Goal: Information Seeking & Learning: Find specific page/section

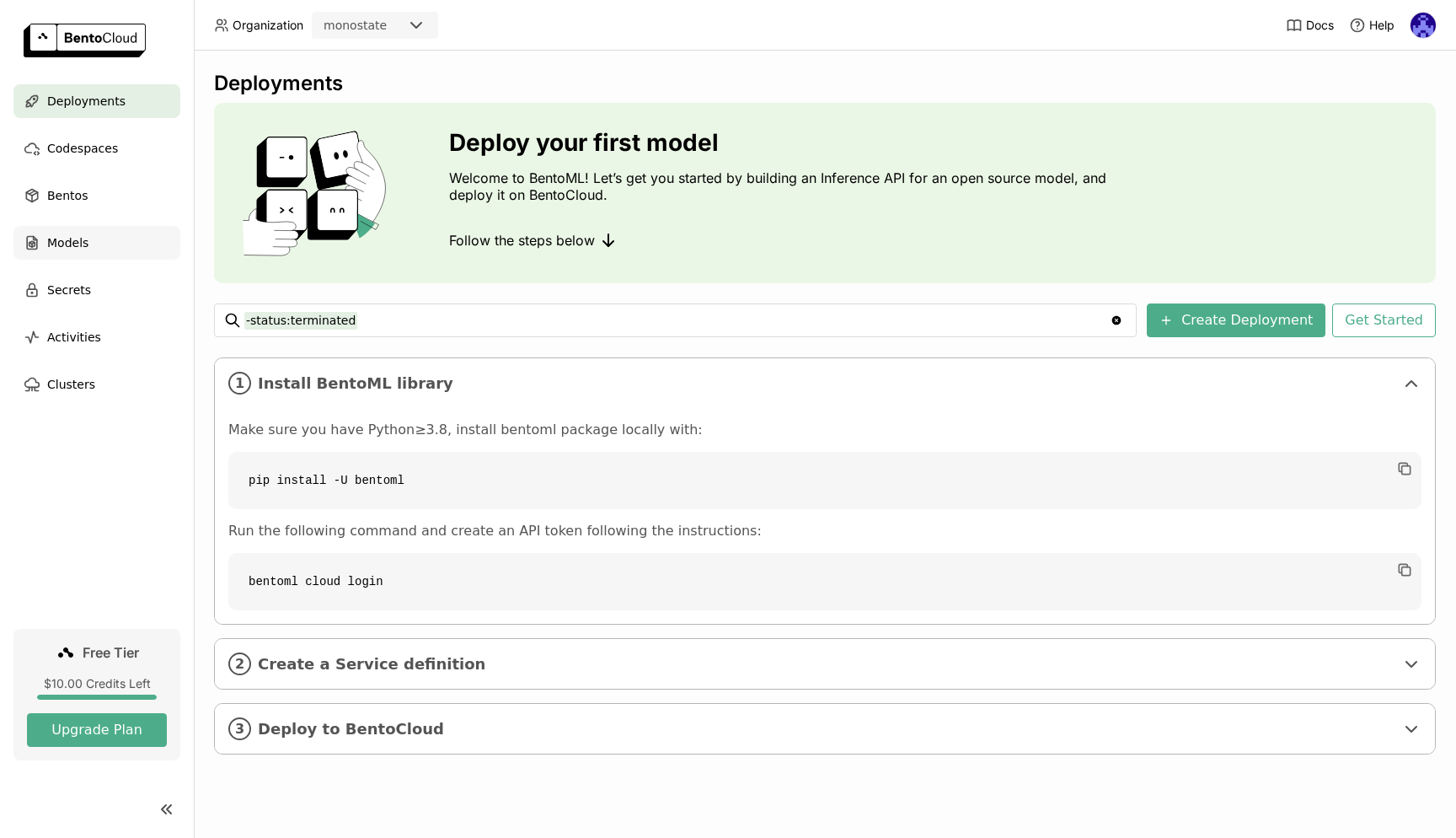
click at [65, 244] on span "Models" at bounding box center [67, 243] width 41 height 20
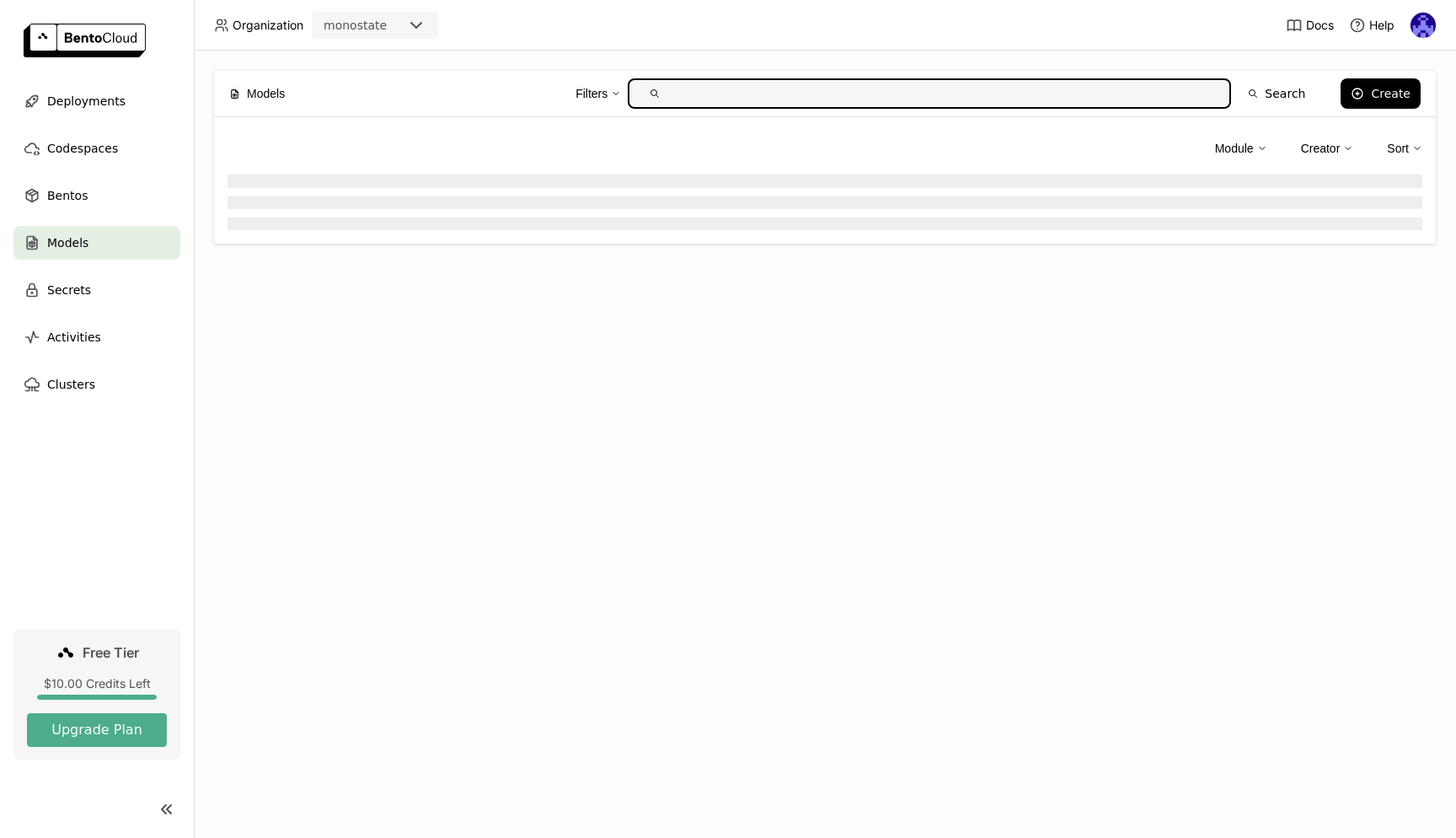
click at [260, 97] on span "Models" at bounding box center [266, 94] width 38 height 19
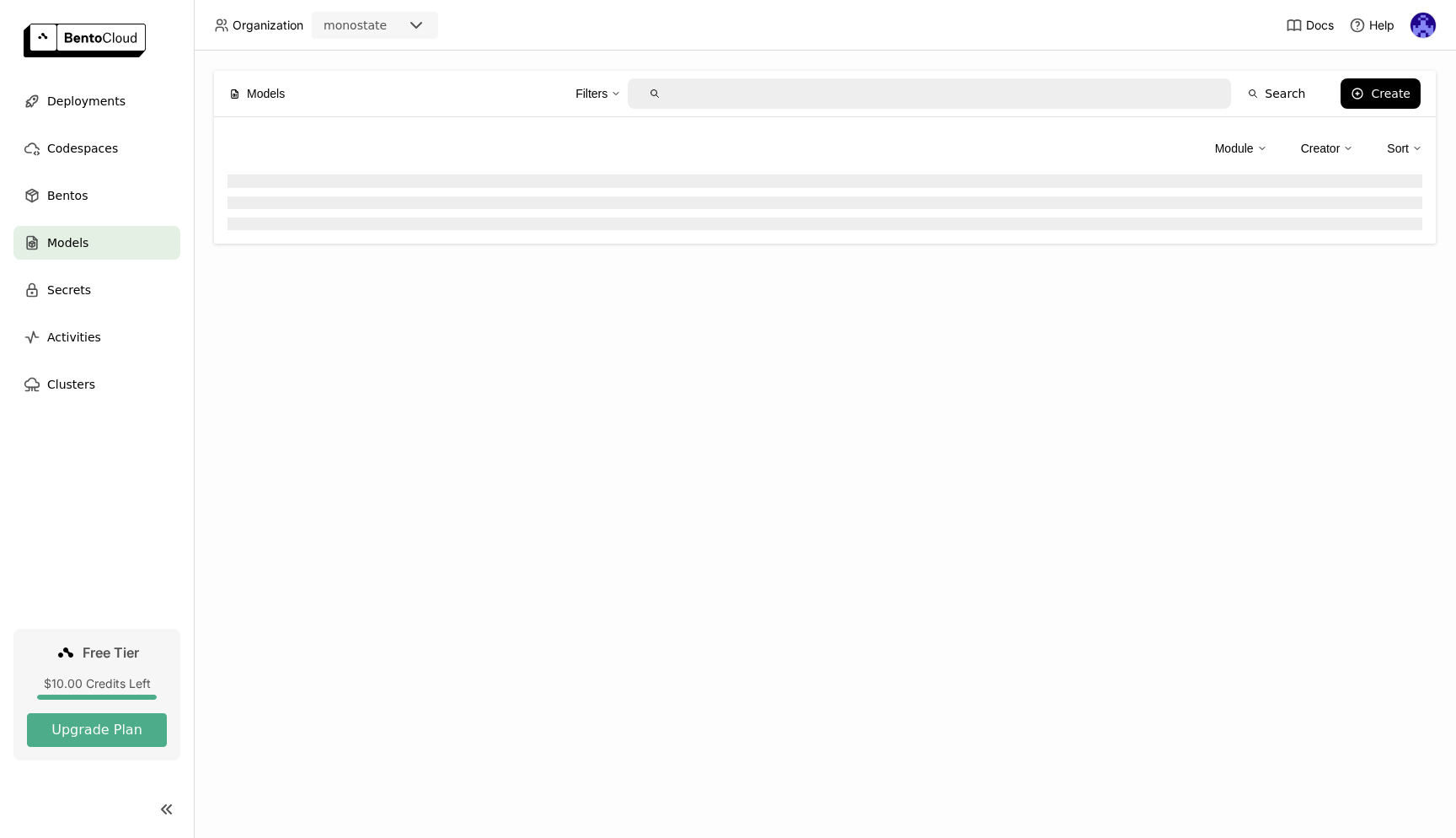
click at [291, 91] on div "Models Filters Search Create" at bounding box center [825, 94] width 1192 height 46
click at [426, 22] on icon at bounding box center [416, 25] width 20 height 20
click at [562, 27] on header "Organization monostate Docs Help" at bounding box center [728, 25] width 1456 height 51
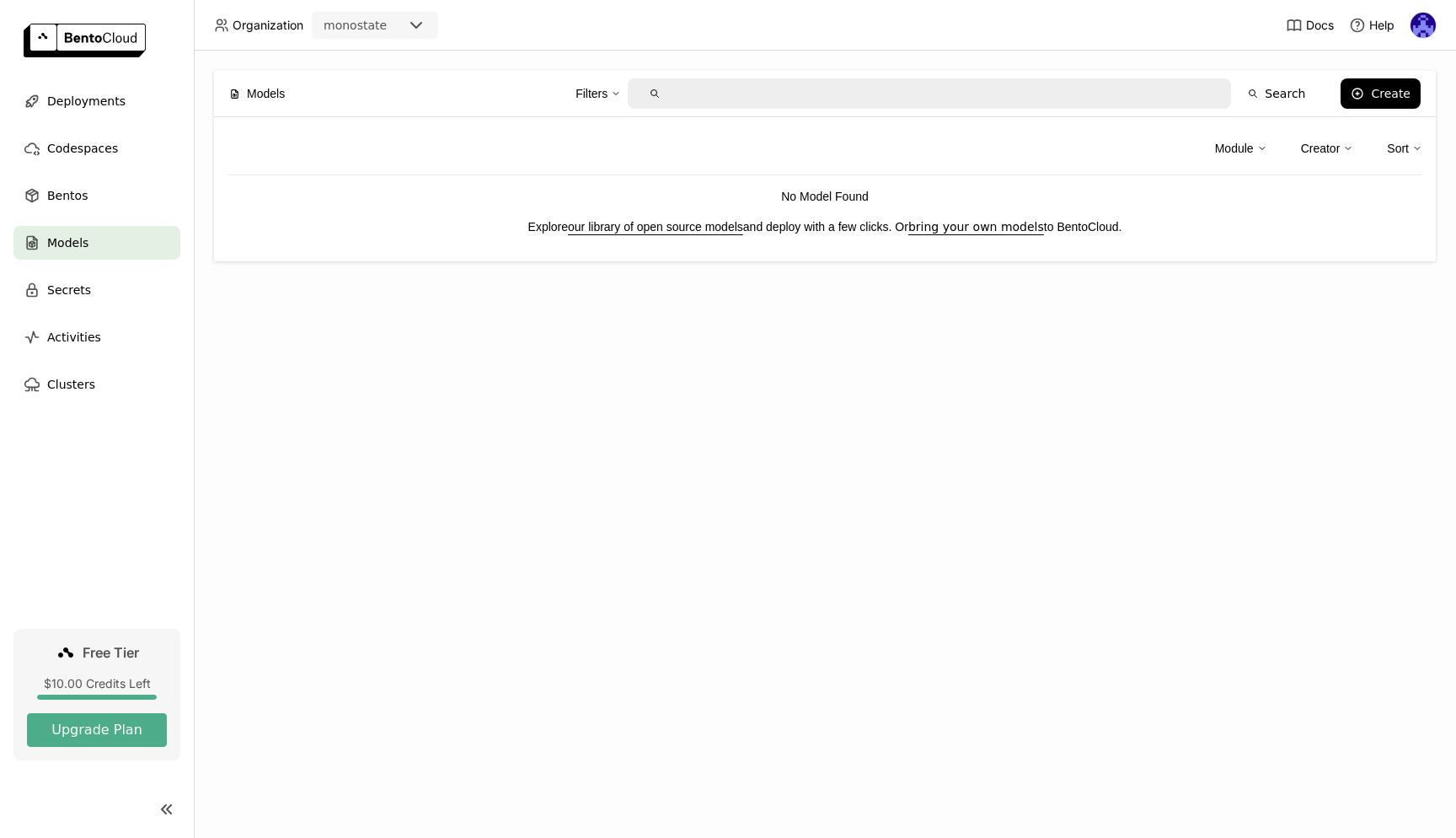
click at [424, 109] on div "Filters Search" at bounding box center [809, 94] width 1014 height 36
click at [464, 131] on div "Module Creator Sort" at bounding box center [825, 152] width 1195 height 45
click at [627, 227] on link "our library of open source models" at bounding box center [655, 227] width 175 height 14
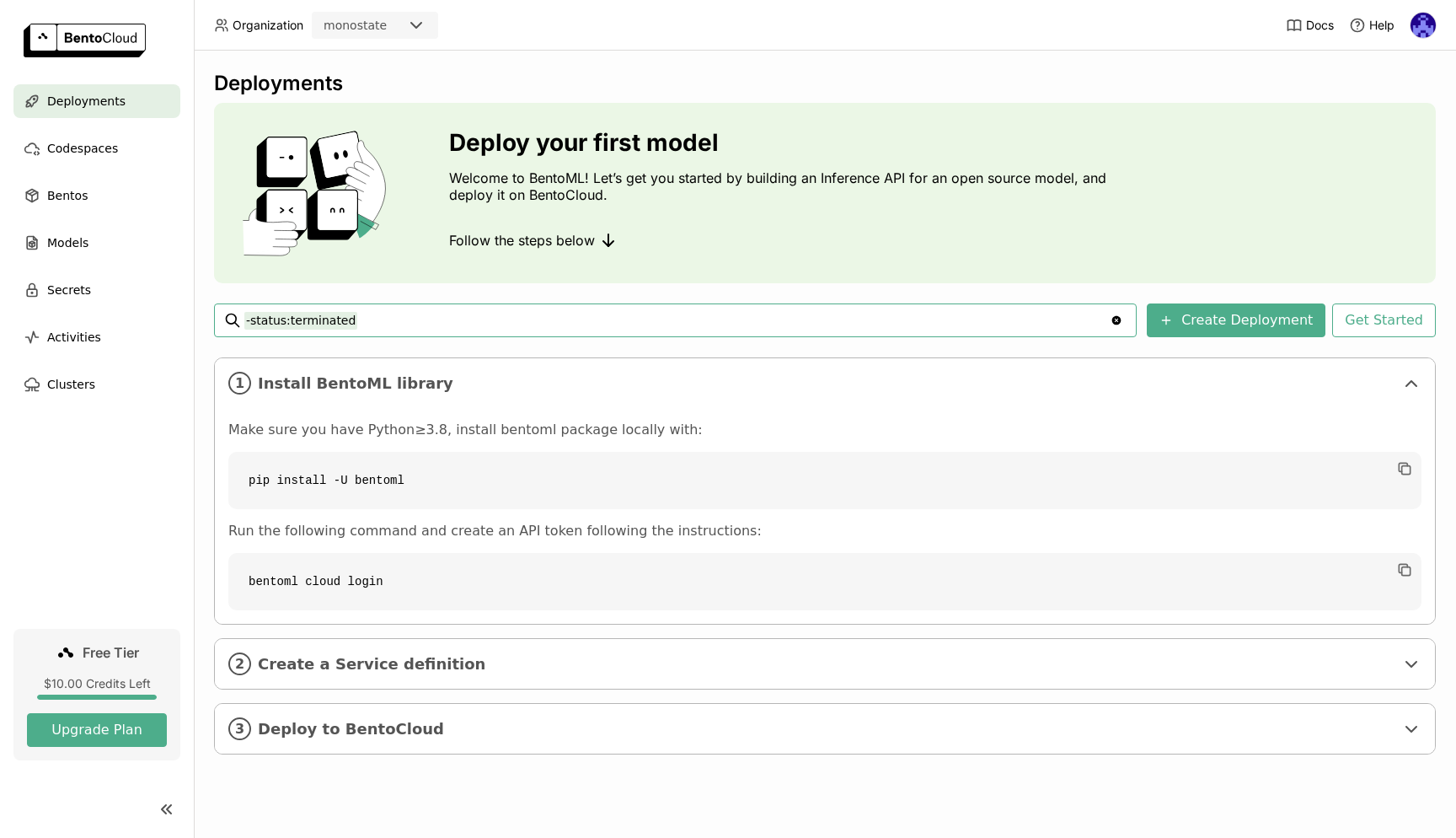
click at [83, 512] on nav "Deployments Codespaces Bentos Models Secrets Activities Clusters" at bounding box center [97, 357] width 194 height 545
click at [60, 239] on span "Models" at bounding box center [67, 243] width 41 height 20
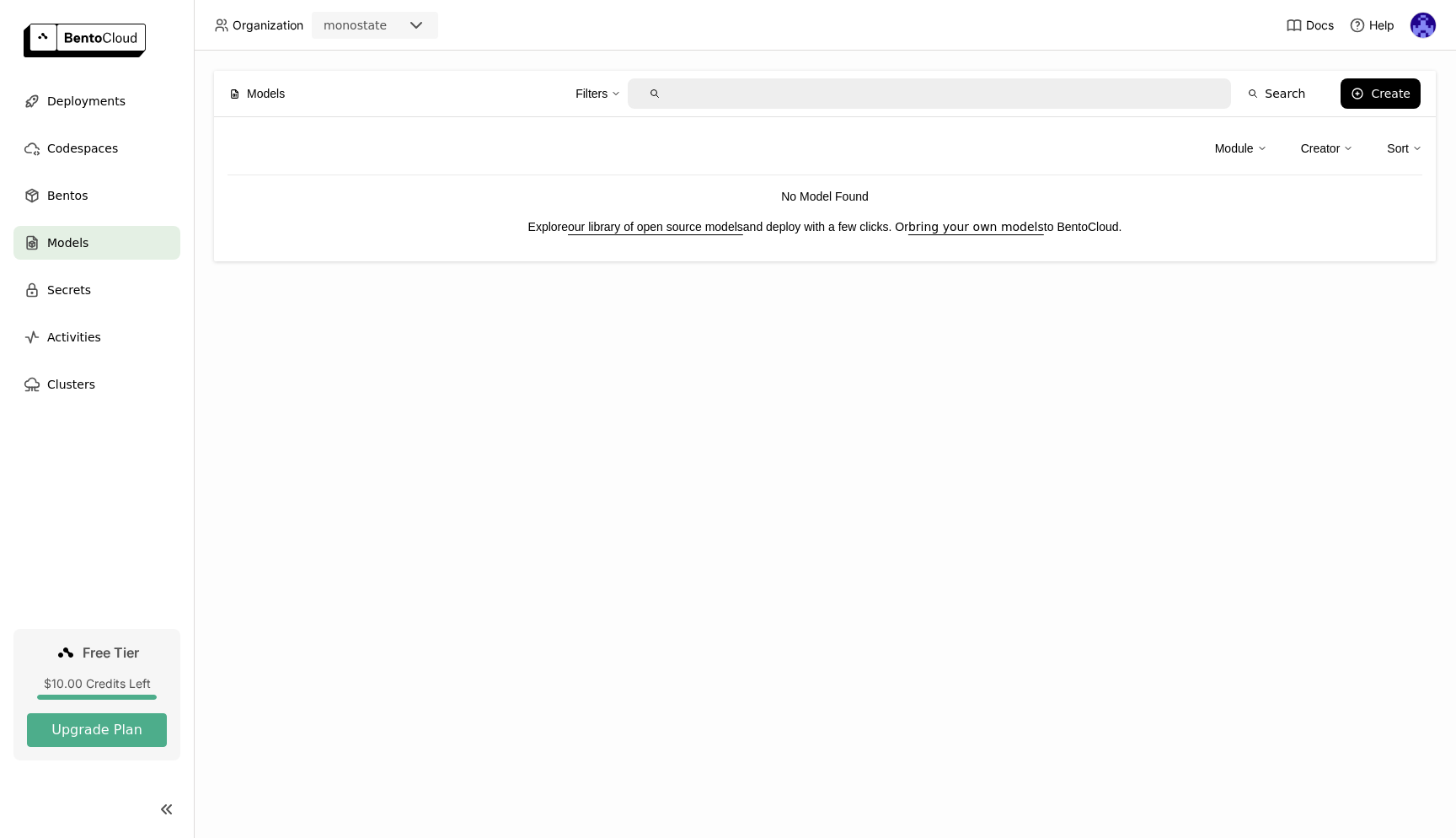
click at [655, 229] on link "our library of open source models" at bounding box center [655, 227] width 175 height 14
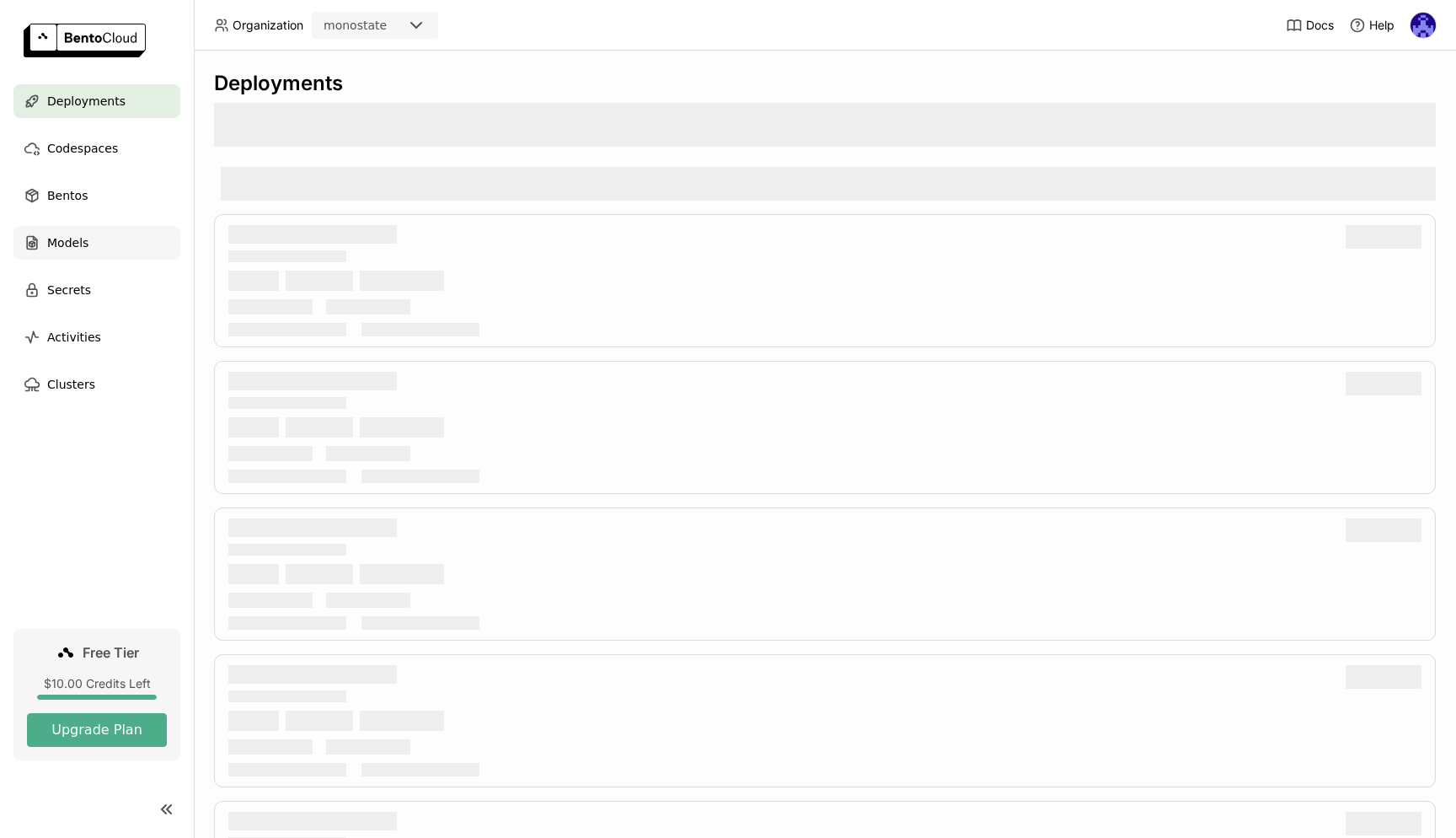
click at [74, 252] on span "Models" at bounding box center [67, 243] width 41 height 20
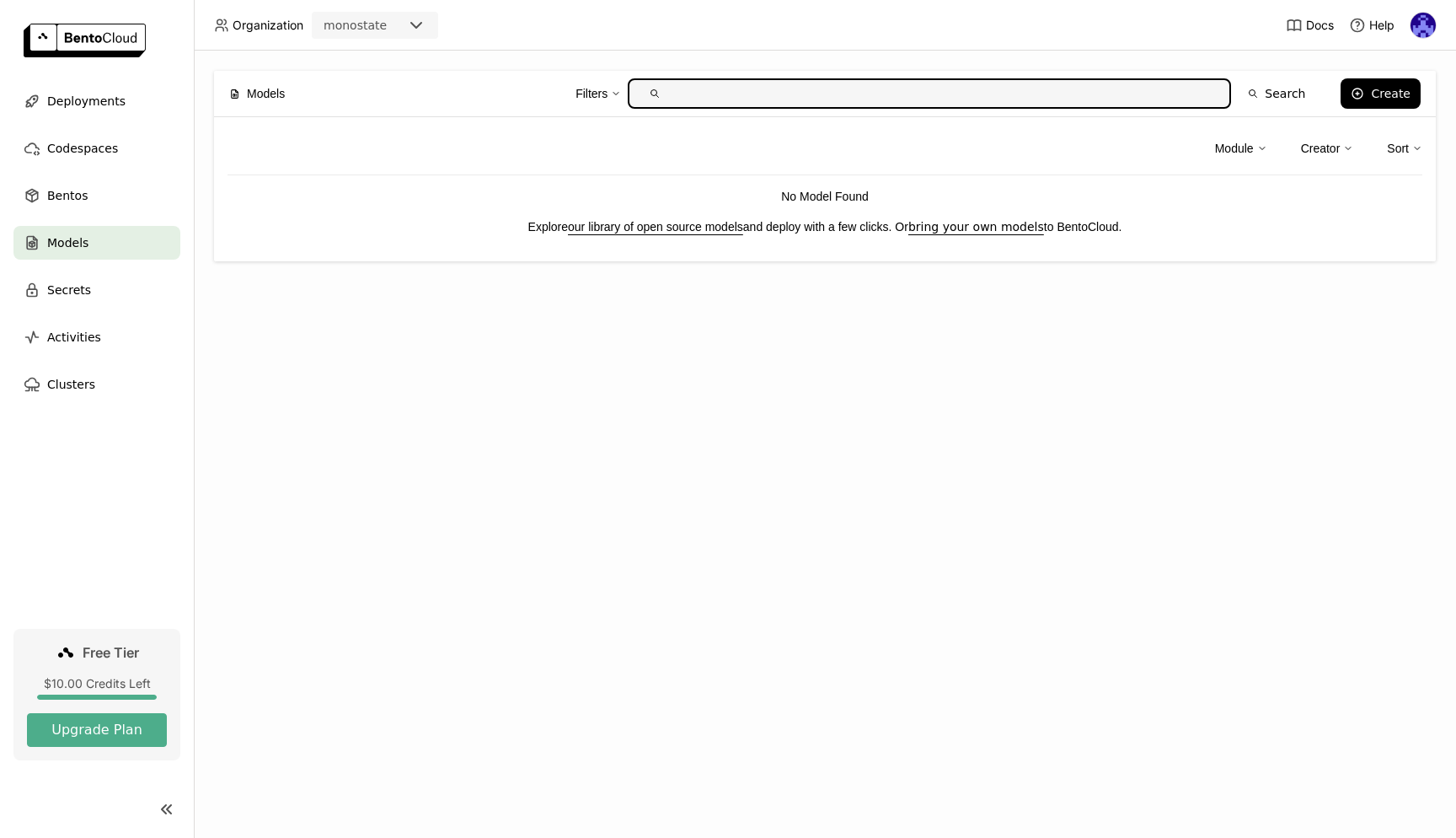
click at [669, 402] on div "Models Filters Search Create Module Creator Sort No Model Found Explore our lib…" at bounding box center [826, 444] width 1263 height 787
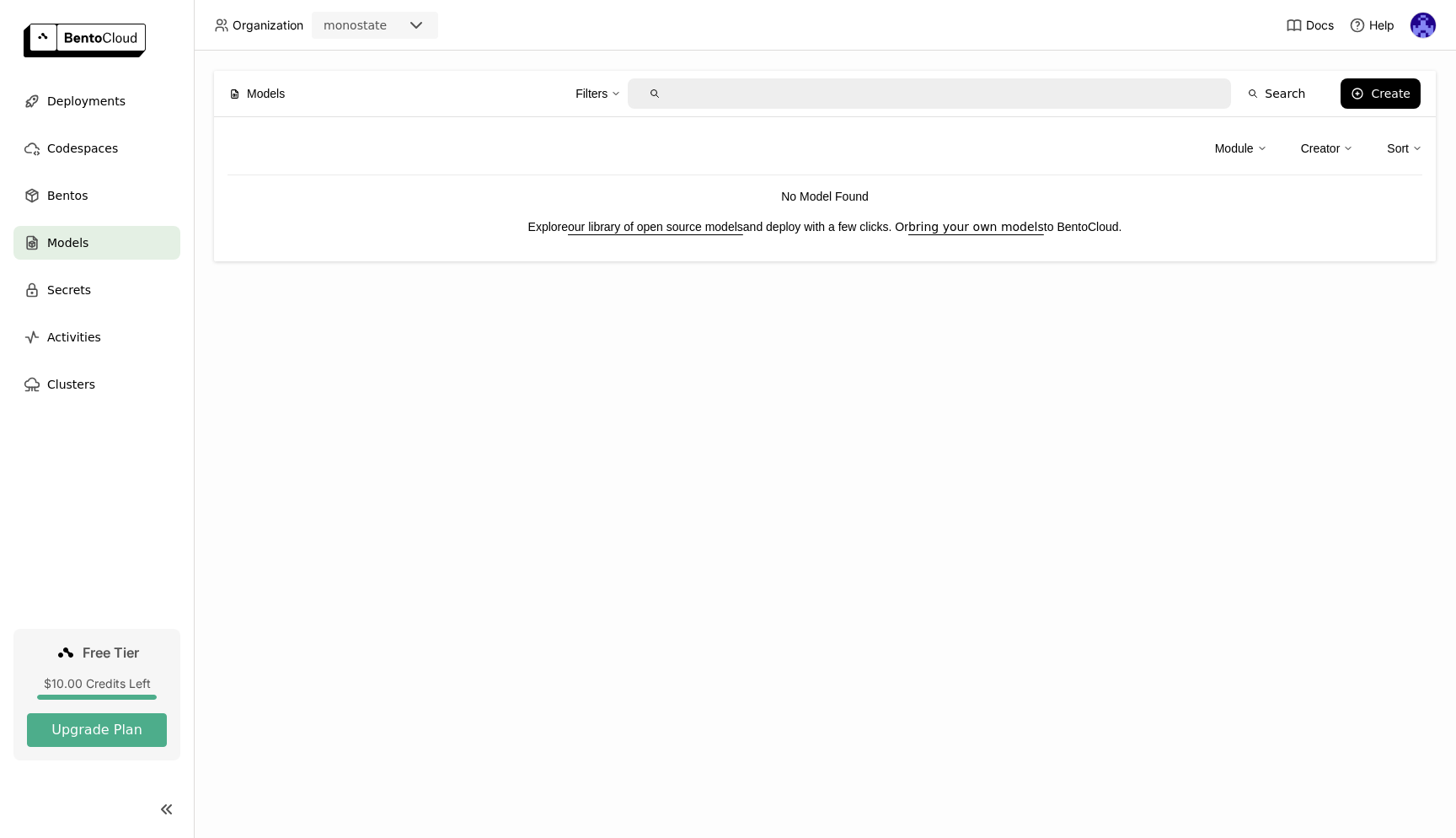
click at [820, 337] on div "Models Filters Search Create Module Creator Sort No Model Found Explore our lib…" at bounding box center [826, 444] width 1263 height 787
click at [818, 435] on div "Models Filters Search Create Module Creator Sort No Model Found Explore our lib…" at bounding box center [826, 444] width 1263 height 787
click at [317, 124] on div "Module Creator Sort No Model Found Explore our library of open source models an…" at bounding box center [825, 189] width 1222 height 144
click at [299, 99] on div "Models Filters Search Create" at bounding box center [825, 94] width 1192 height 46
click at [1377, 87] on div "Create" at bounding box center [1391, 94] width 40 height 14
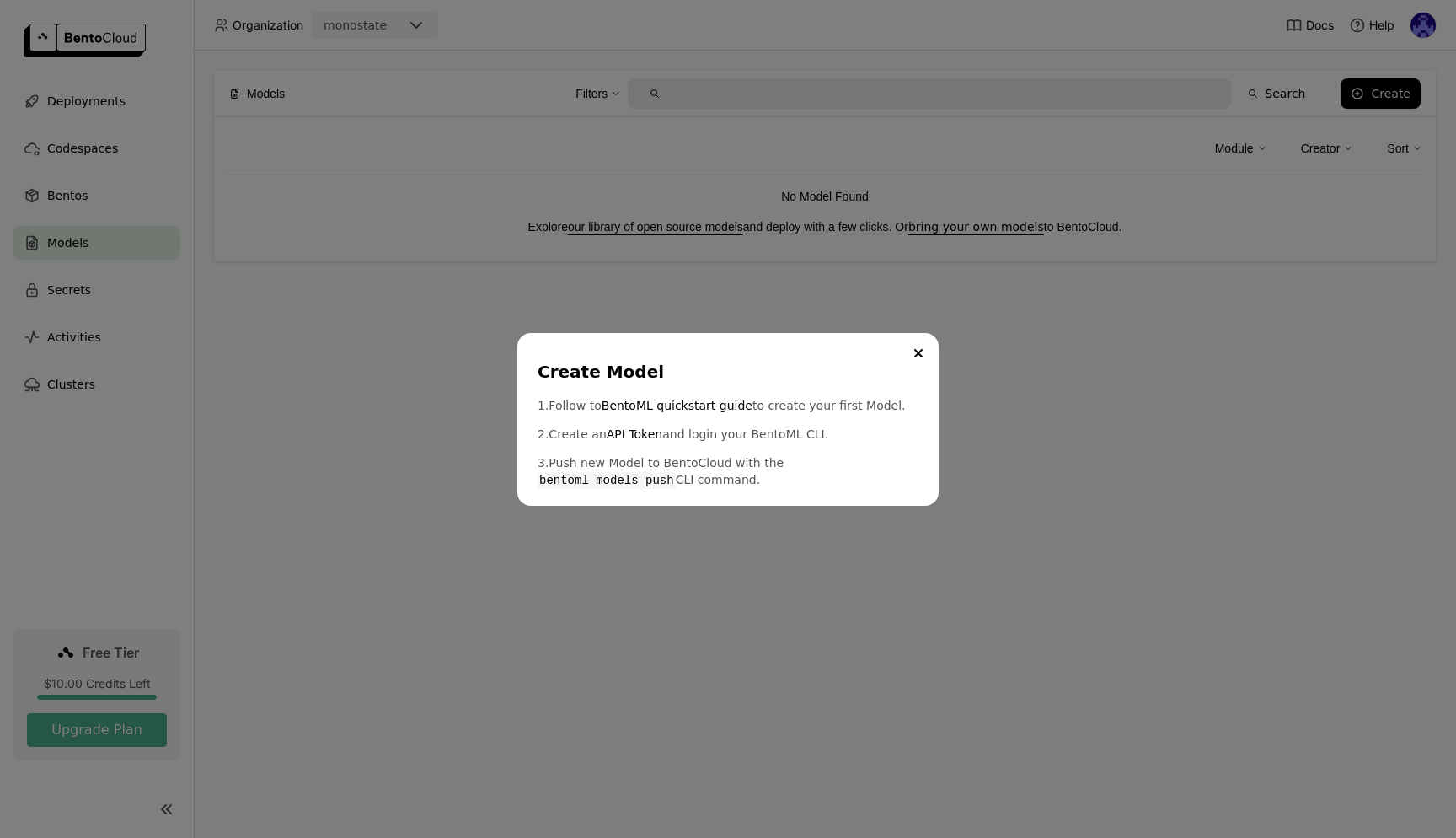
click at [1028, 370] on div "Create Model 1. Follow to BentoML quickstart guide to create your first Model. …" at bounding box center [728, 419] width 1456 height 838
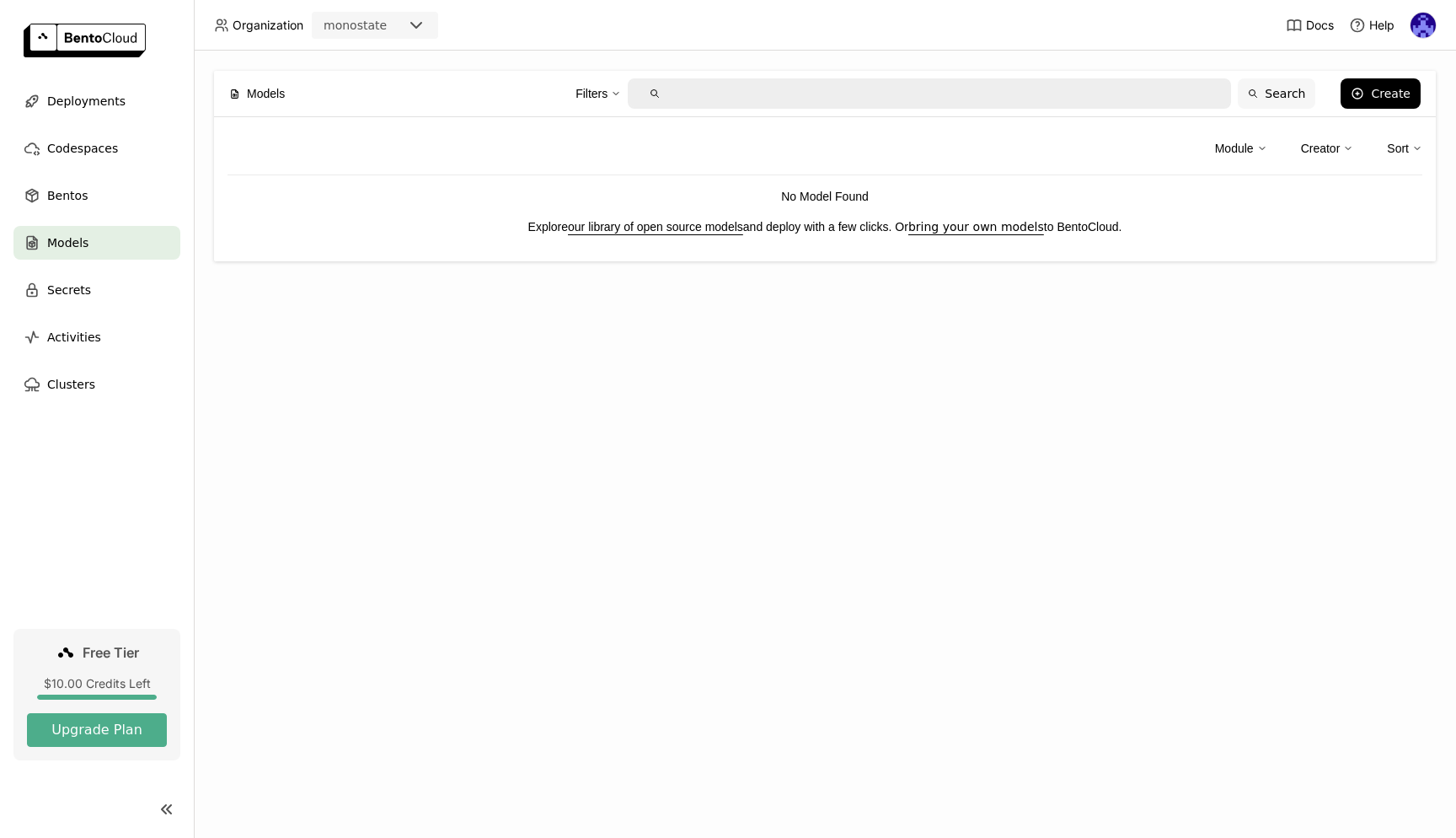
click at [1308, 101] on button "Search" at bounding box center [1277, 94] width 78 height 30
click at [1271, 98] on button "Search" at bounding box center [1277, 94] width 78 height 30
click at [844, 92] on input "text" at bounding box center [943, 93] width 550 height 27
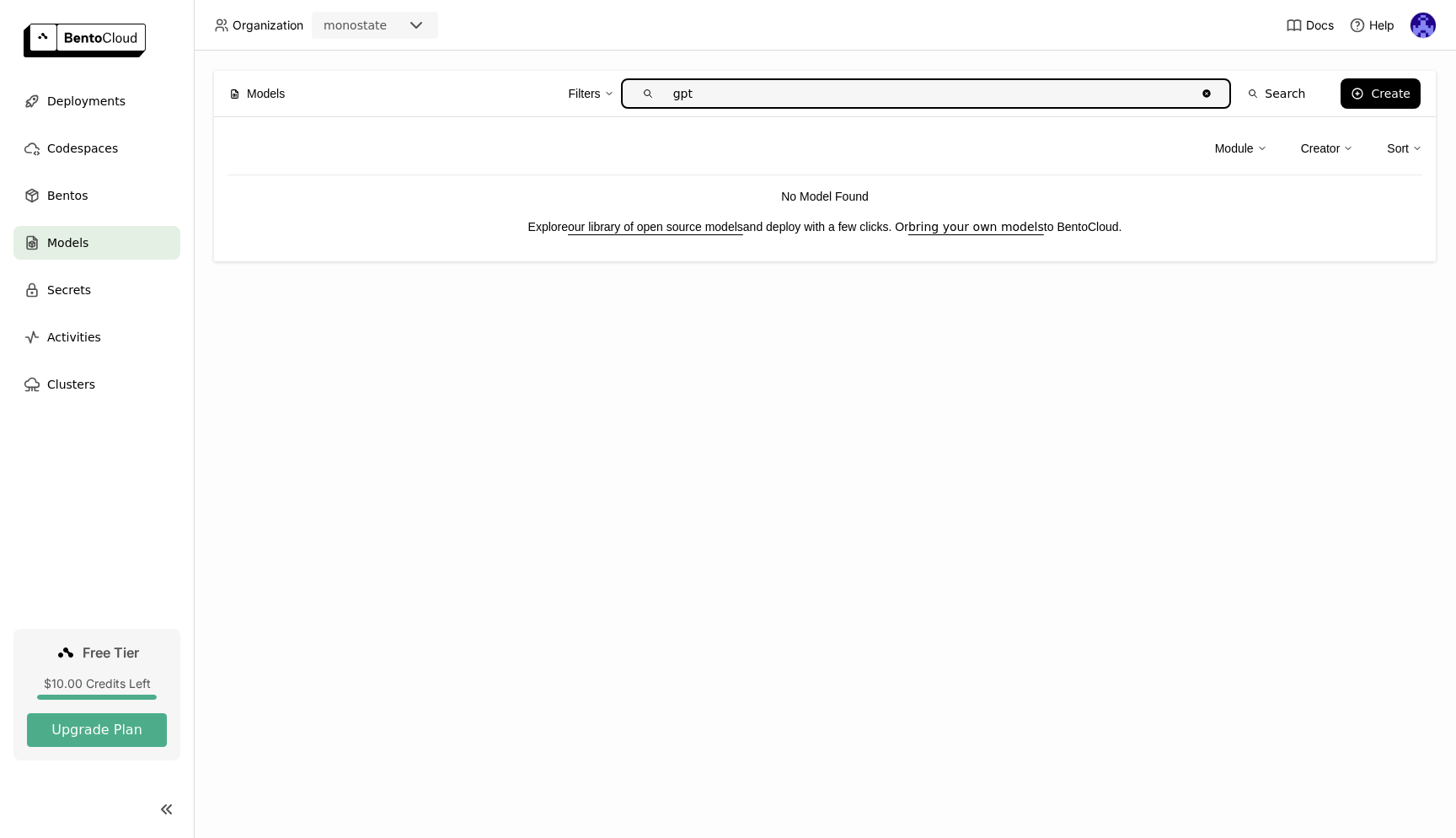
type input "gpt"
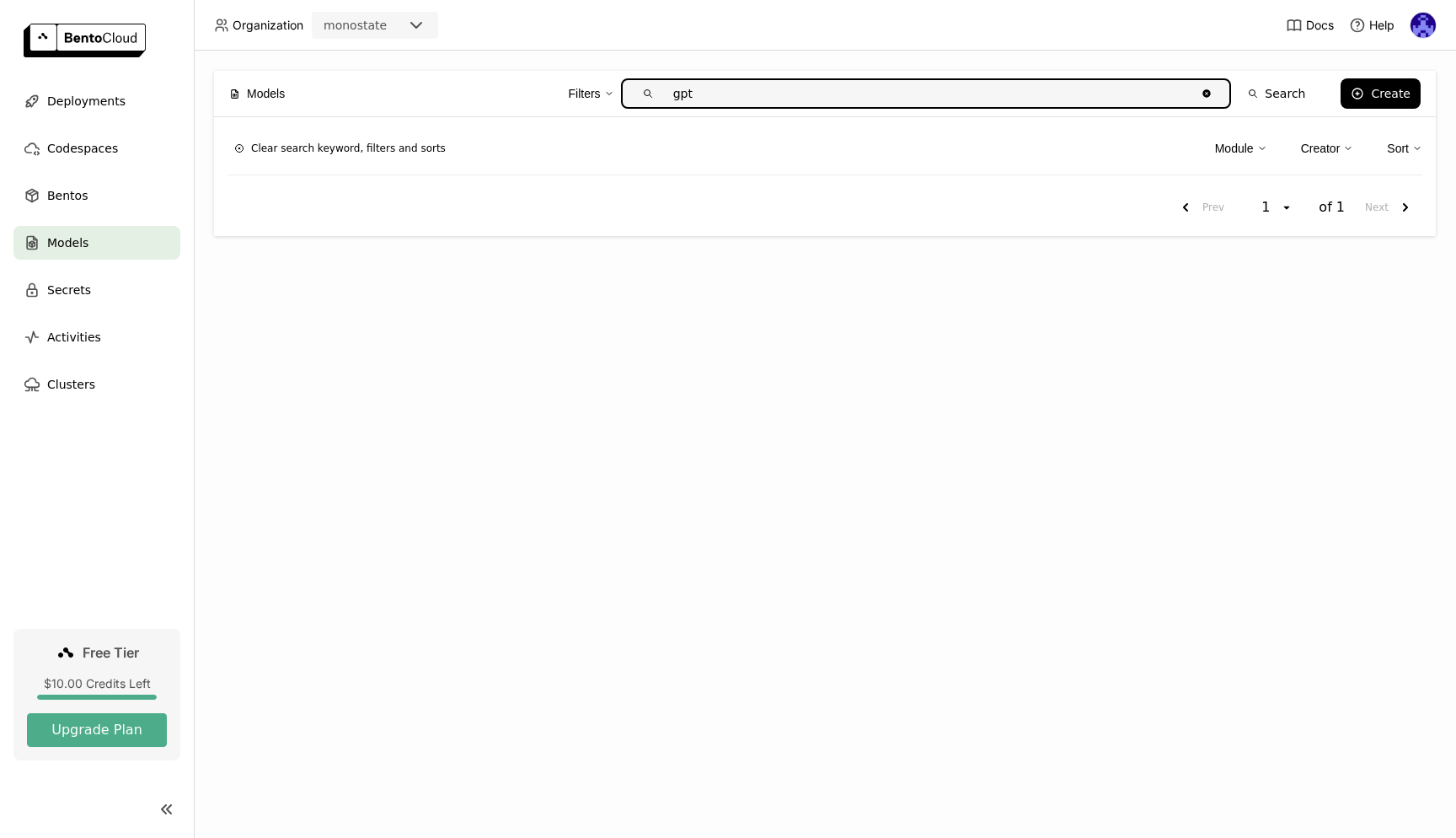
click at [761, 300] on div "Models Filters gpt Clear value Search Create Clear search keyword, filters and …" at bounding box center [826, 444] width 1263 height 787
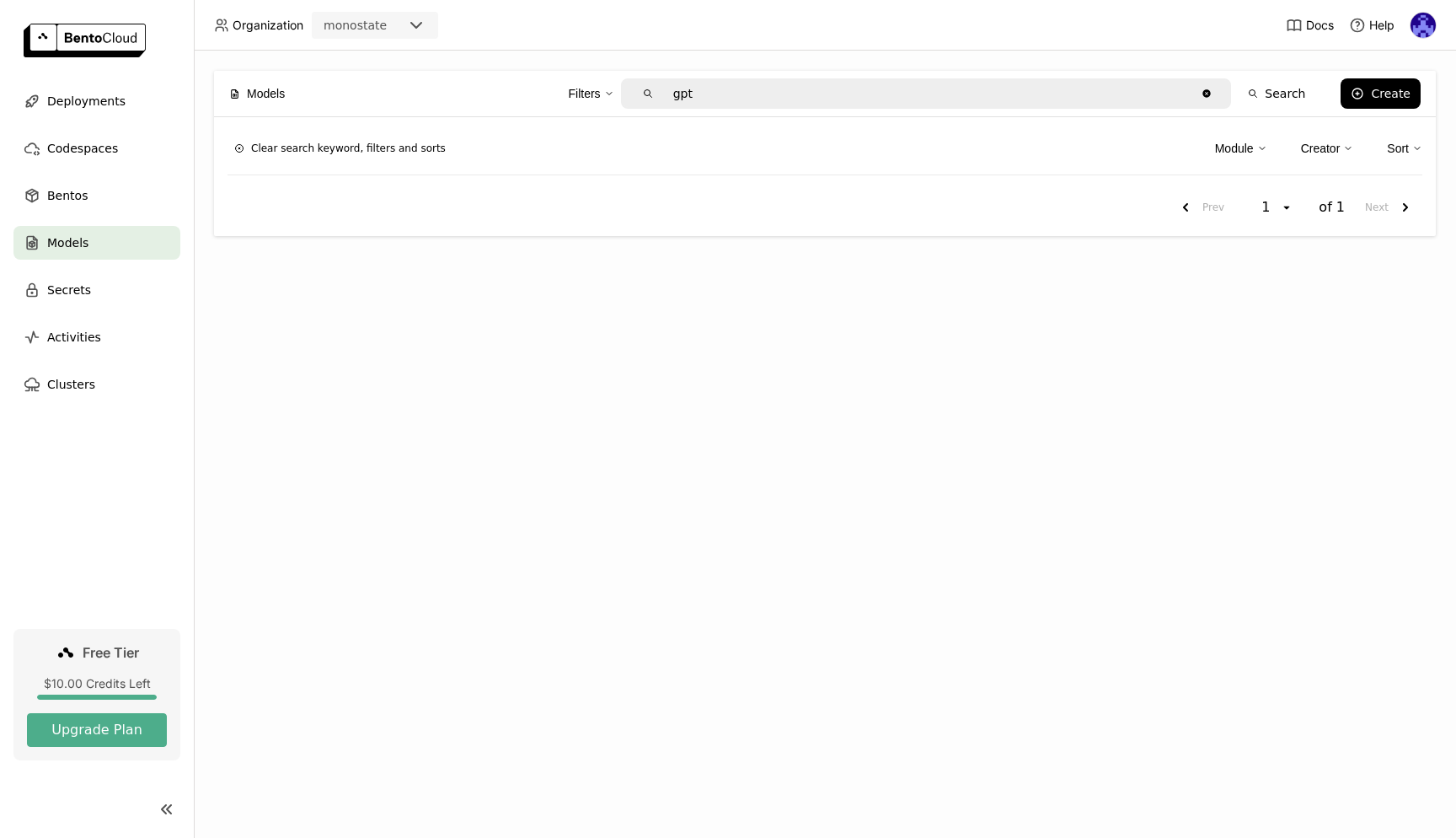
click at [274, 105] on div "Models" at bounding box center [257, 94] width 56 height 36
click at [277, 95] on span "Models" at bounding box center [266, 94] width 38 height 19
click at [1046, 263] on div "Models Filters gpt Clear value Search Create Clear search keyword, filters and …" at bounding box center [826, 444] width 1263 height 787
click at [1213, 98] on icon "Clear value" at bounding box center [1207, 94] width 12 height 12
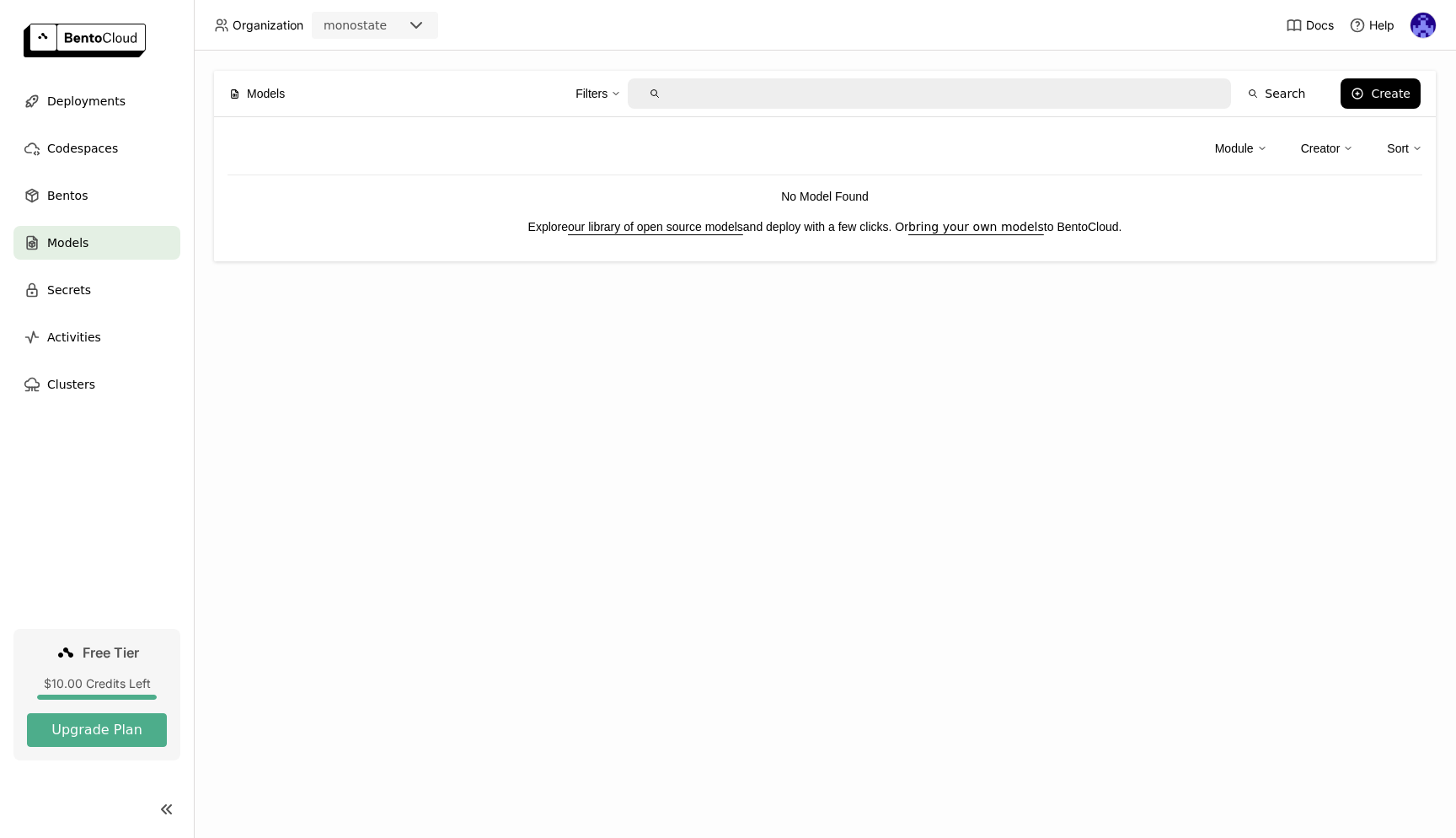
click at [1087, 108] on div at bounding box center [929, 94] width 604 height 30
click at [976, 354] on div "Models Filters Search Create Module Creator Sort No Model Found Explore our lib…" at bounding box center [826, 444] width 1263 height 787
click at [710, 223] on link "our library of open source models" at bounding box center [655, 227] width 175 height 14
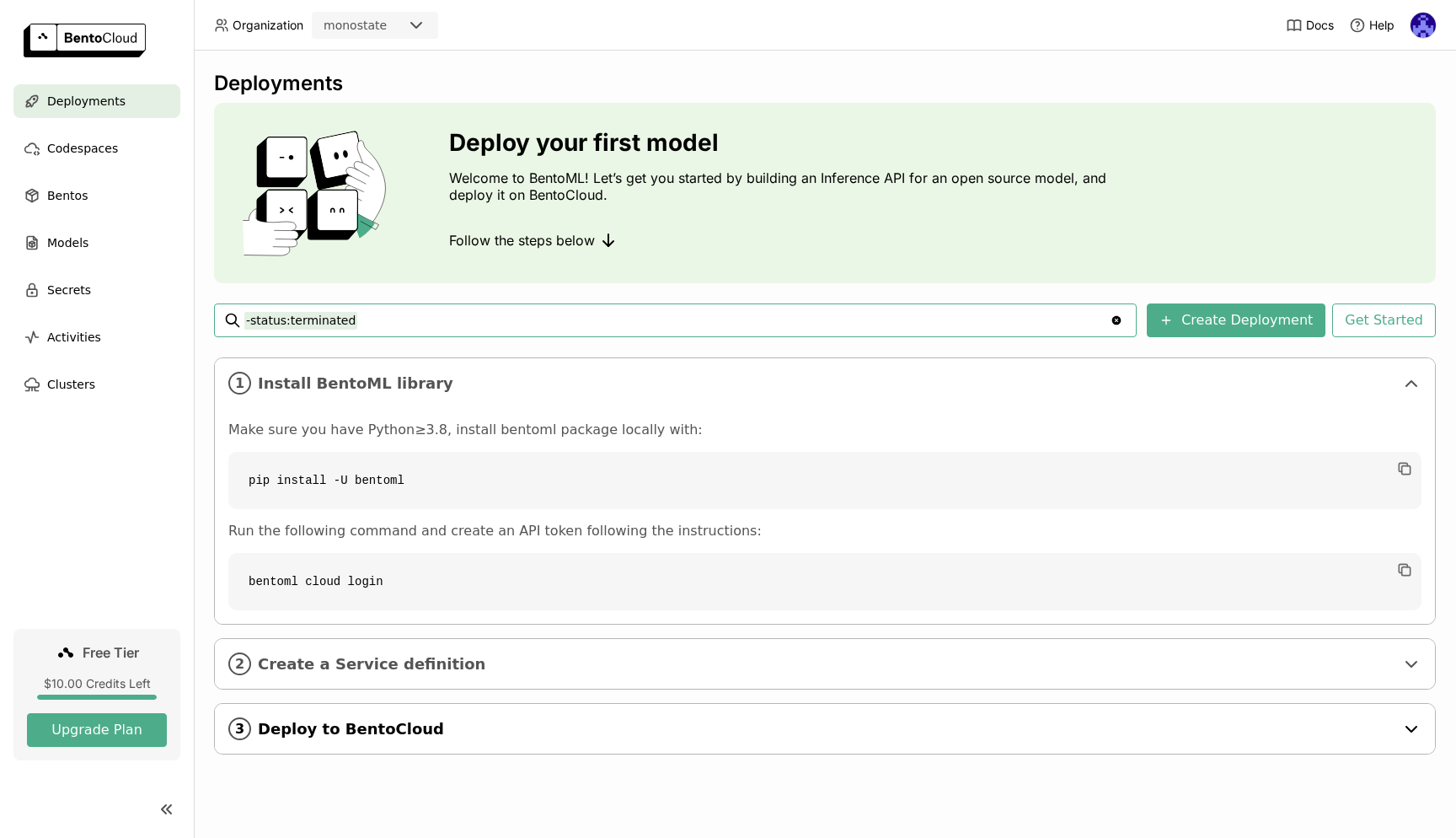
click at [529, 728] on span "Deploy to BentoCloud" at bounding box center [827, 729] width 1137 height 19
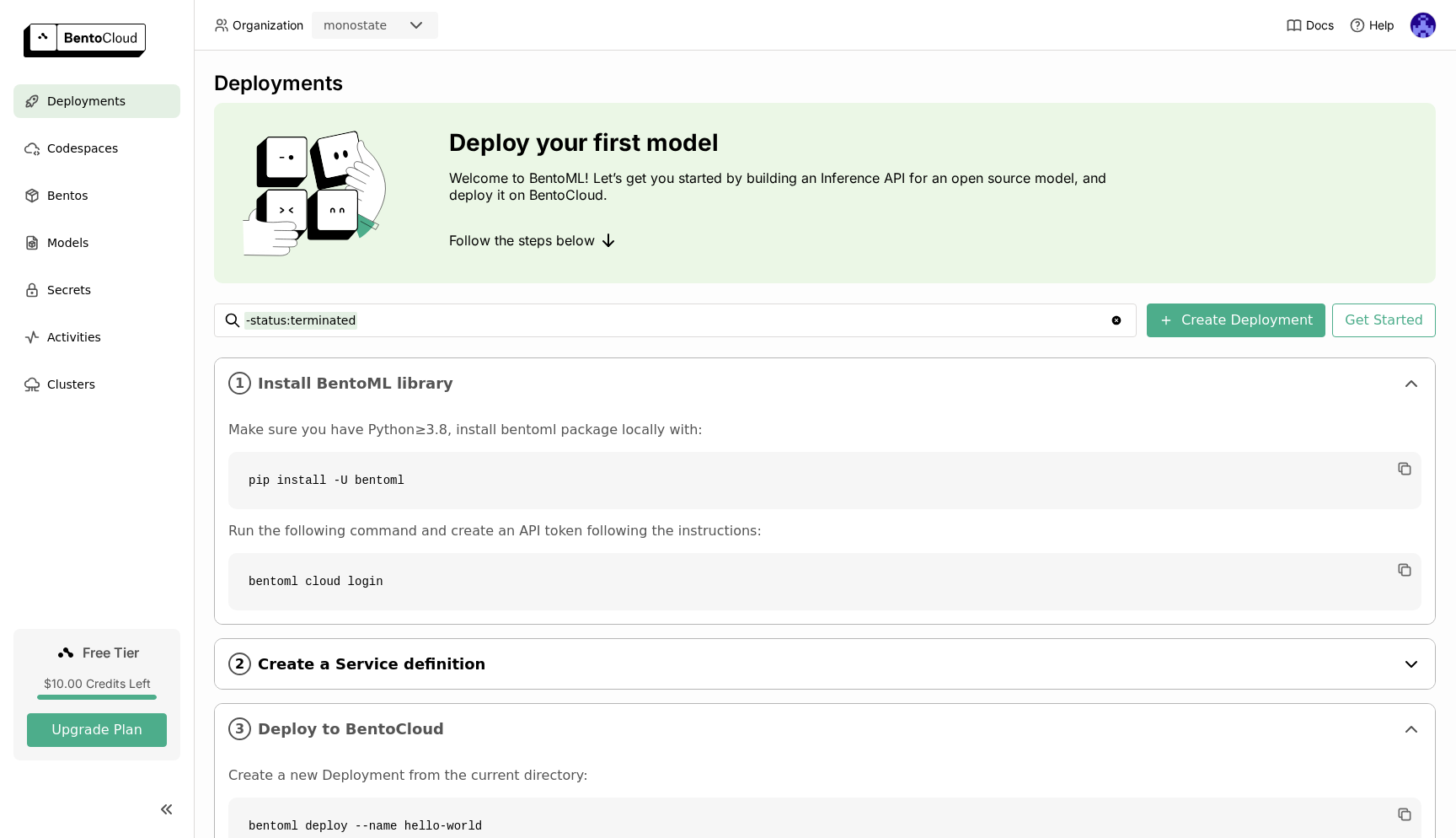
scroll to position [290, 0]
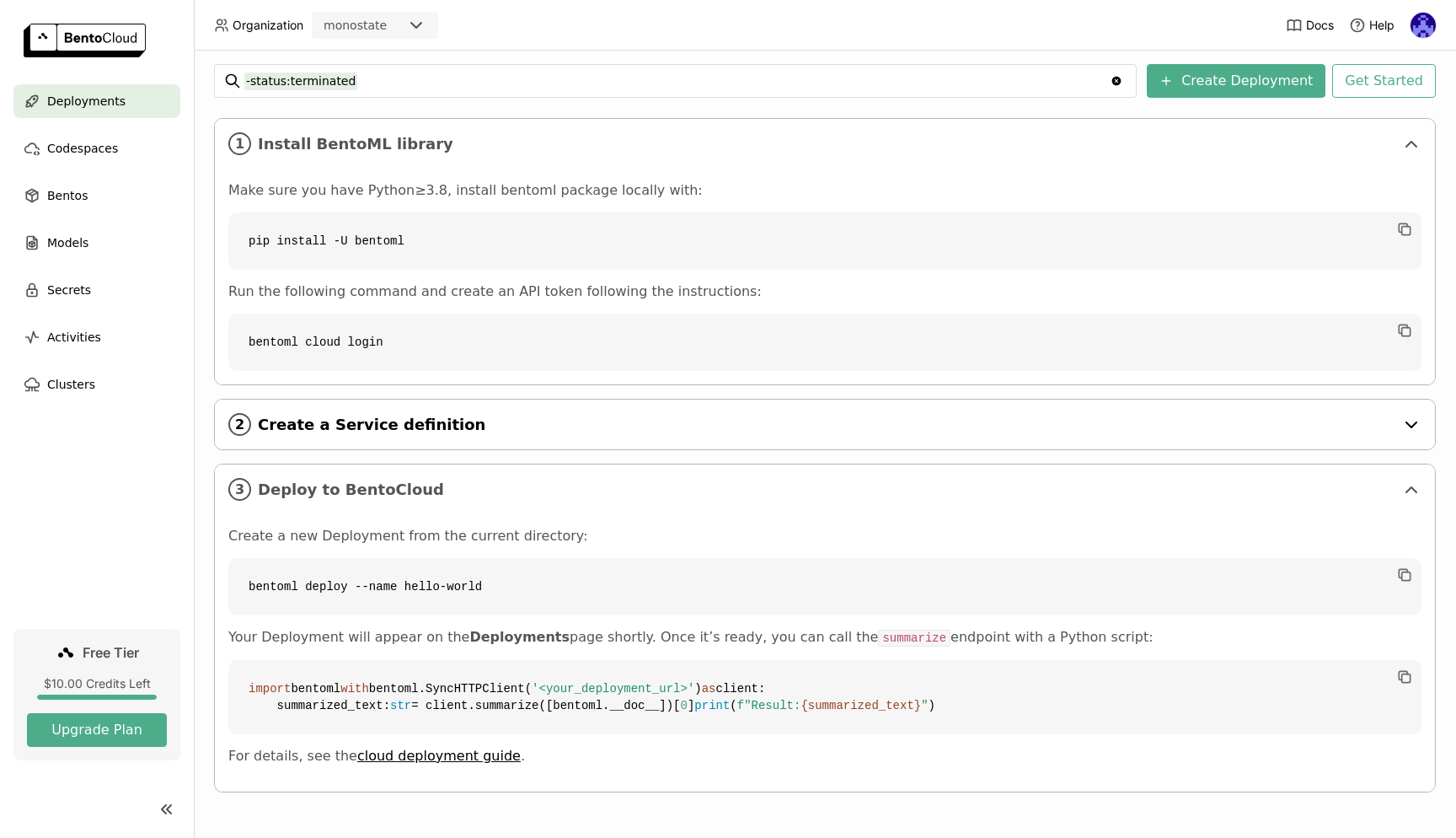
click at [457, 416] on span "Create a Service definition" at bounding box center [827, 424] width 1137 height 19
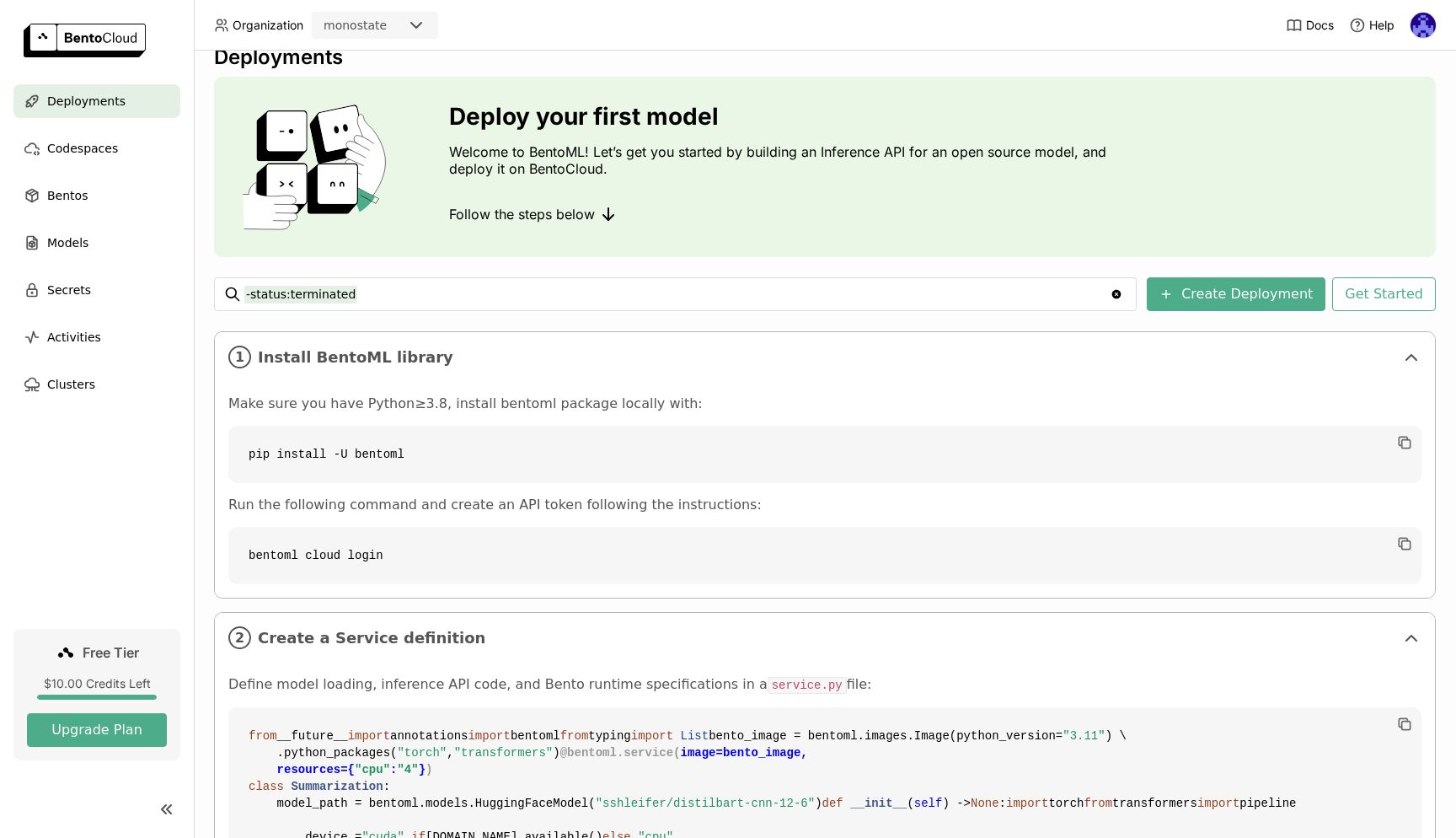
scroll to position [0, 0]
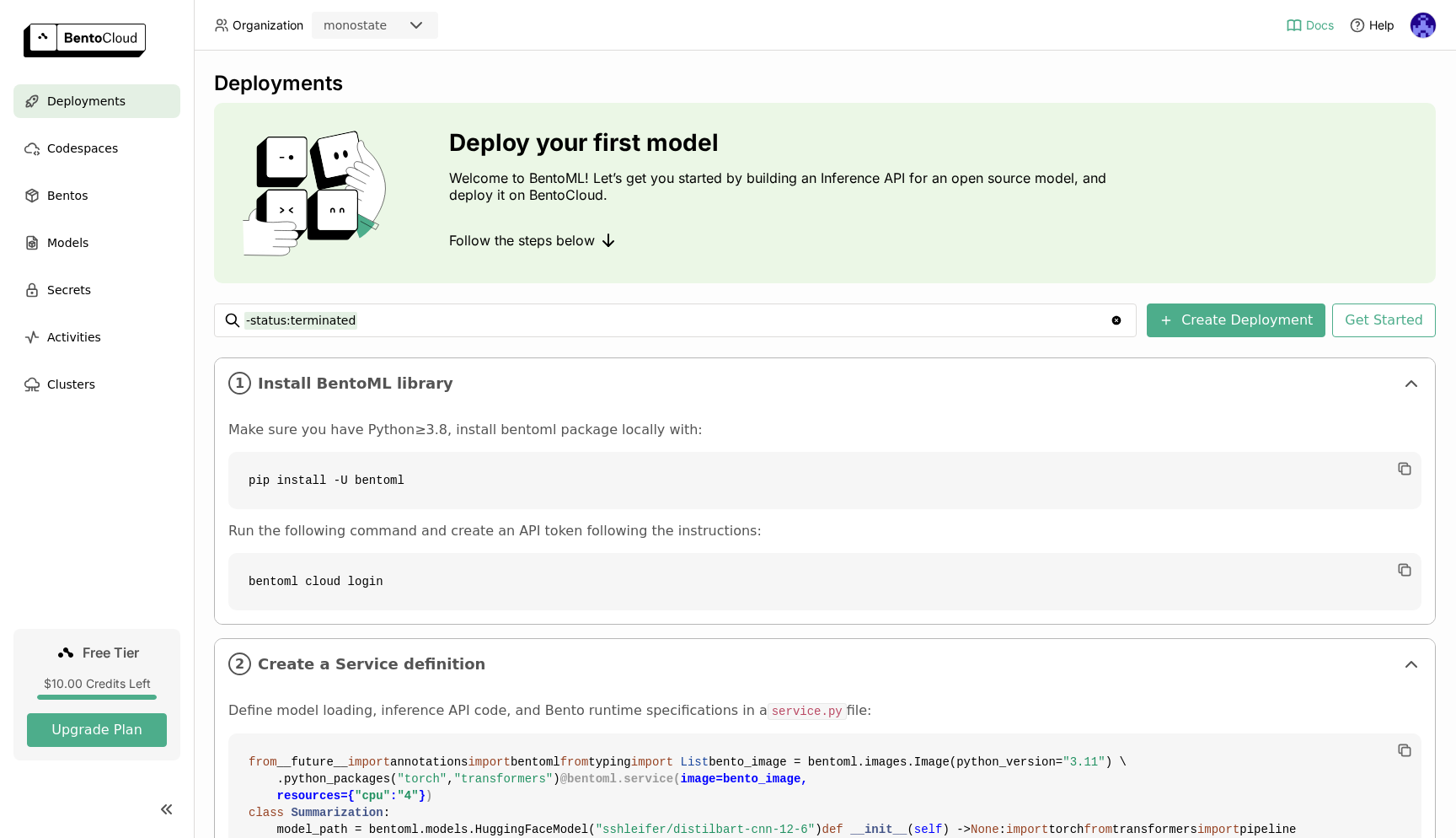
click at [1319, 28] on span "Docs" at bounding box center [1321, 25] width 28 height 15
click at [80, 495] on nav "Deployments Codespaces Bentos Models Secrets Activities Clusters" at bounding box center [97, 357] width 194 height 545
click at [69, 386] on span "Clusters" at bounding box center [71, 385] width 48 height 20
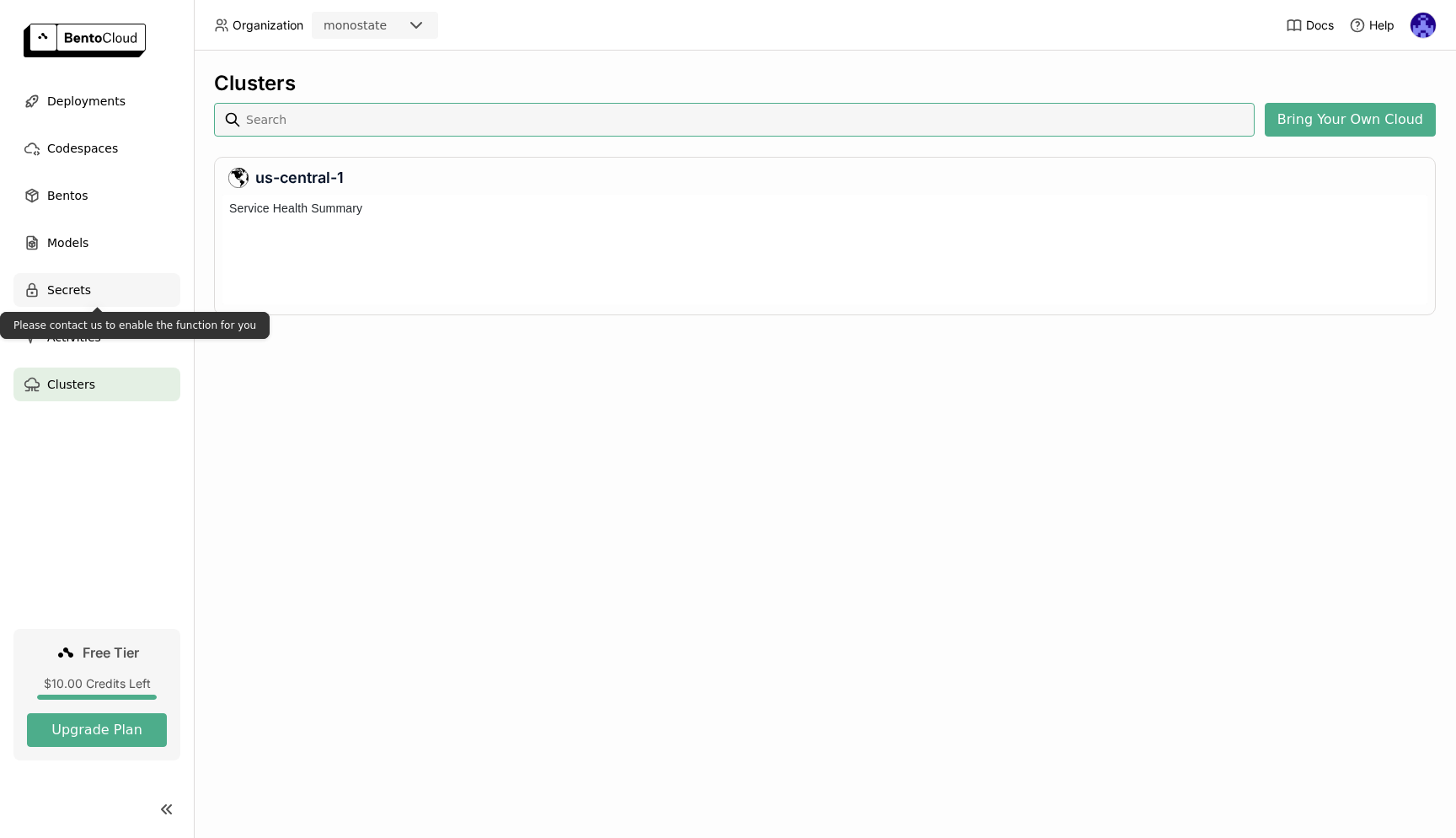
scroll to position [103, 1198]
click at [75, 244] on span "Models" at bounding box center [67, 243] width 41 height 20
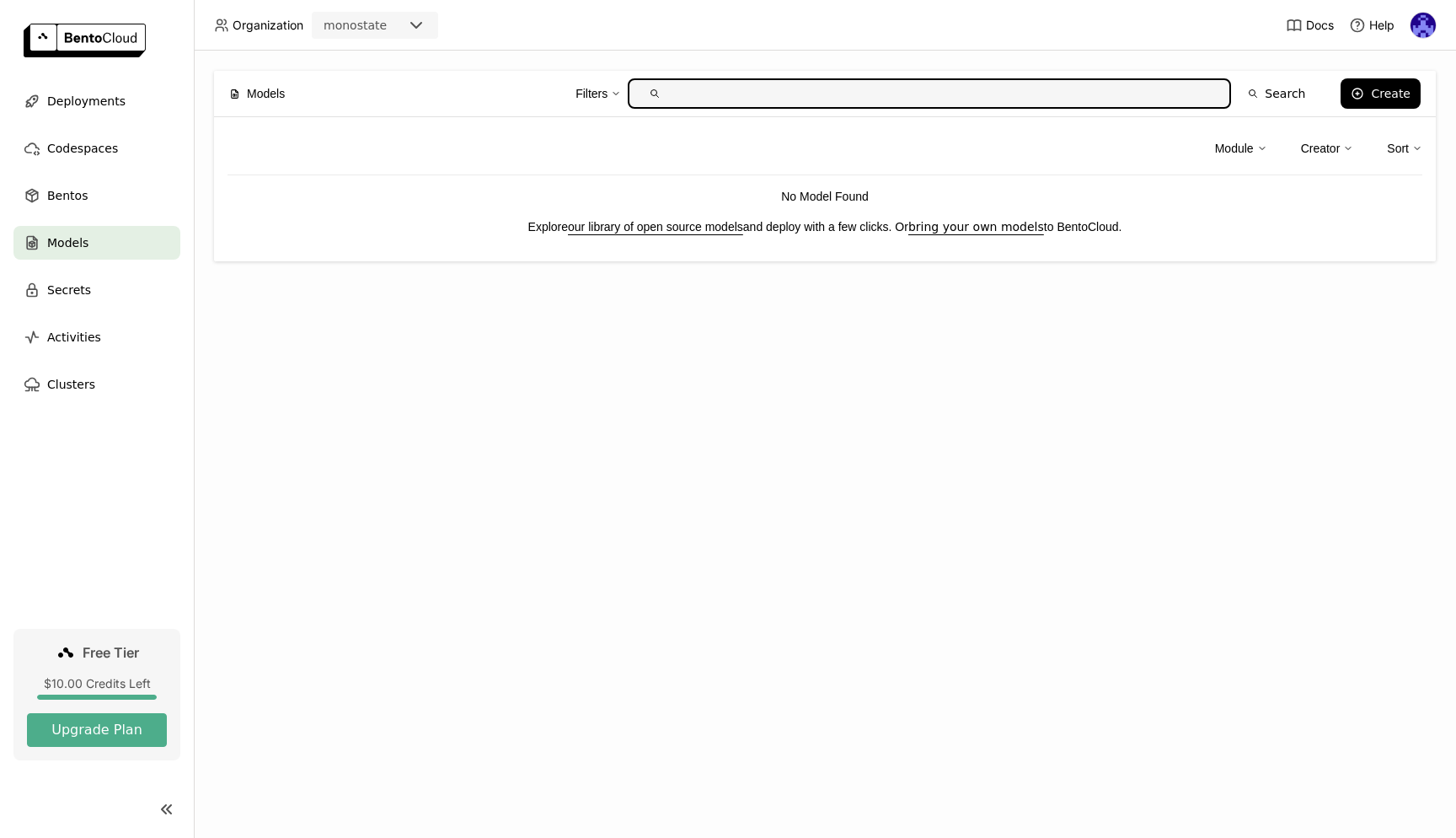
click at [666, 329] on div "Models Filters Search Create Module Creator Sort No Model Found Explore our lib…" at bounding box center [826, 444] width 1263 height 787
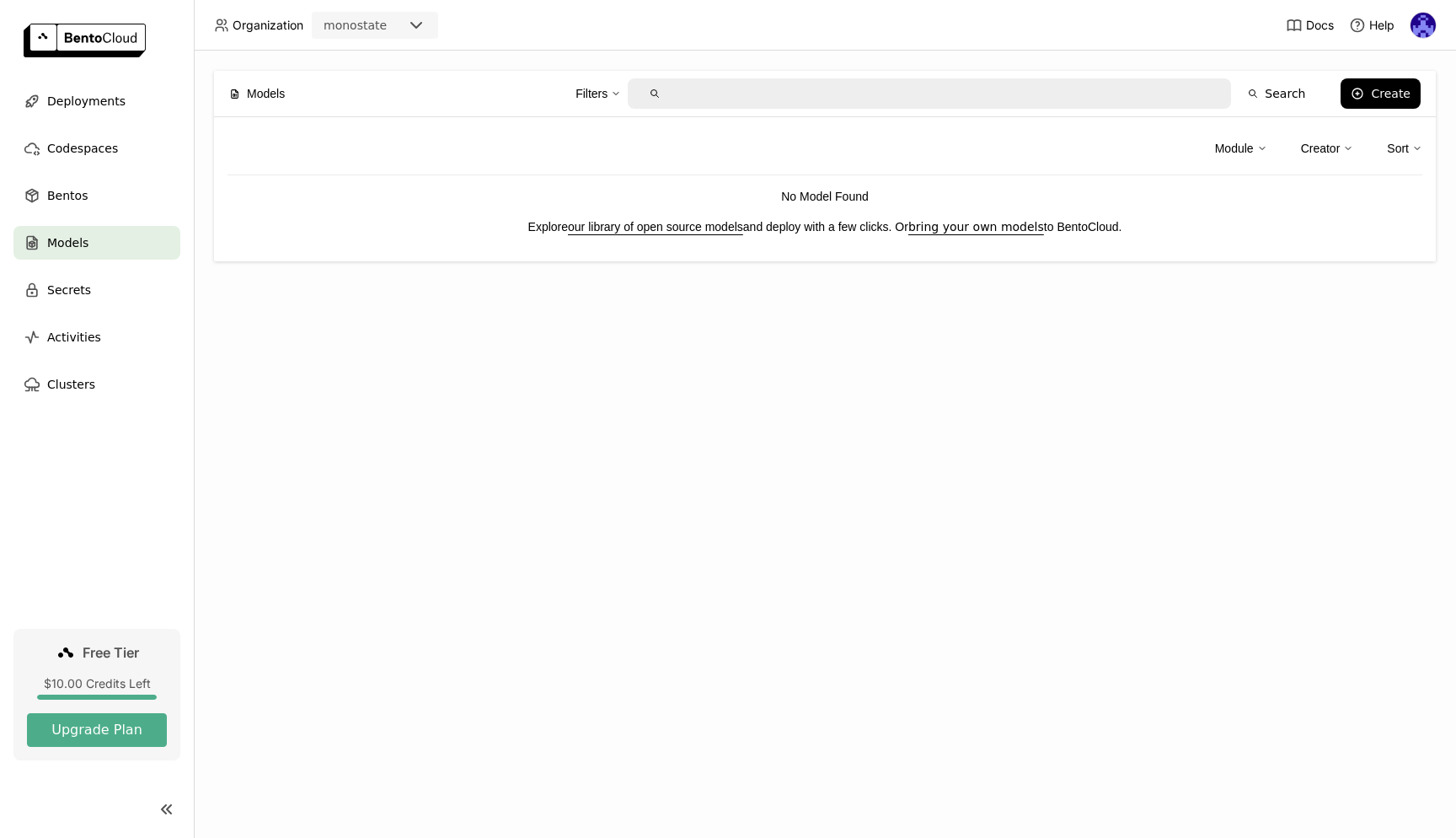
click at [1029, 228] on link "bring your own models" at bounding box center [976, 227] width 135 height 14
click at [1110, 313] on div "Models Filters Search Create Module Creator Sort No Model Found Explore our lib…" at bounding box center [826, 444] width 1263 height 787
click at [1390, 91] on div "Create" at bounding box center [1391, 94] width 40 height 14
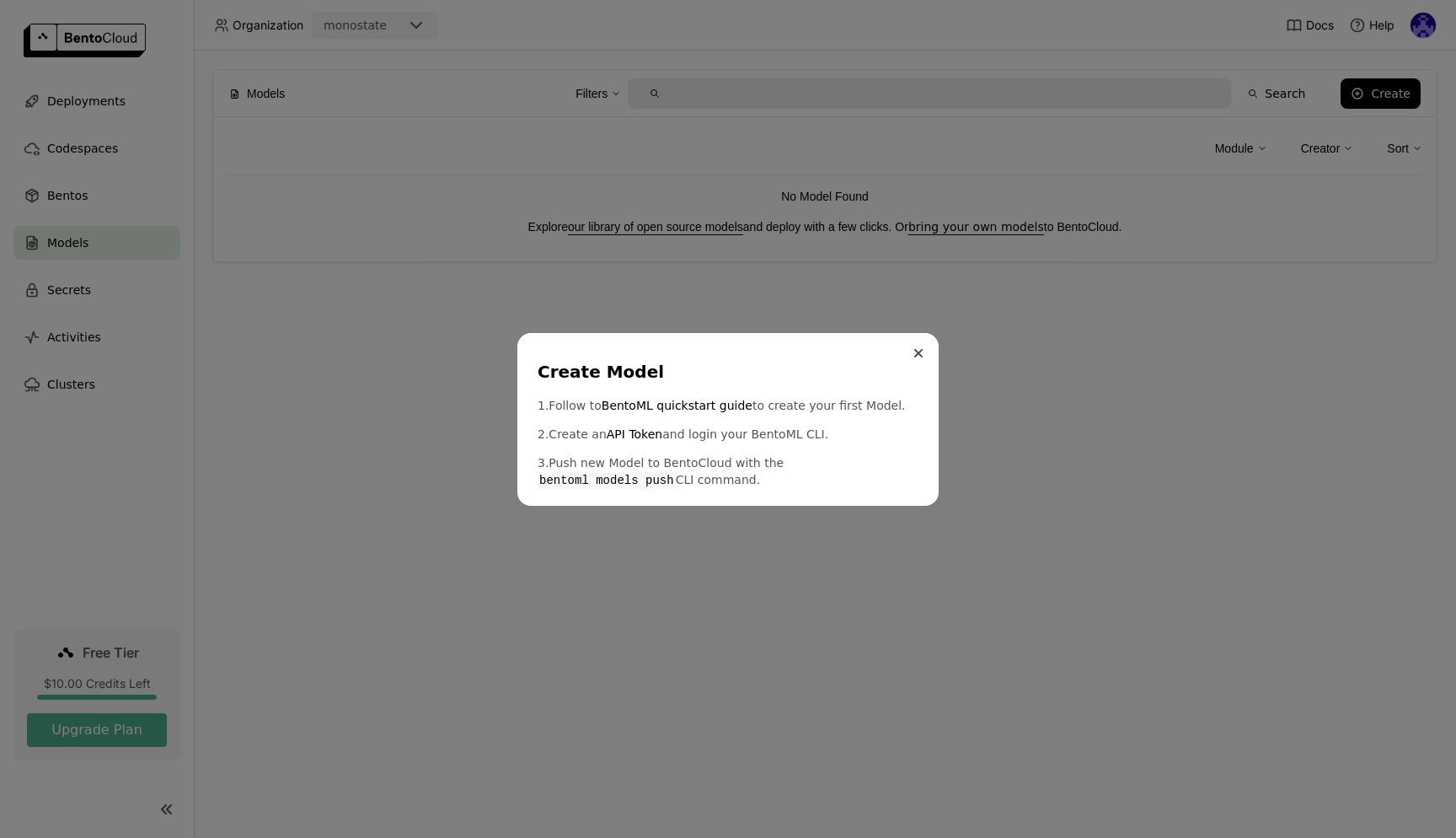
click at [924, 354] on button "Close" at bounding box center [918, 353] width 20 height 20
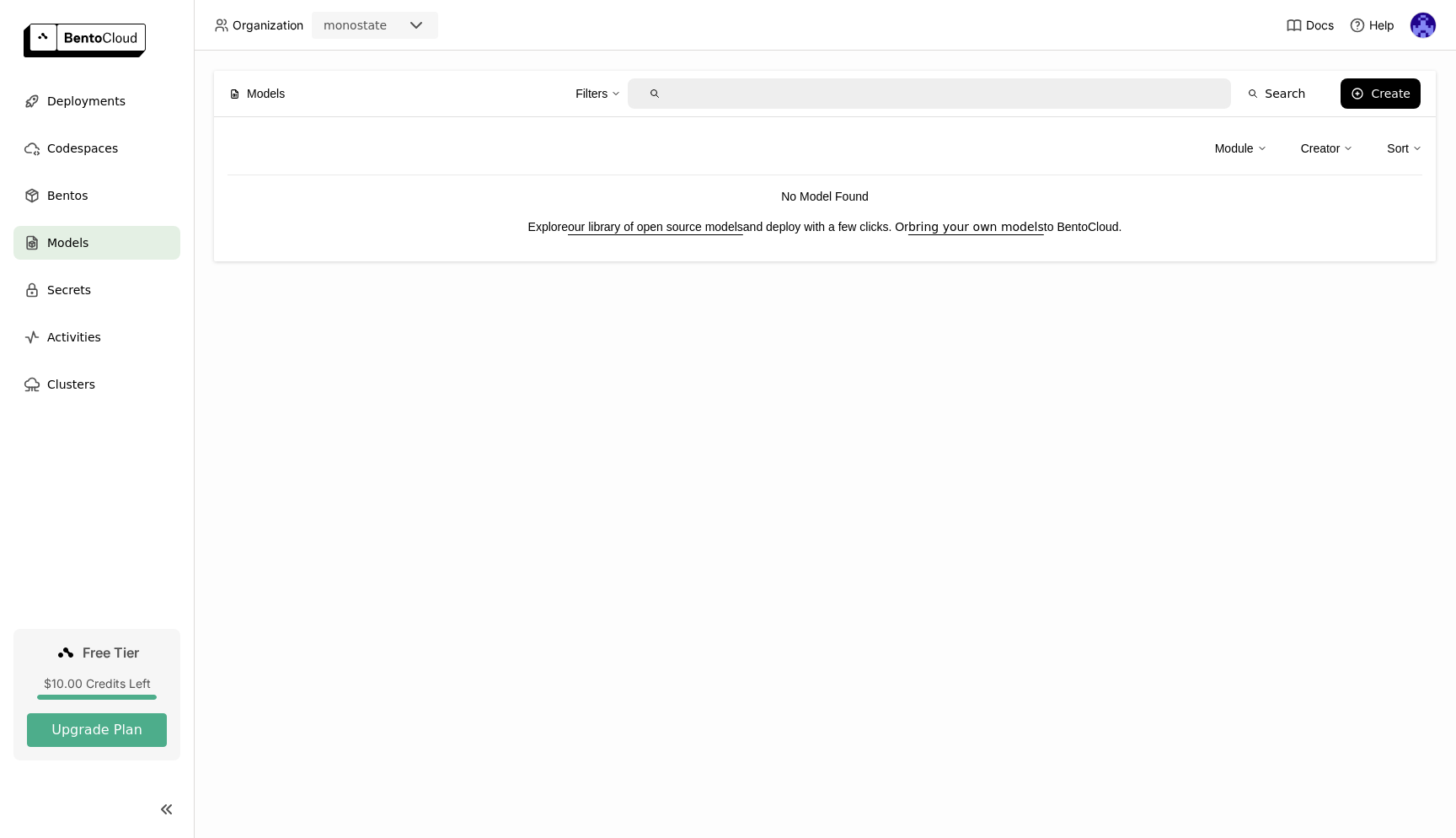
click at [1072, 378] on div "Create Model 1. Follow to BentoML quickstart guide to create your first Model. …" at bounding box center [728, 419] width 1456 height 838
click at [983, 290] on div "Models Filters Search Create Module Creator Sort No Model Found Explore our lib…" at bounding box center [826, 444] width 1263 height 787
click at [685, 274] on div "Models Filters Search Create Module Creator Sort No Model Found Explore our lib…" at bounding box center [826, 444] width 1263 height 787
click at [685, 307] on div "Models Filters Search Create Module Creator Sort No Model Found Explore our lib…" at bounding box center [826, 444] width 1263 height 787
click at [586, 358] on div "Models Filters Search Create Module Creator Sort No Model Found Explore our lib…" at bounding box center [826, 444] width 1263 height 787
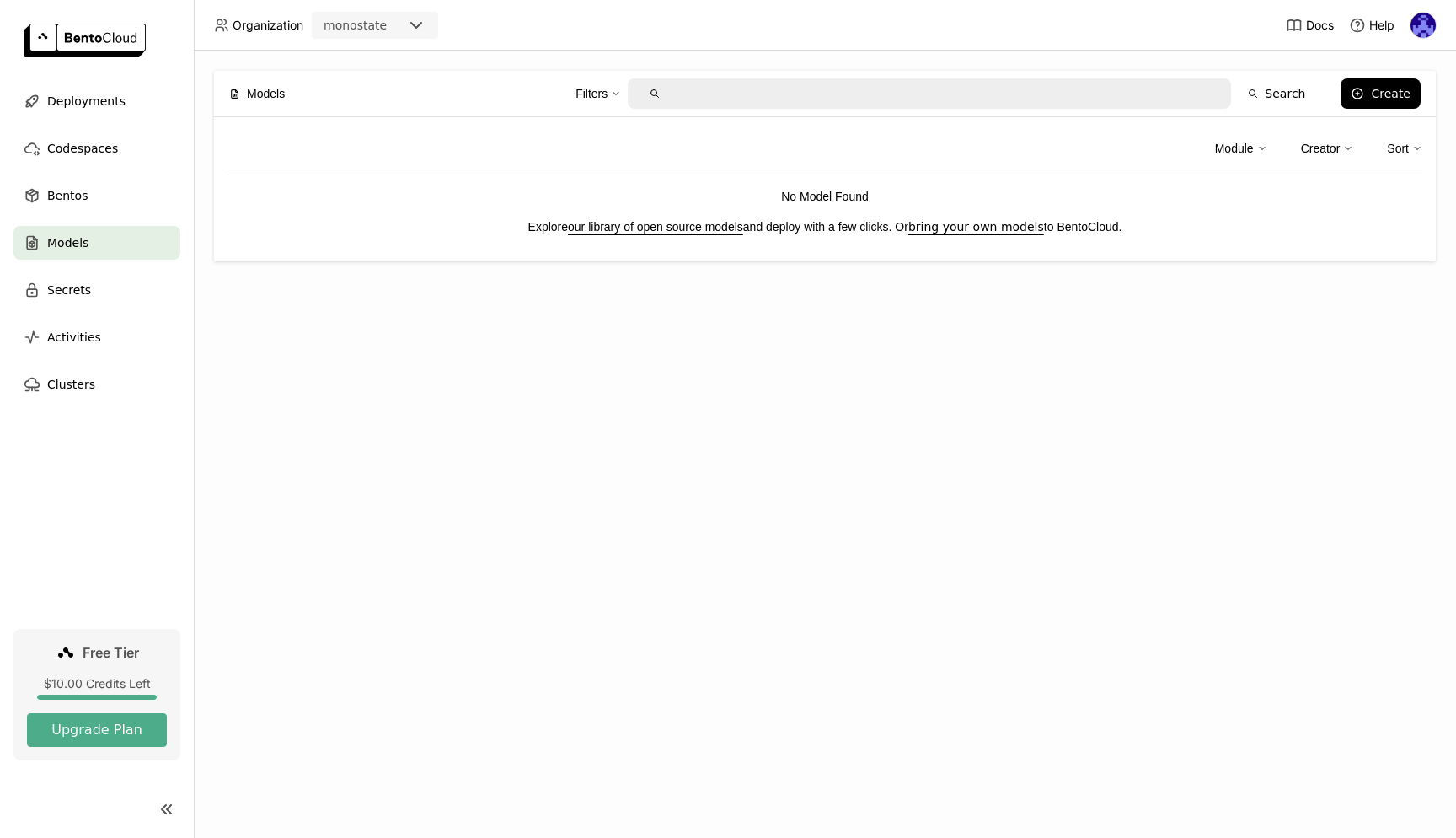
click at [272, 92] on span "Models" at bounding box center [266, 94] width 38 height 19
click at [387, 25] on div "monostate" at bounding box center [360, 26] width 93 height 24
click at [318, 338] on div "Models Filters Search Create Module Creator Sort No Model Found Explore our lib…" at bounding box center [826, 444] width 1263 height 787
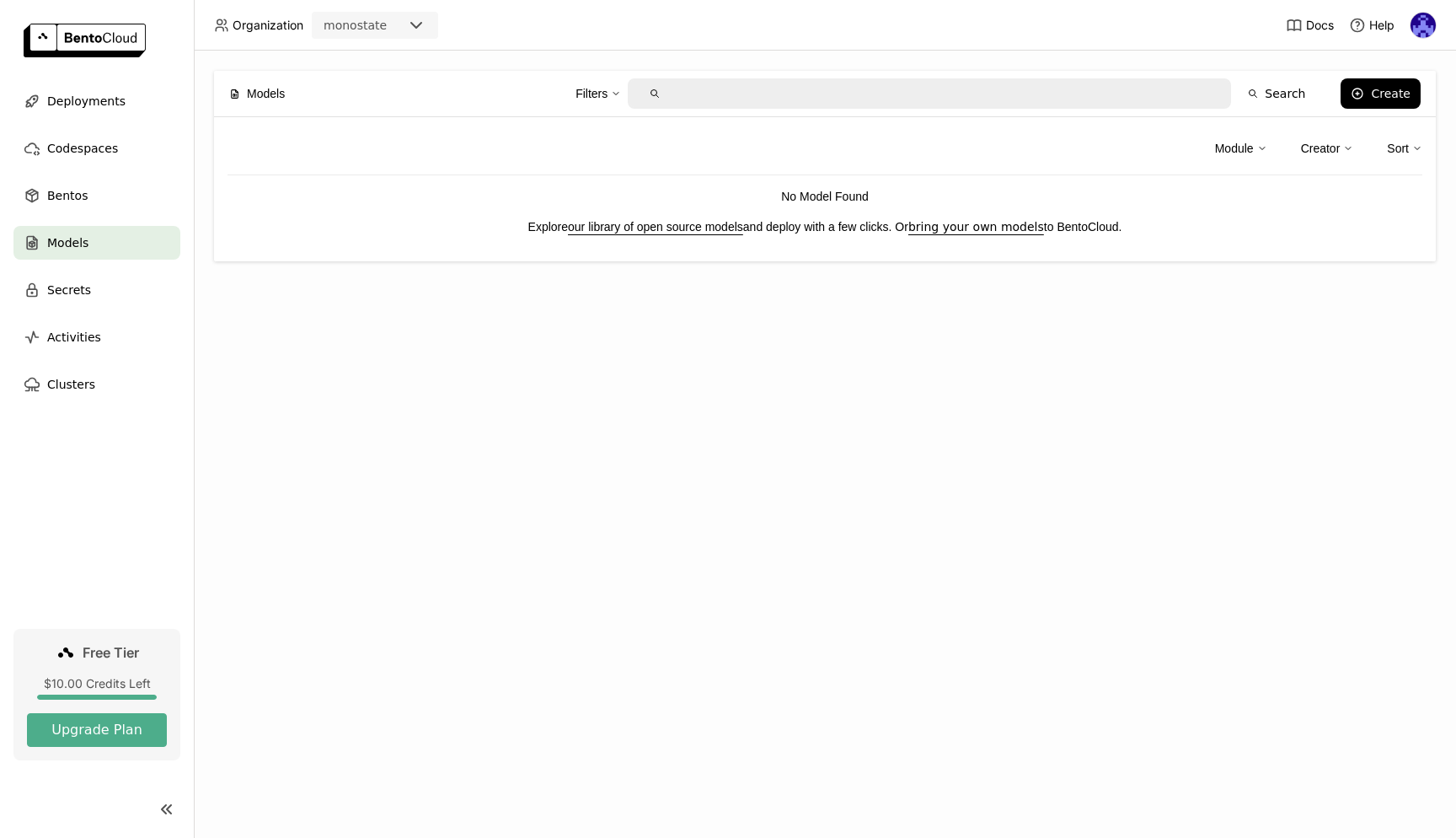
click at [399, 449] on div "Models Filters Search Create Module Creator Sort No Model Found Explore our lib…" at bounding box center [826, 444] width 1263 height 787
click at [1391, 26] on span "Help" at bounding box center [1381, 25] width 25 height 15
click at [1346, 86] on link "Slack Community" at bounding box center [1335, 84] width 113 height 24
click at [1346, 62] on link "Support" at bounding box center [1335, 60] width 113 height 24
click at [622, 367] on div "Models Filters Search Create Module Creator Sort No Model Found Explore our lib…" at bounding box center [826, 444] width 1263 height 787
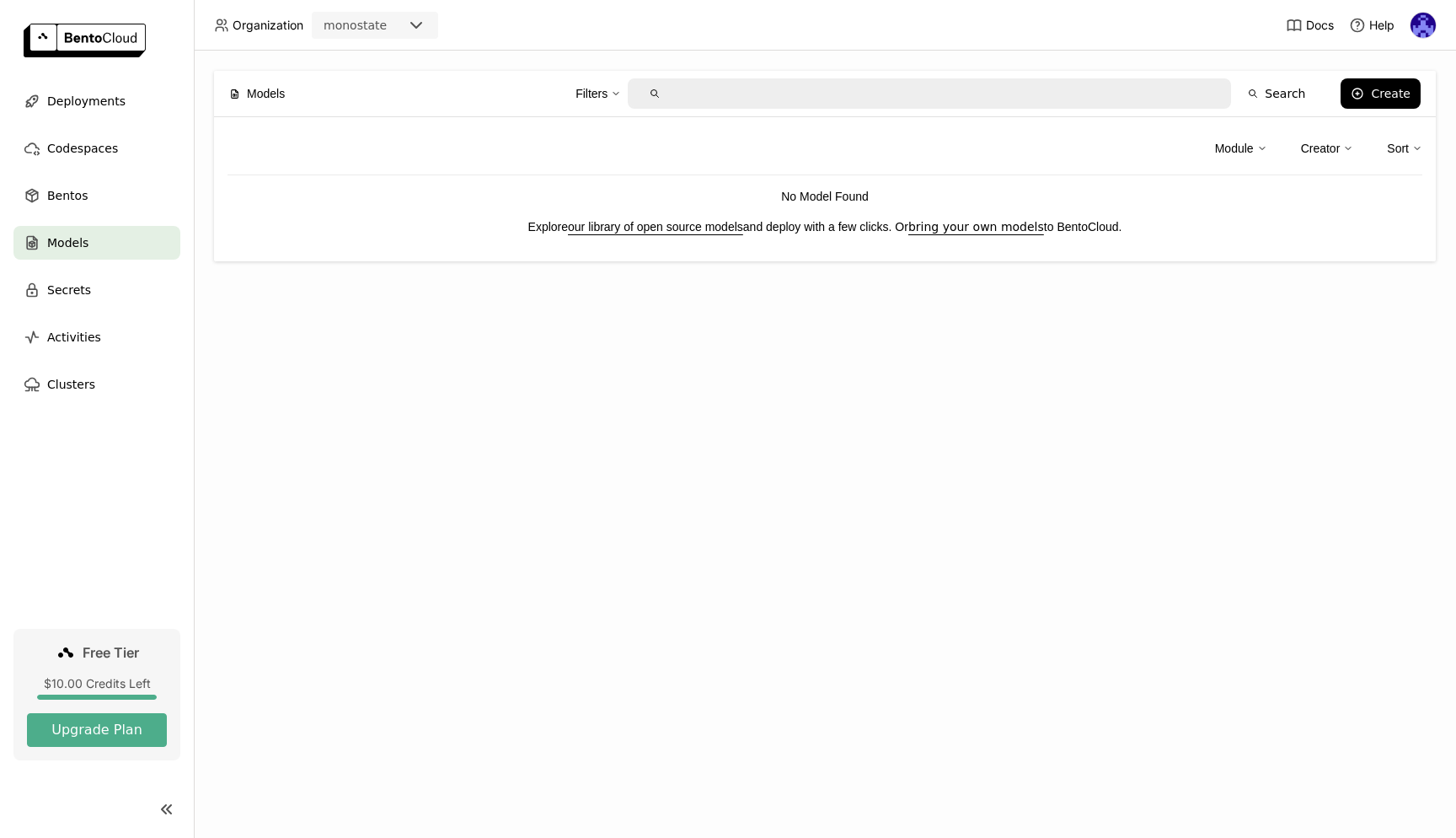
click at [724, 381] on div "Models Filters Search Create Module Creator Sort No Model Found Explore our lib…" at bounding box center [826, 444] width 1263 height 787
drag, startPoint x: 808, startPoint y: 202, endPoint x: 914, endPoint y: 196, distance: 106.2
click at [902, 197] on p "No Model Found" at bounding box center [825, 196] width 1195 height 19
click at [918, 196] on p "No Model Found" at bounding box center [825, 196] width 1195 height 19
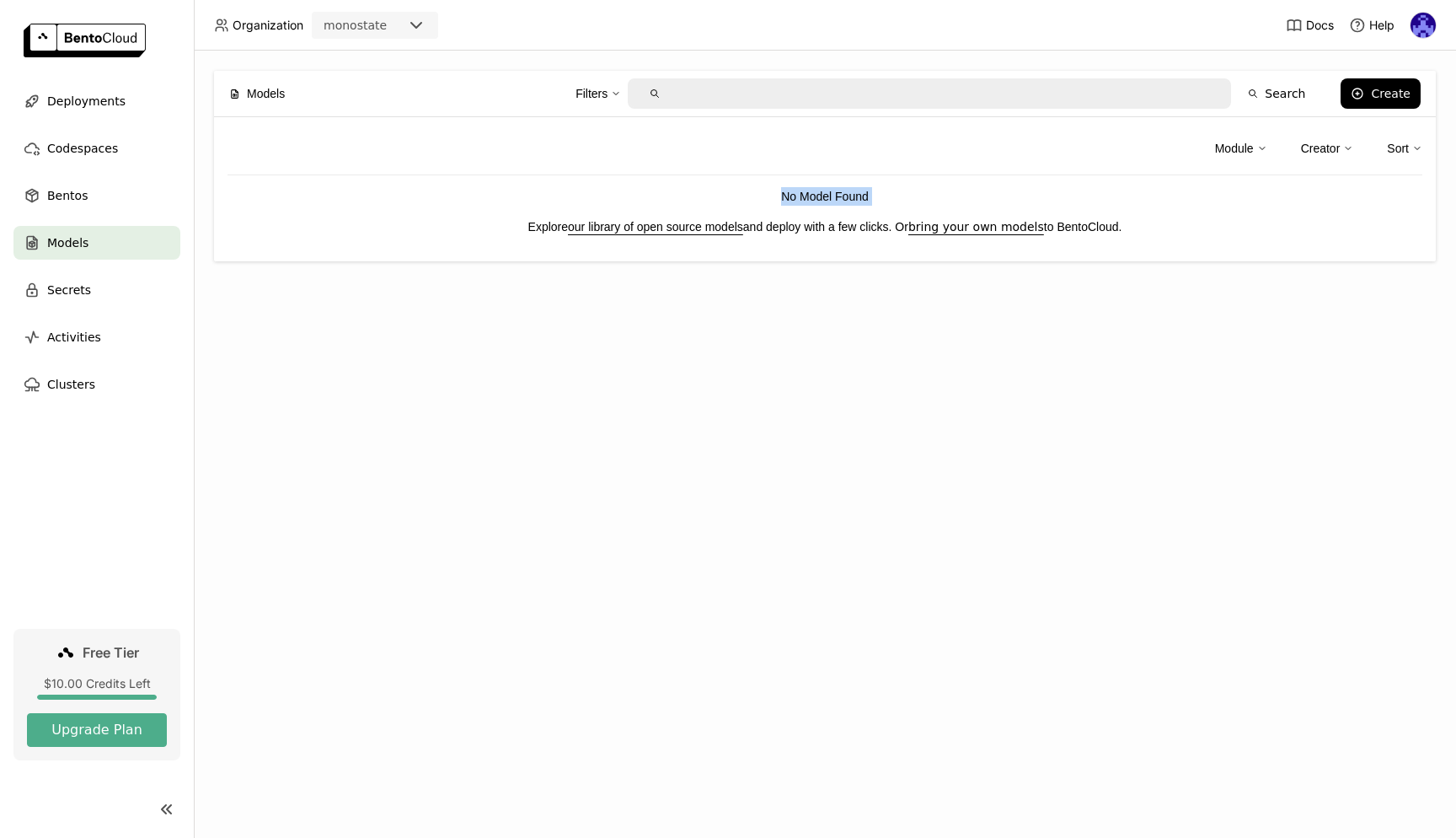
click at [918, 196] on p "No Model Found" at bounding box center [825, 196] width 1195 height 19
click at [1084, 186] on div "Module Creator Sort No Model Found Explore our library of open source models an…" at bounding box center [825, 189] width 1222 height 144
click at [1334, 147] on div "Creator" at bounding box center [1322, 148] width 40 height 19
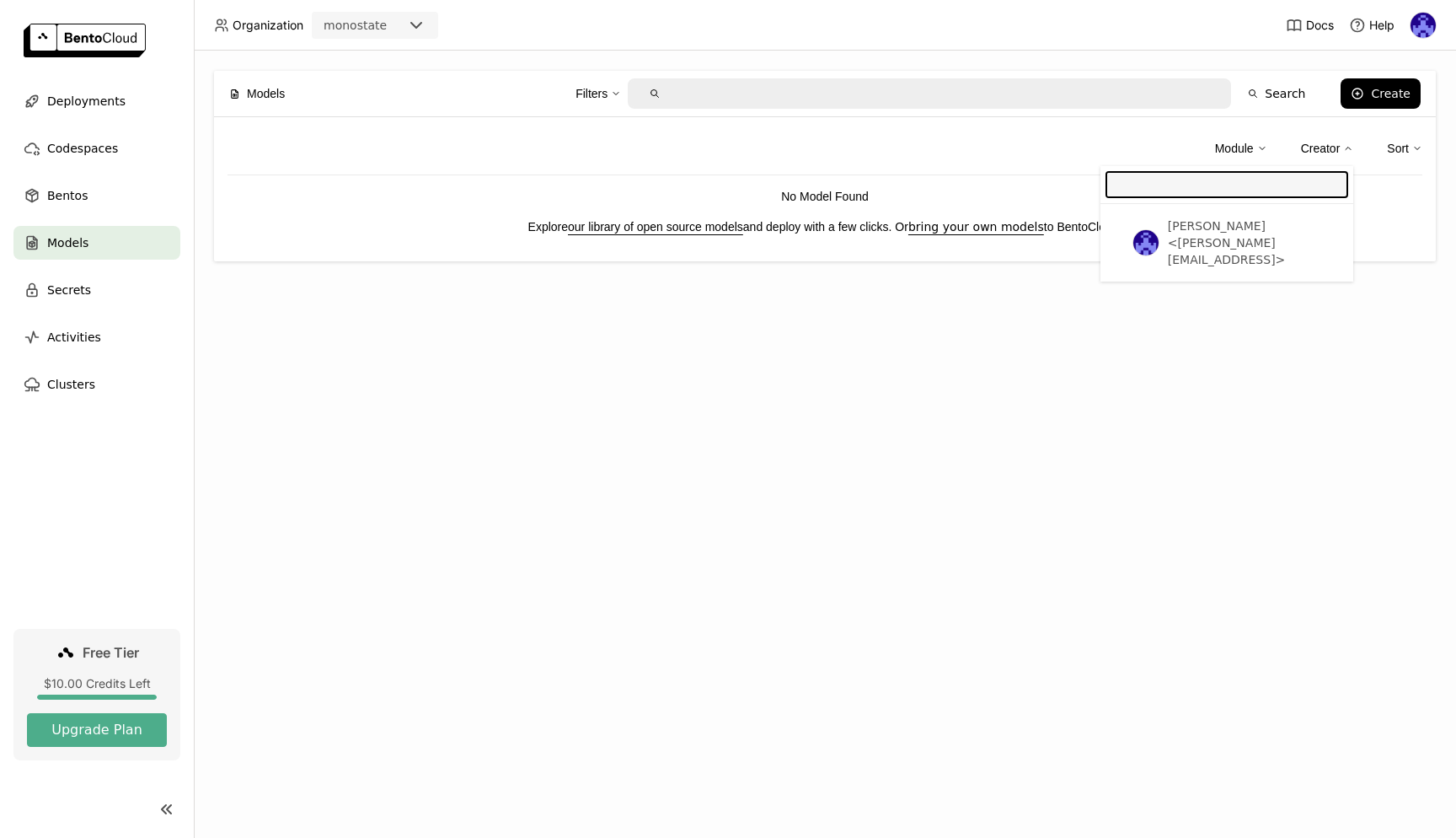
click at [1233, 148] on div "Module" at bounding box center [1234, 148] width 39 height 19
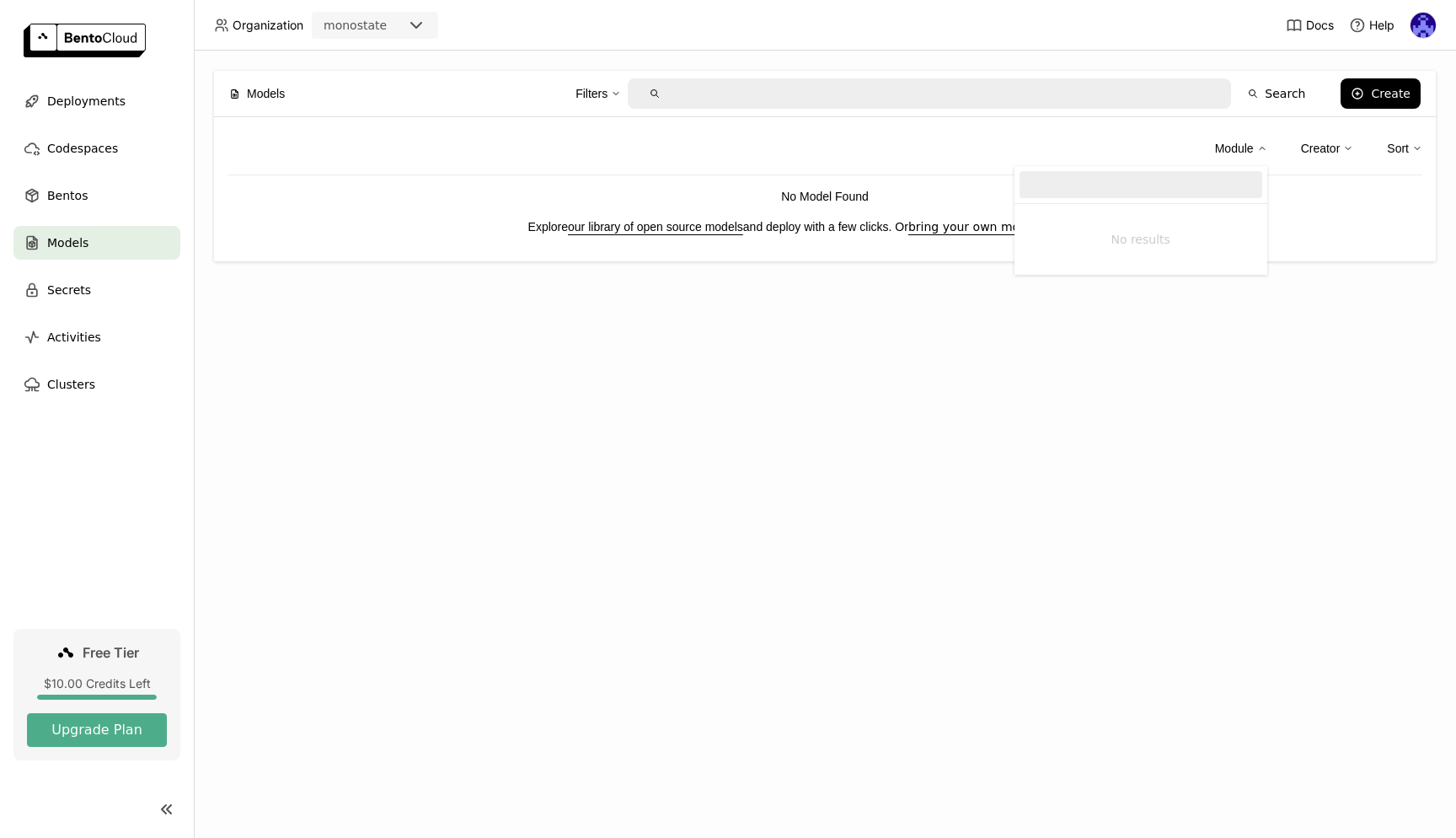
click at [1357, 150] on div "Module No results Creator Sort" at bounding box center [1319, 148] width 207 height 36
click at [1401, 150] on div "Sort" at bounding box center [1398, 148] width 22 height 19
click at [972, 426] on div "Models Filters Search Create Module Creator Sort Newest Build Oldest Build Larg…" at bounding box center [826, 444] width 1263 height 787
click at [461, 152] on div "Module Creator Sort" at bounding box center [825, 152] width 1195 height 45
click at [249, 91] on span "Models" at bounding box center [266, 94] width 38 height 19
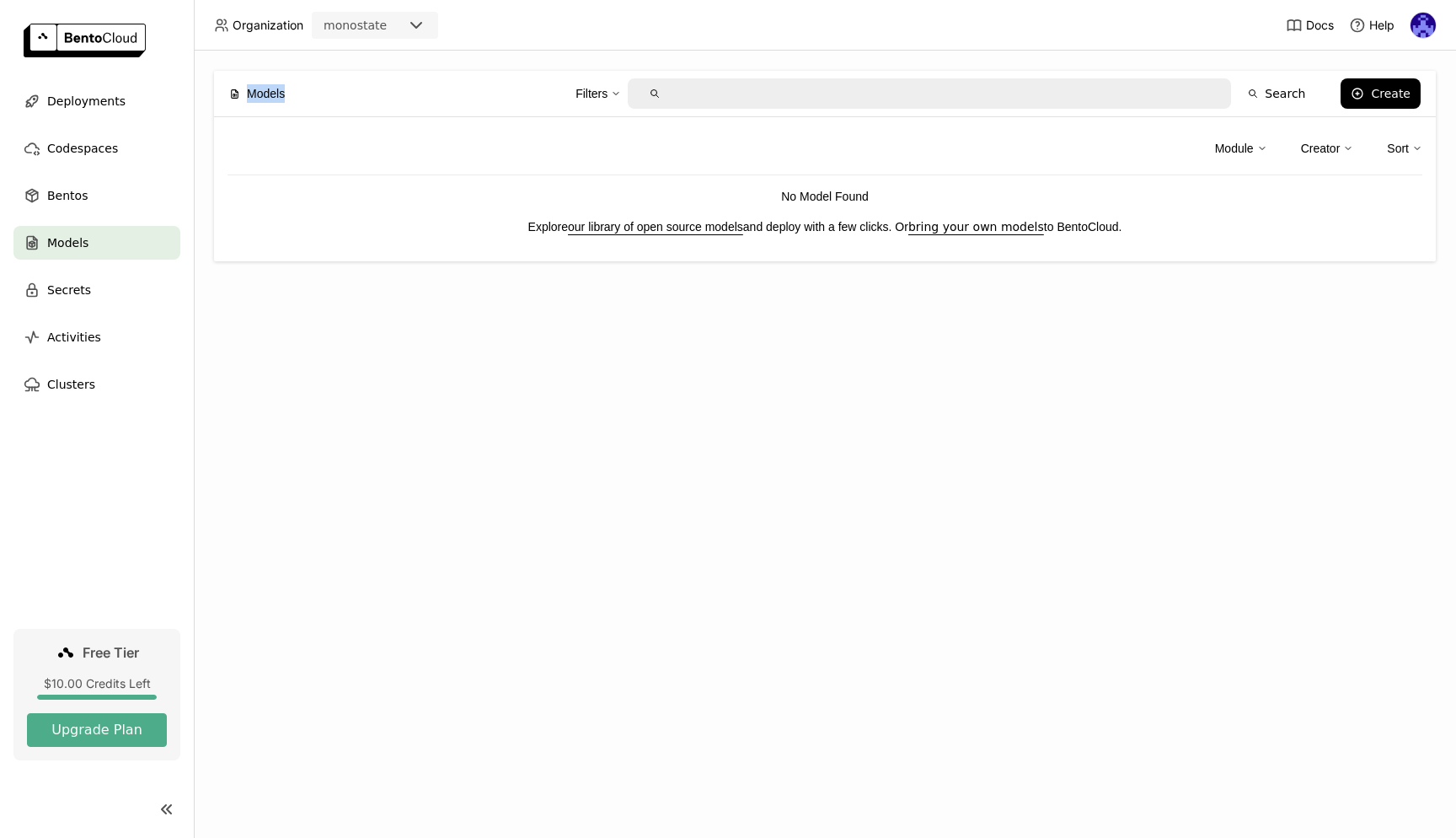
click at [249, 91] on span "Models" at bounding box center [266, 94] width 38 height 19
click at [364, 171] on div "Module Creator Sort" at bounding box center [825, 152] width 1195 height 45
drag, startPoint x: 473, startPoint y: 601, endPoint x: 478, endPoint y: 593, distance: 9.4
click at [474, 601] on div "Models Filters Search Create Module Creator Sort No Model Found Explore our lib…" at bounding box center [826, 444] width 1263 height 787
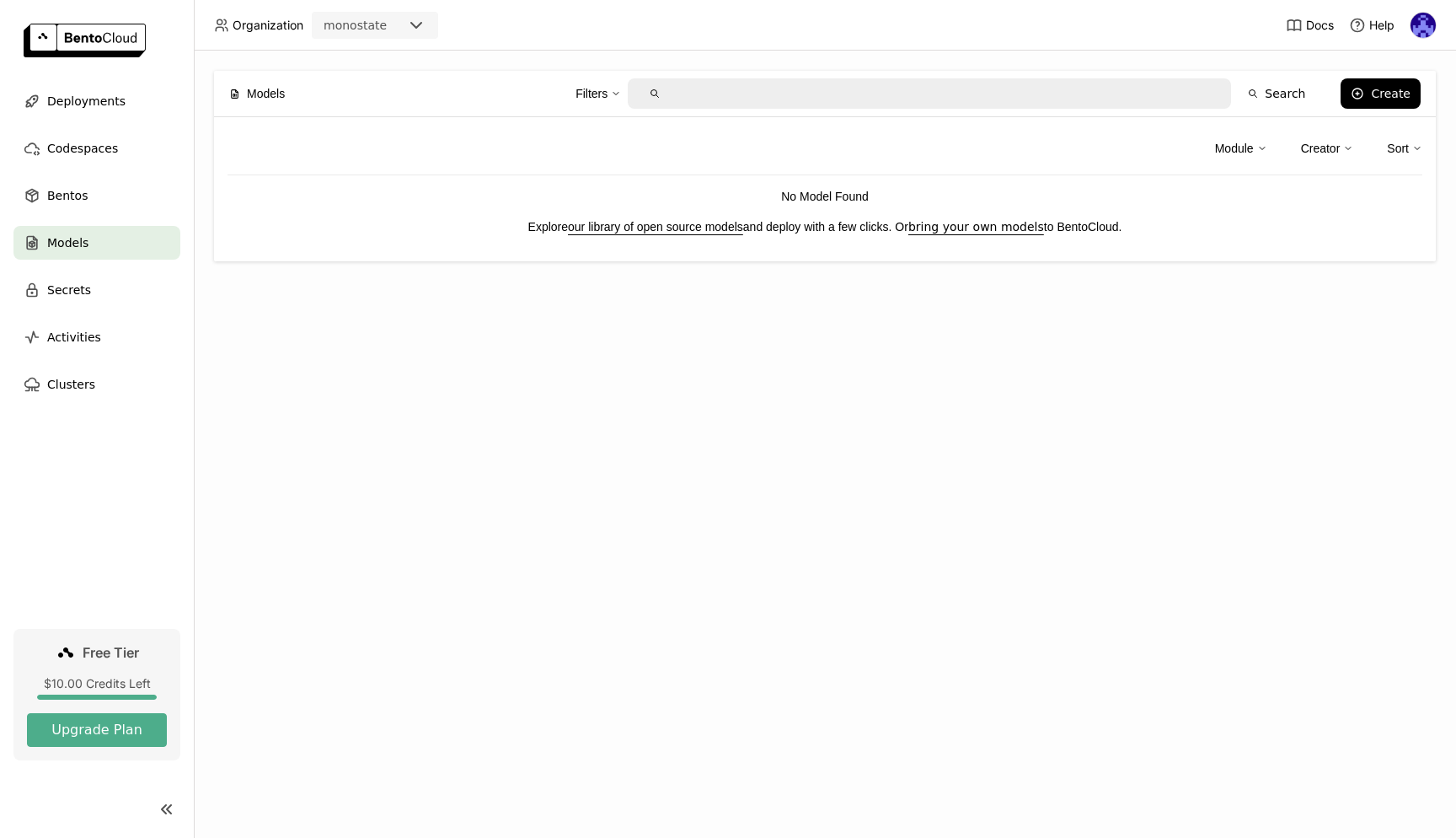
click at [162, 809] on icon at bounding box center [163, 809] width 4 height 8
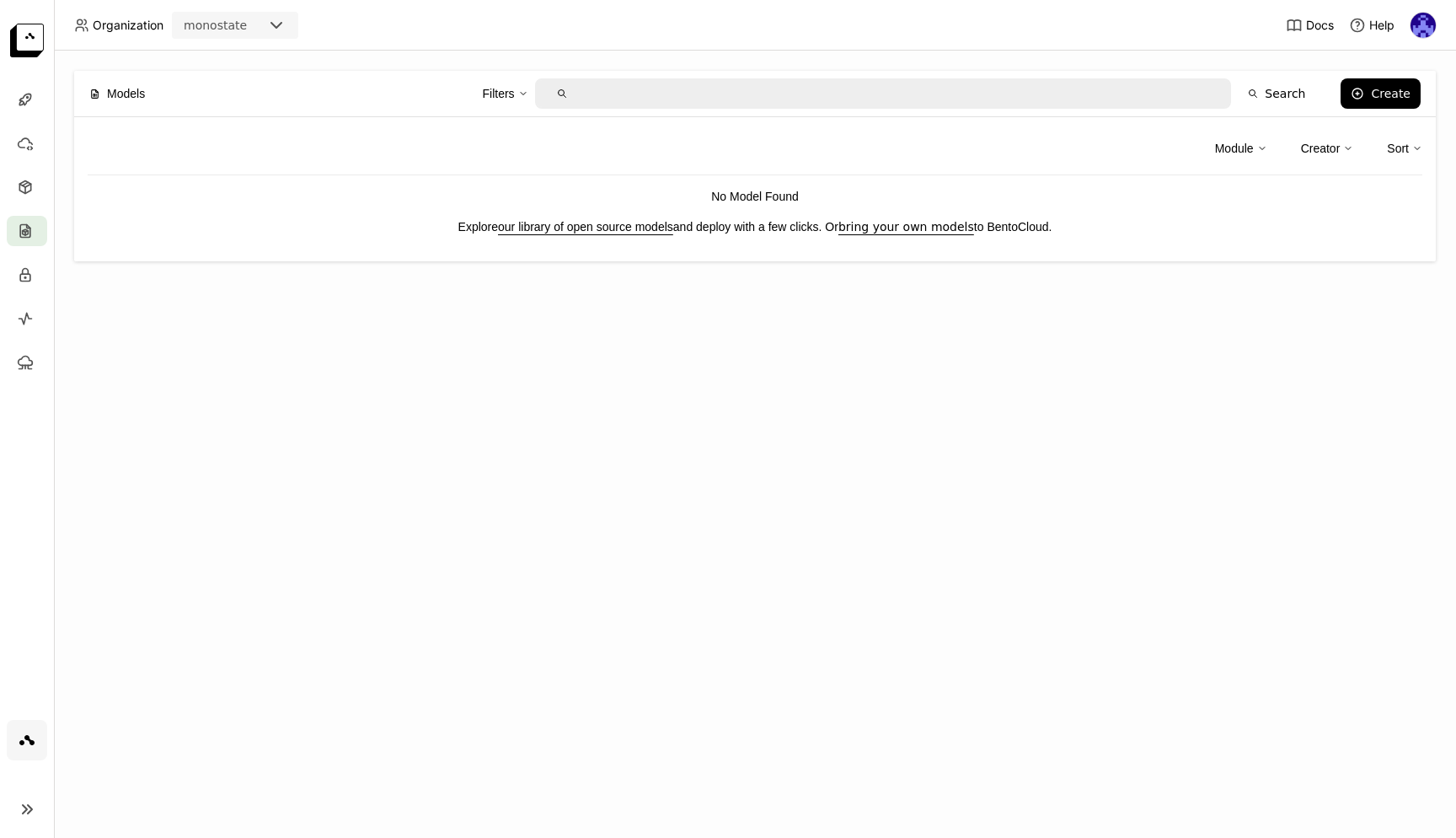
click at [15, 797] on div at bounding box center [27, 809] width 54 height 41
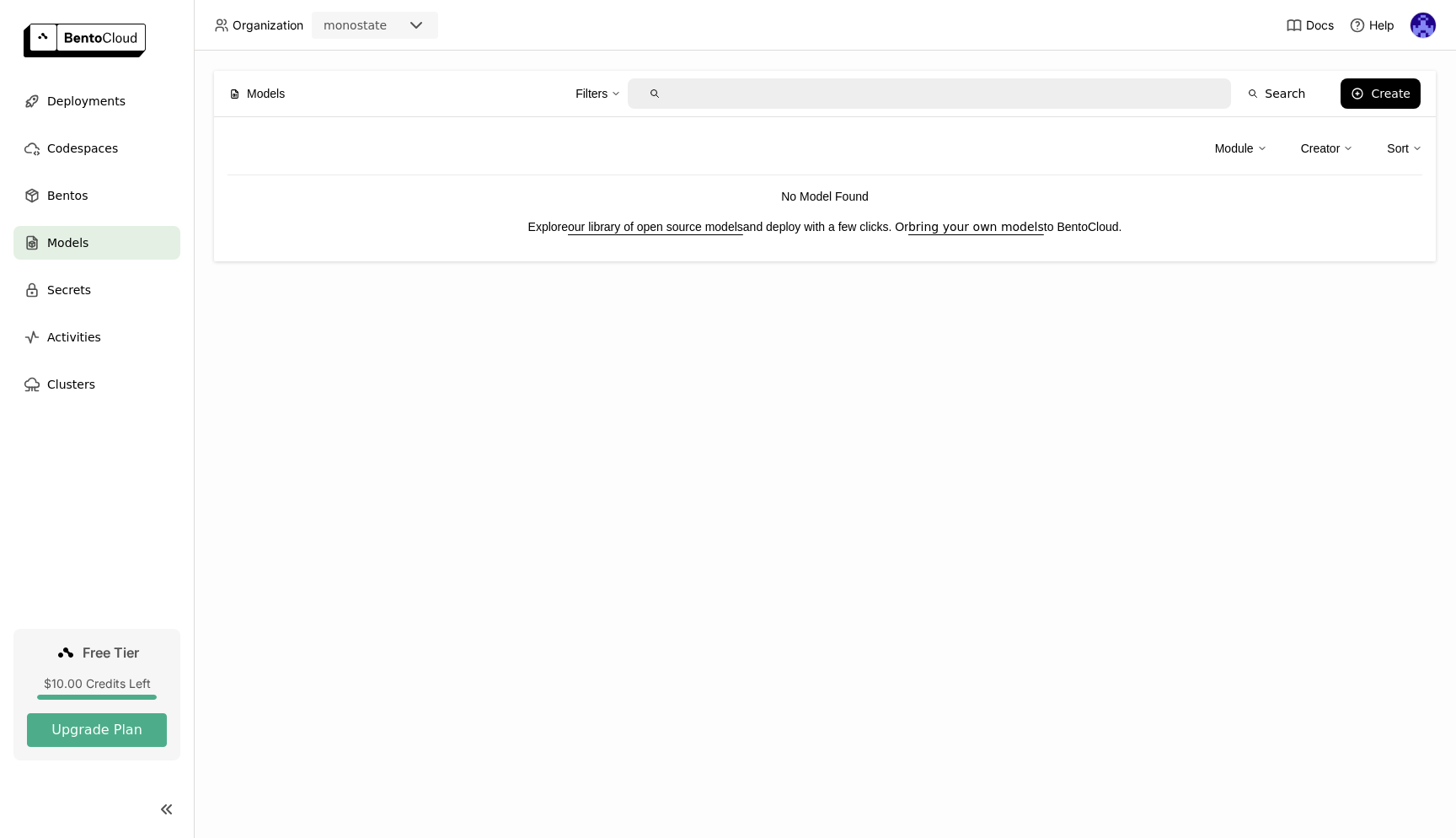
click at [377, 401] on div "Models Filters Search Create Module Creator Sort No Model Found Explore our lib…" at bounding box center [826, 444] width 1263 height 787
click at [338, 373] on div "Models Filters Search Create Module Creator Sort No Model Found Explore our lib…" at bounding box center [826, 444] width 1263 height 787
click at [126, 101] on div "Deployments" at bounding box center [98, 102] width 167 height 34
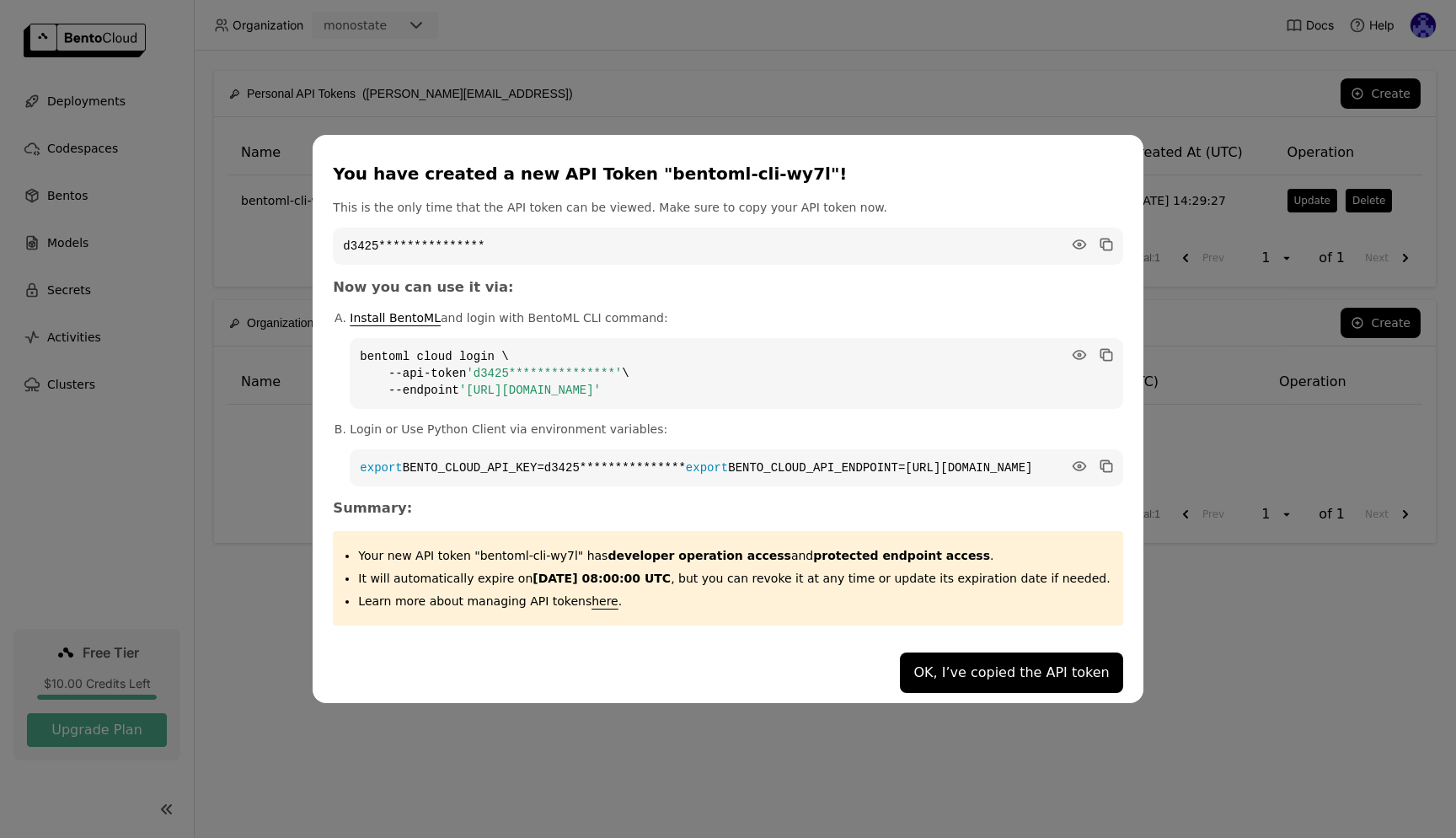
click at [1294, 837] on div "**********" at bounding box center [728, 419] width 1456 height 838
click at [1297, 696] on div "**********" at bounding box center [728, 419] width 1456 height 838
click at [258, 474] on div "**********" at bounding box center [728, 419] width 1456 height 838
click at [1028, 688] on button "OK, I’ve copied the API token" at bounding box center [1011, 673] width 222 height 41
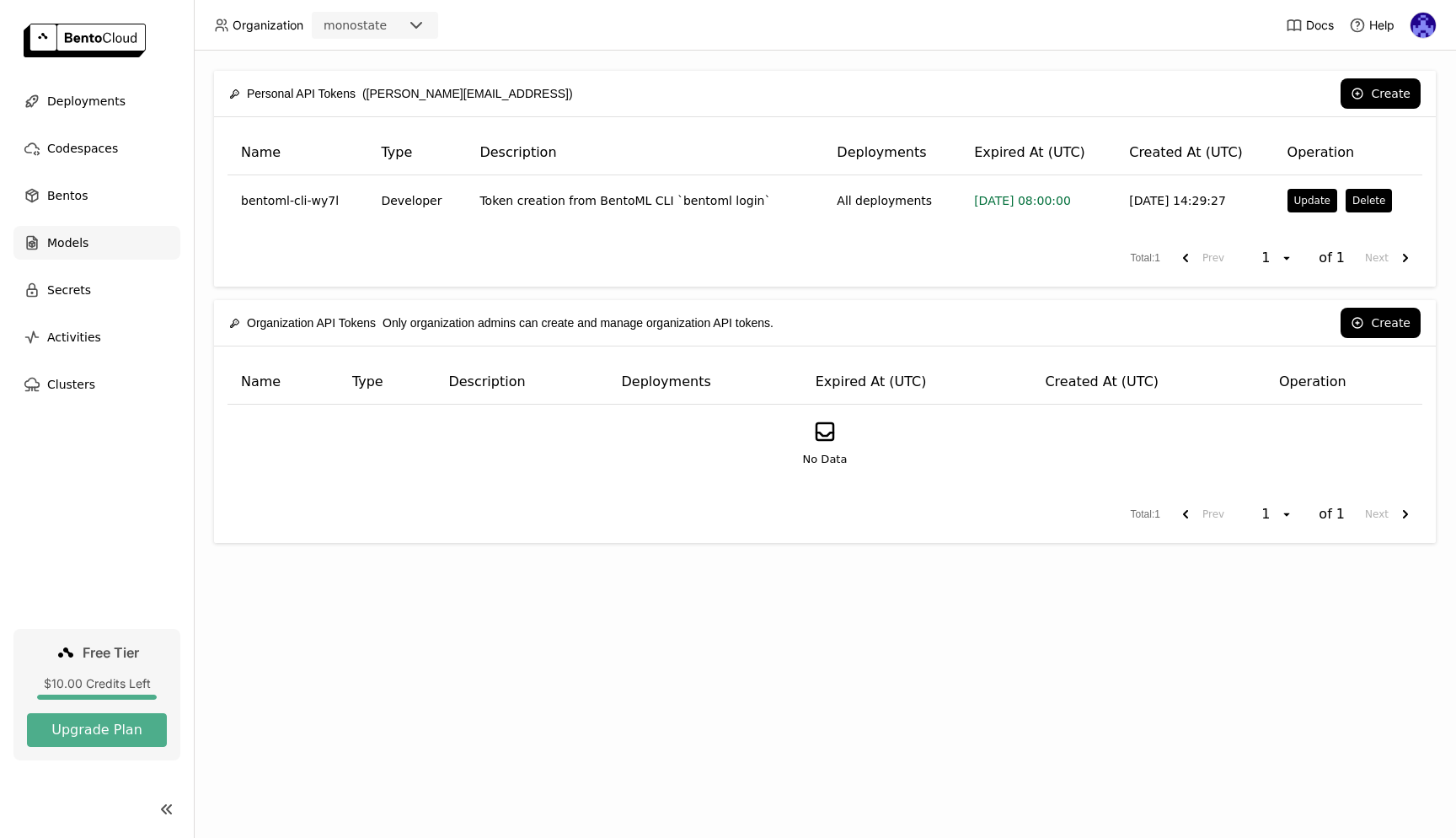
click at [73, 249] on span "Models" at bounding box center [67, 243] width 41 height 20
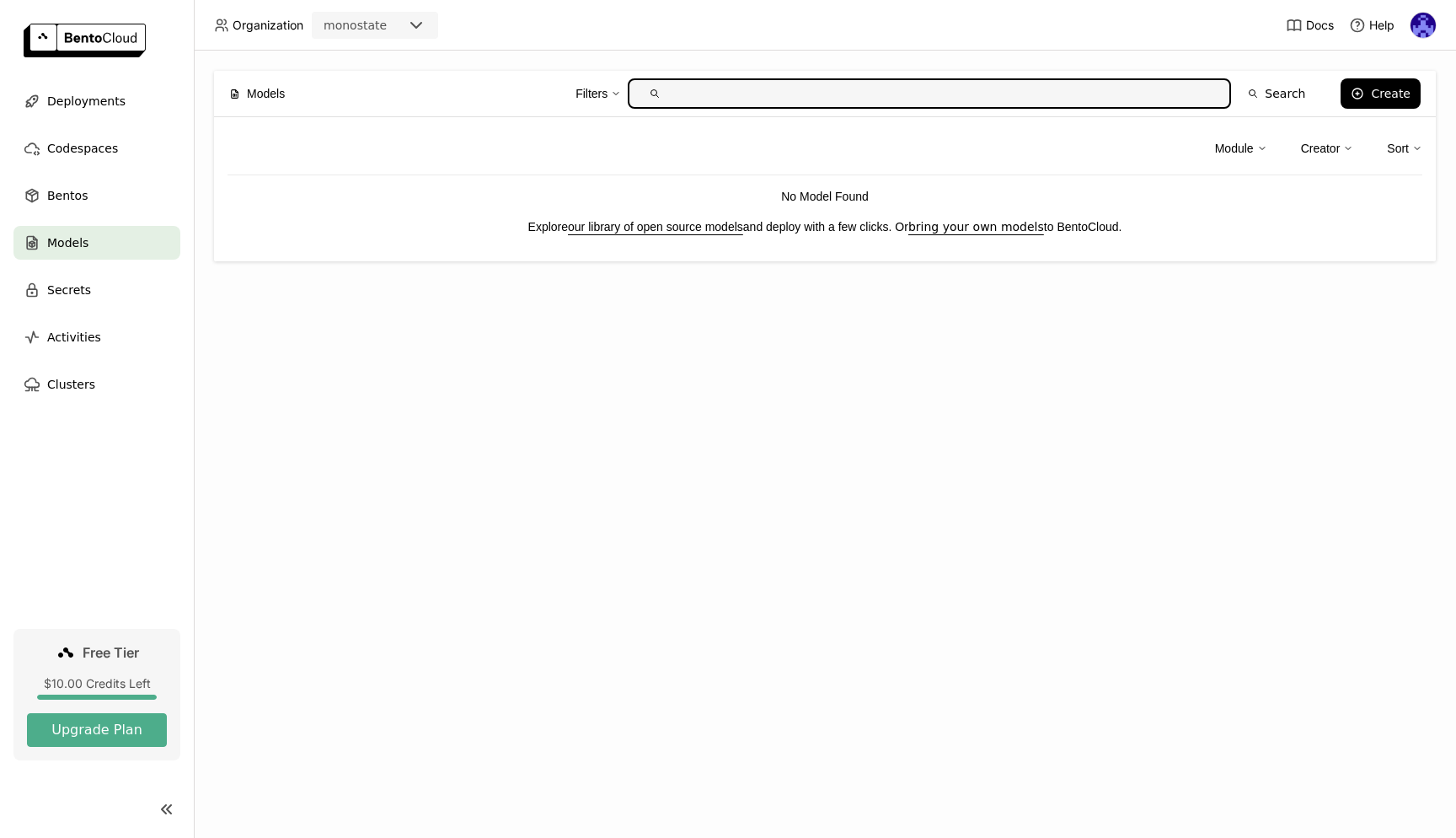
click at [996, 227] on link "bring your own models" at bounding box center [976, 227] width 135 height 14
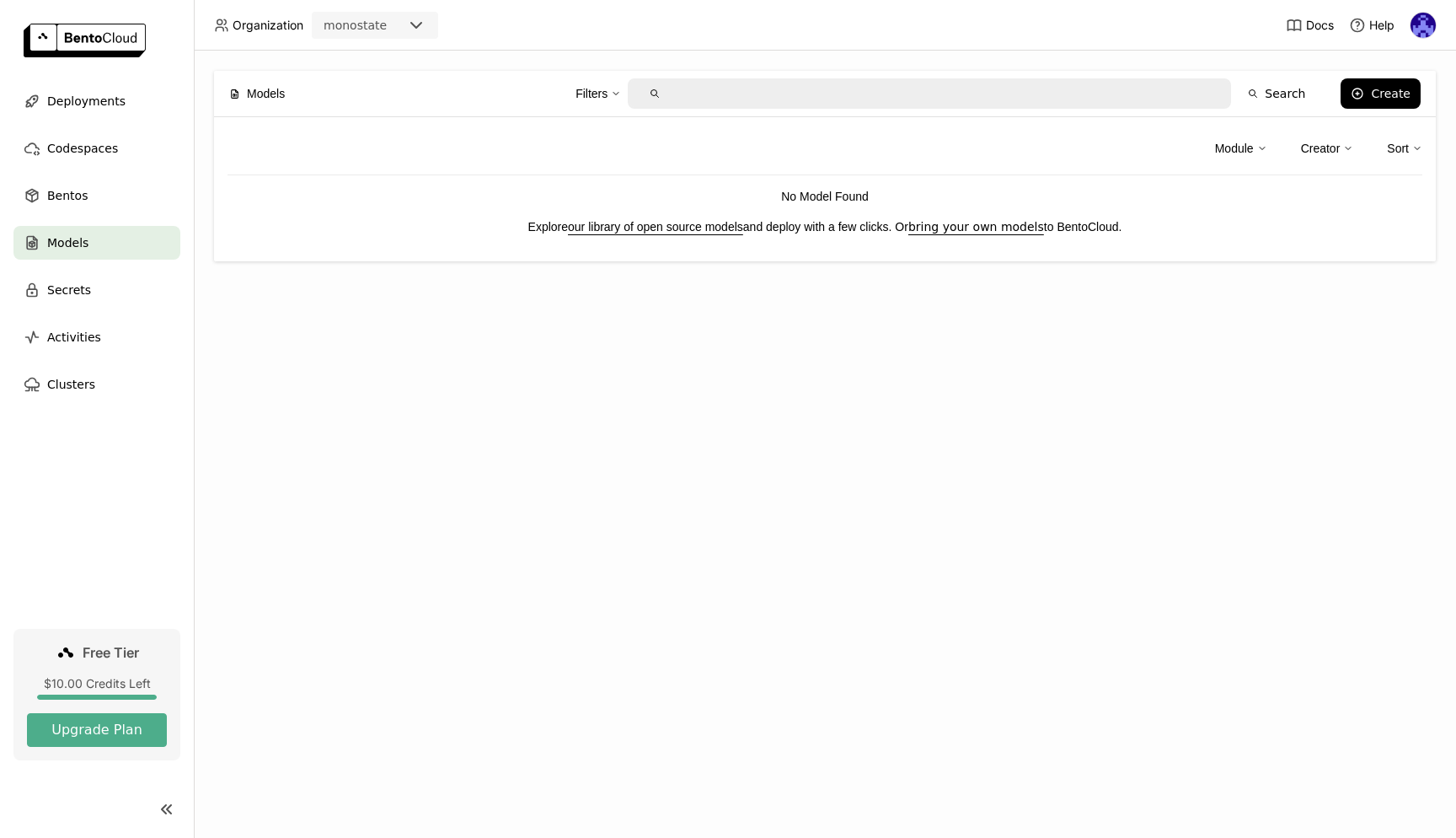
click at [698, 283] on div "Models Filters Search Create Module Creator Sort No Model Found Explore our lib…" at bounding box center [826, 444] width 1263 height 787
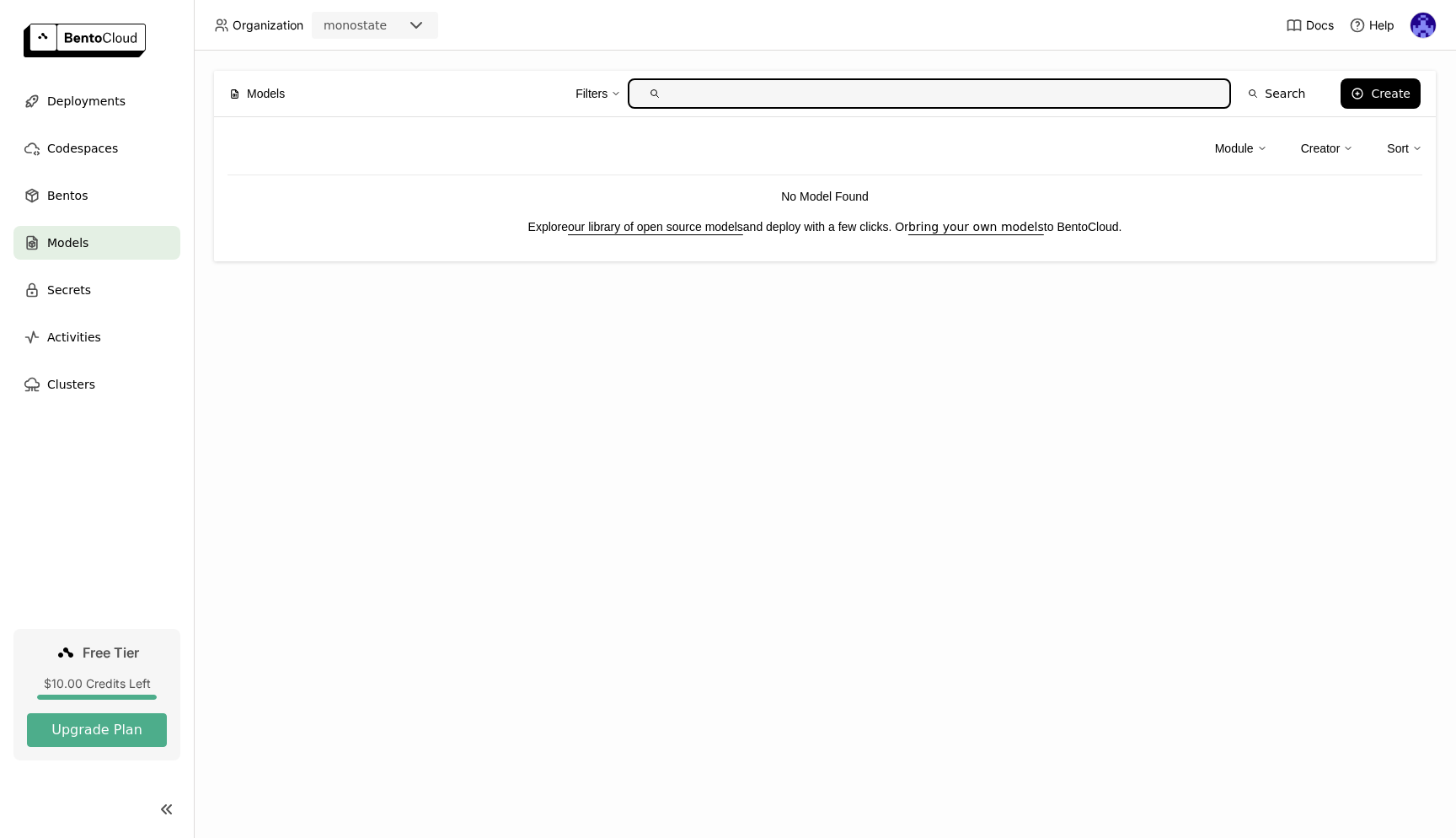
click at [677, 469] on div "Models Filters Search Create Module Creator Sort No Model Found Explore our lib…" at bounding box center [826, 444] width 1263 height 787
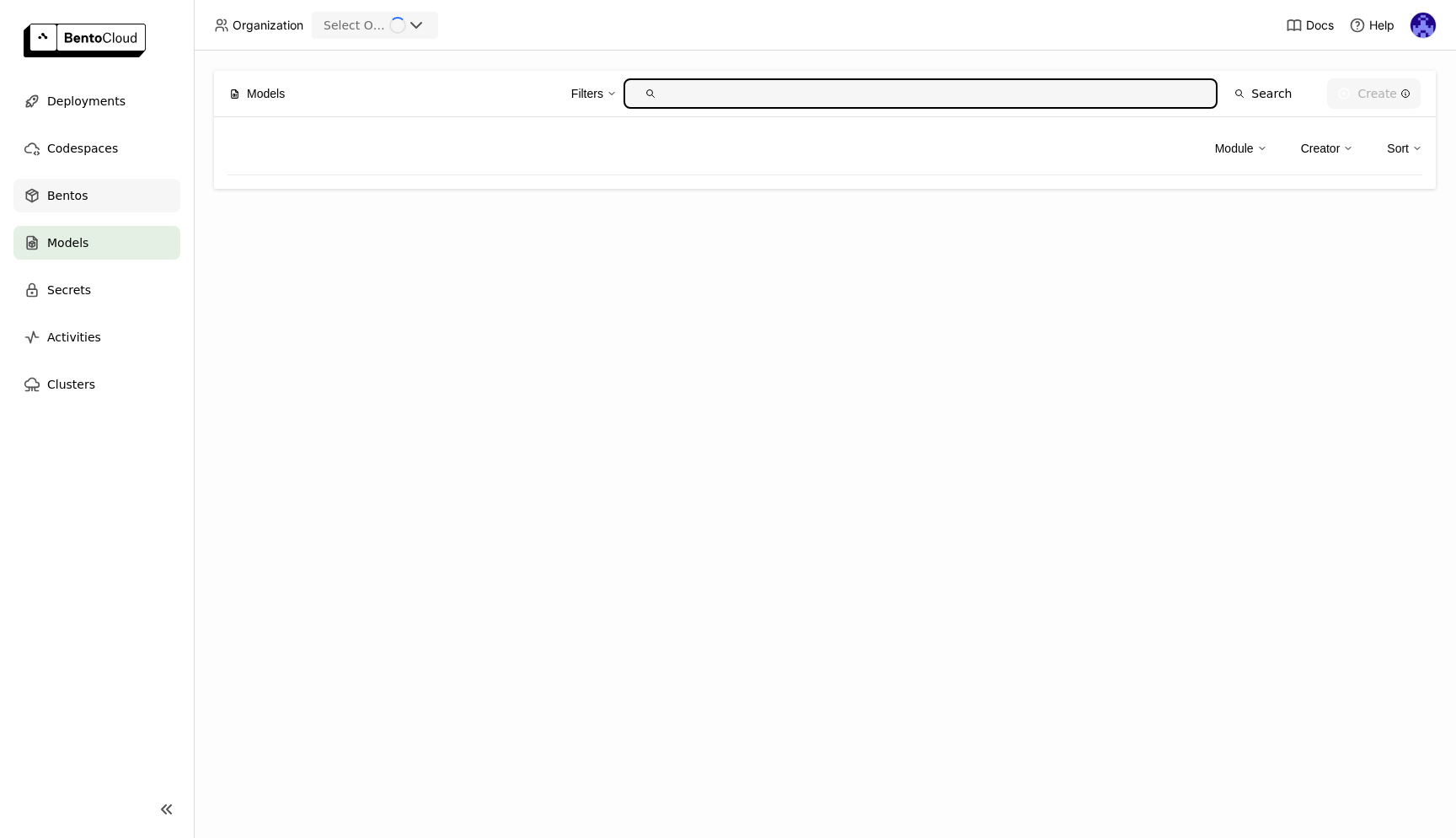
drag, startPoint x: 0, startPoint y: 0, endPoint x: 48, endPoint y: 188, distance: 194.0
click at [48, 188] on span "Bentos" at bounding box center [67, 195] width 41 height 20
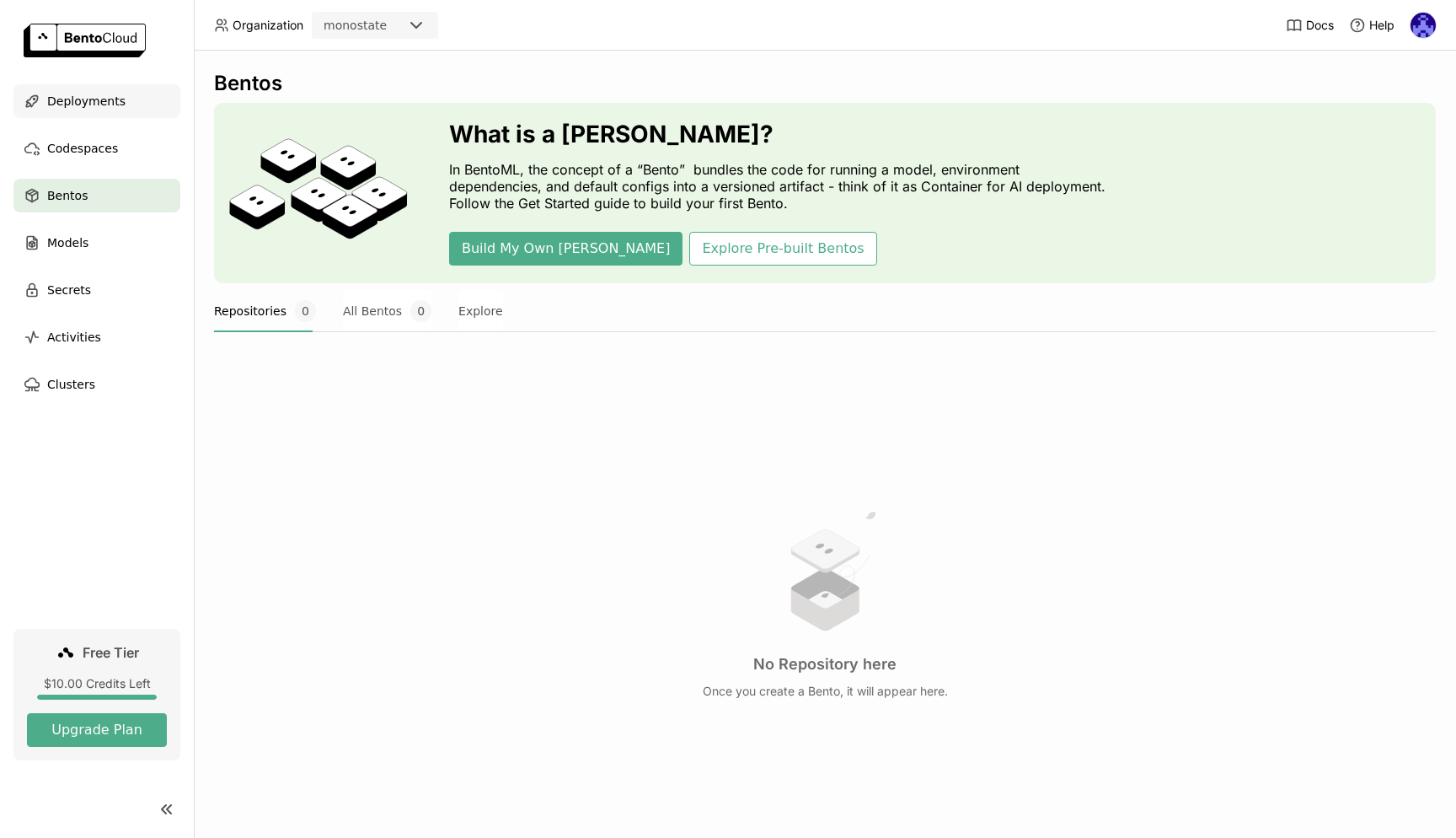
click at [80, 92] on span "Deployments" at bounding box center [86, 101] width 79 height 20
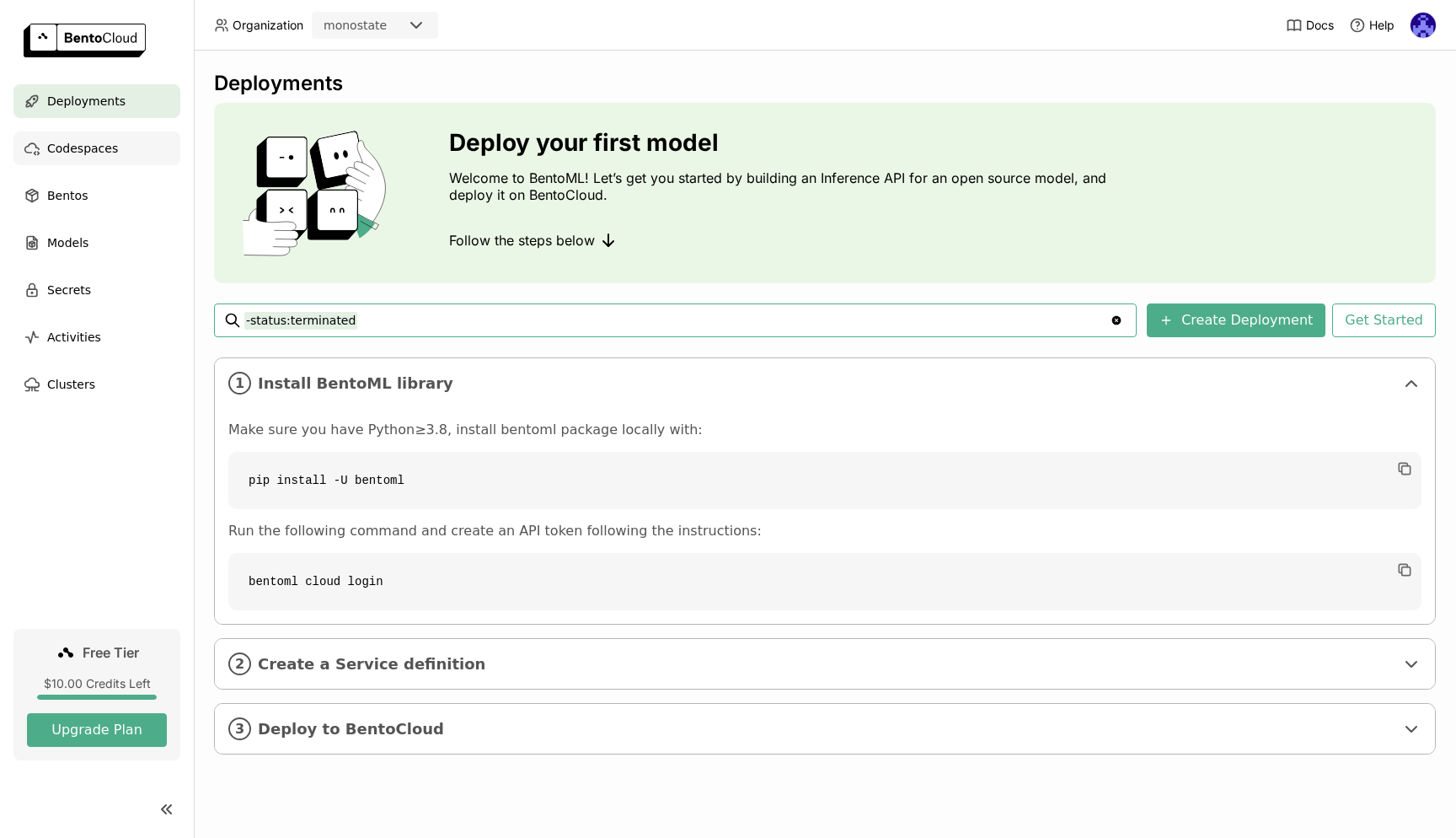
click at [131, 150] on div "Codespaces" at bounding box center [98, 148] width 167 height 34
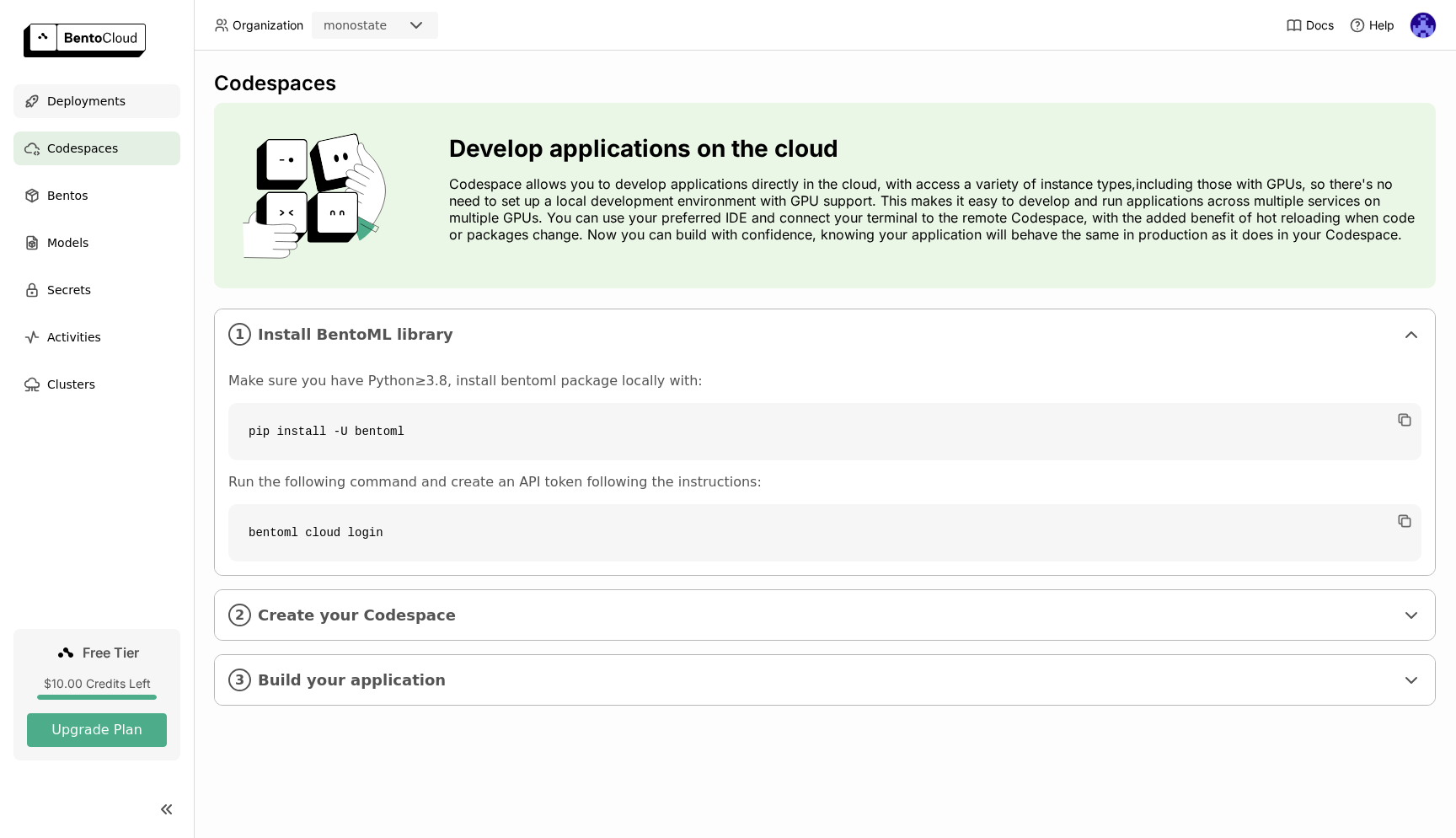
click at [67, 106] on span "Deployments" at bounding box center [86, 101] width 79 height 20
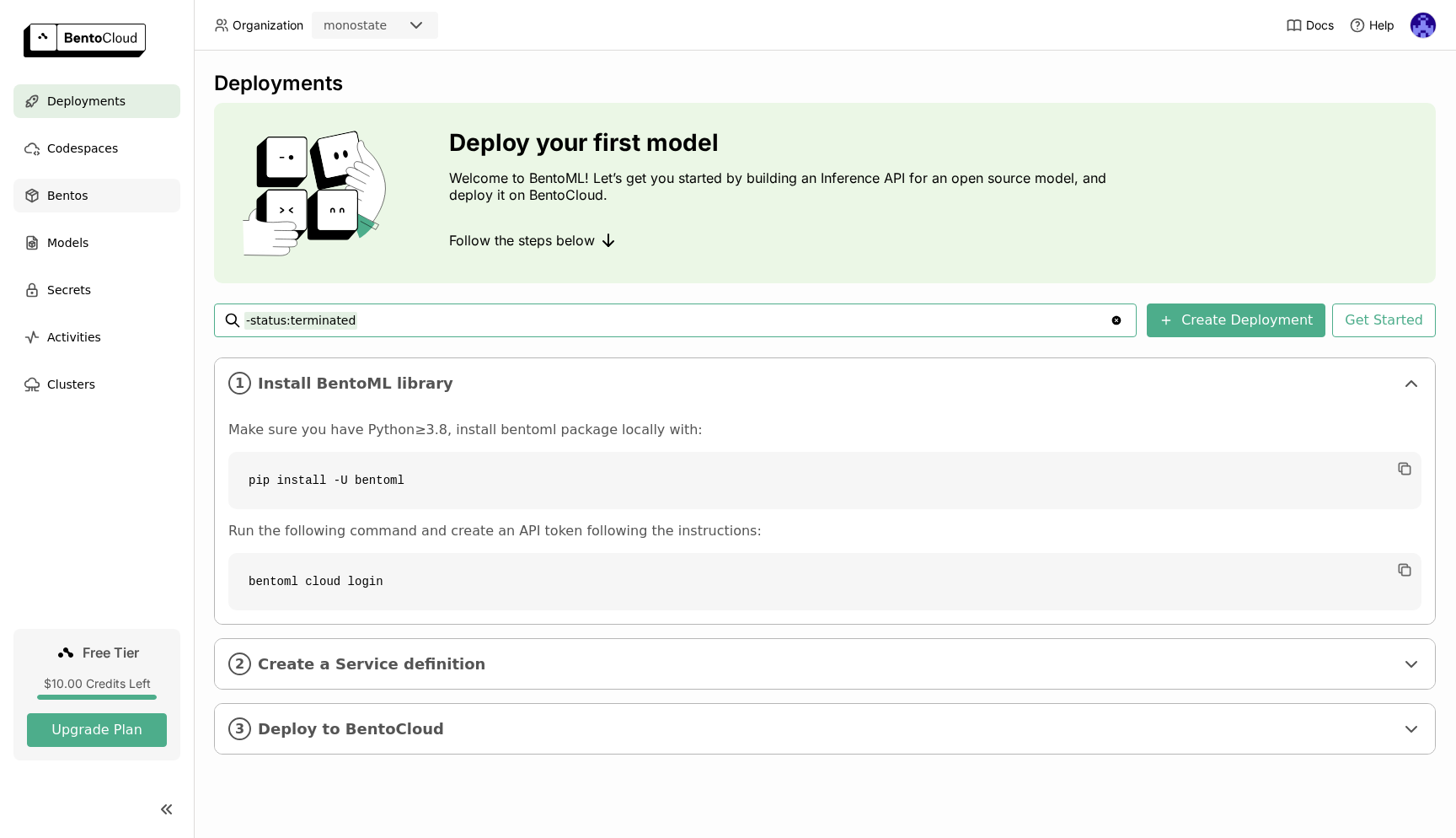
click at [62, 183] on div "Bentos" at bounding box center [98, 195] width 167 height 34
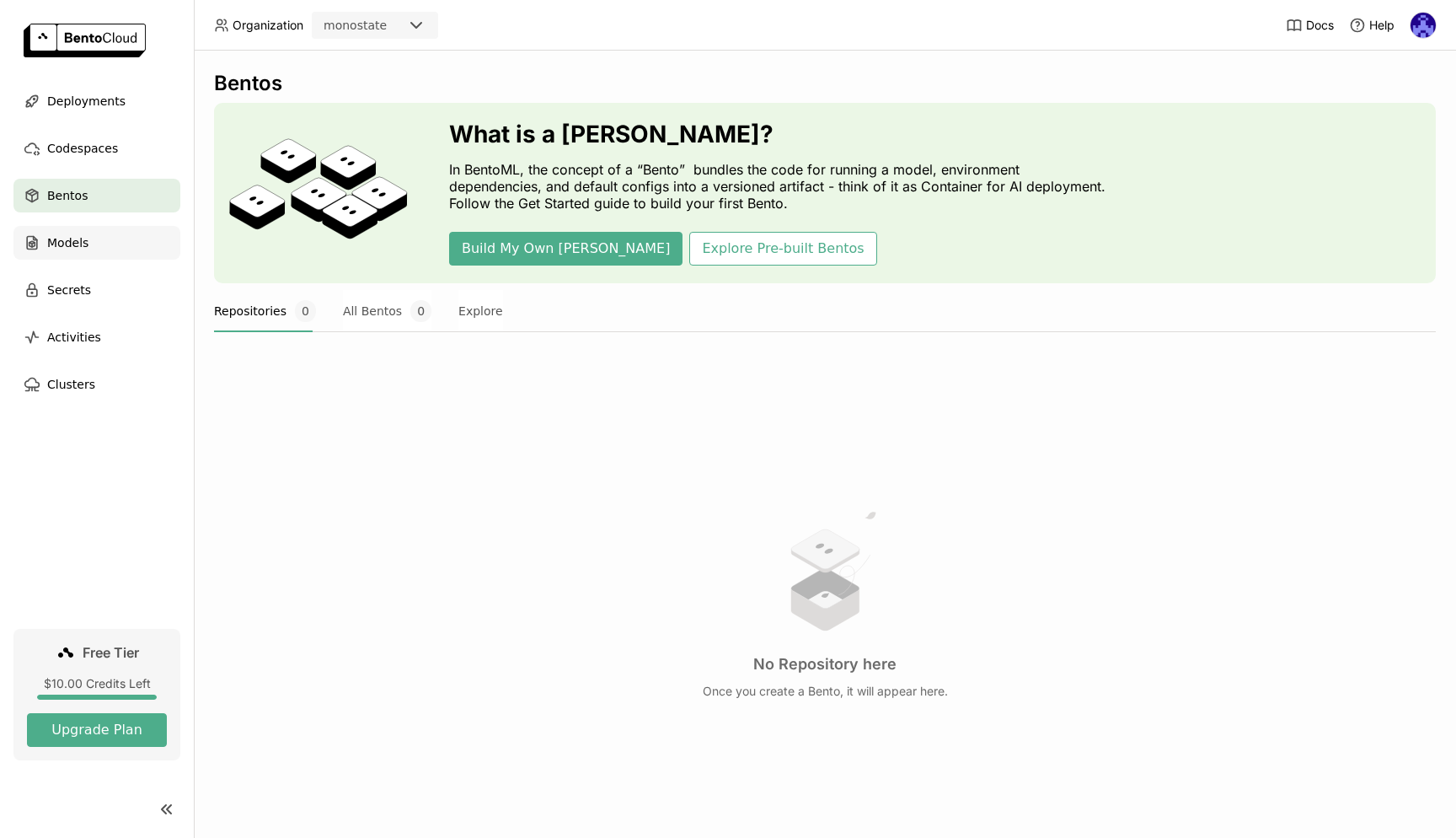
click at [78, 246] on span "Models" at bounding box center [67, 243] width 41 height 20
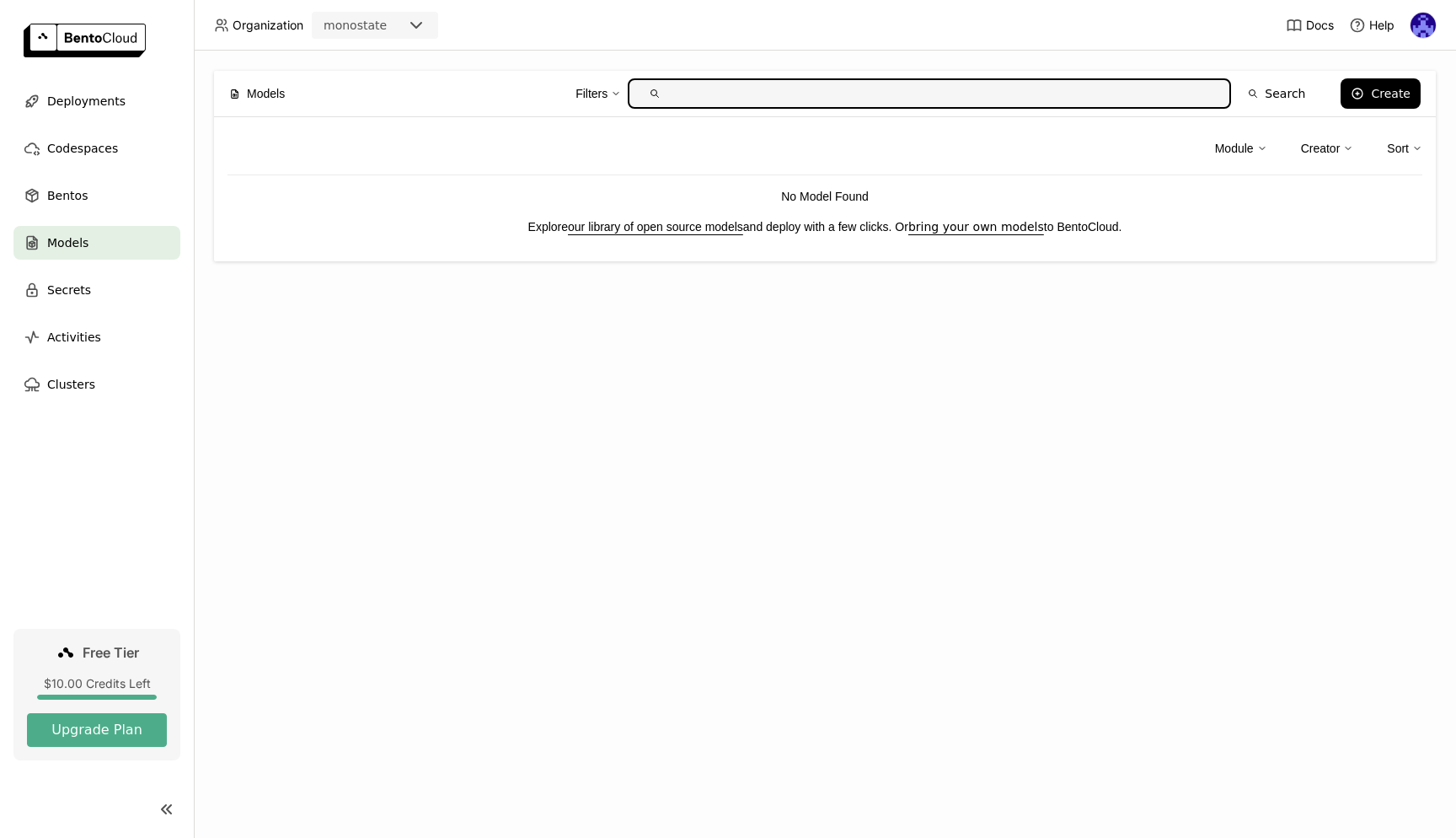
click at [688, 36] on header "Organization monostate Docs Help" at bounding box center [728, 25] width 1456 height 51
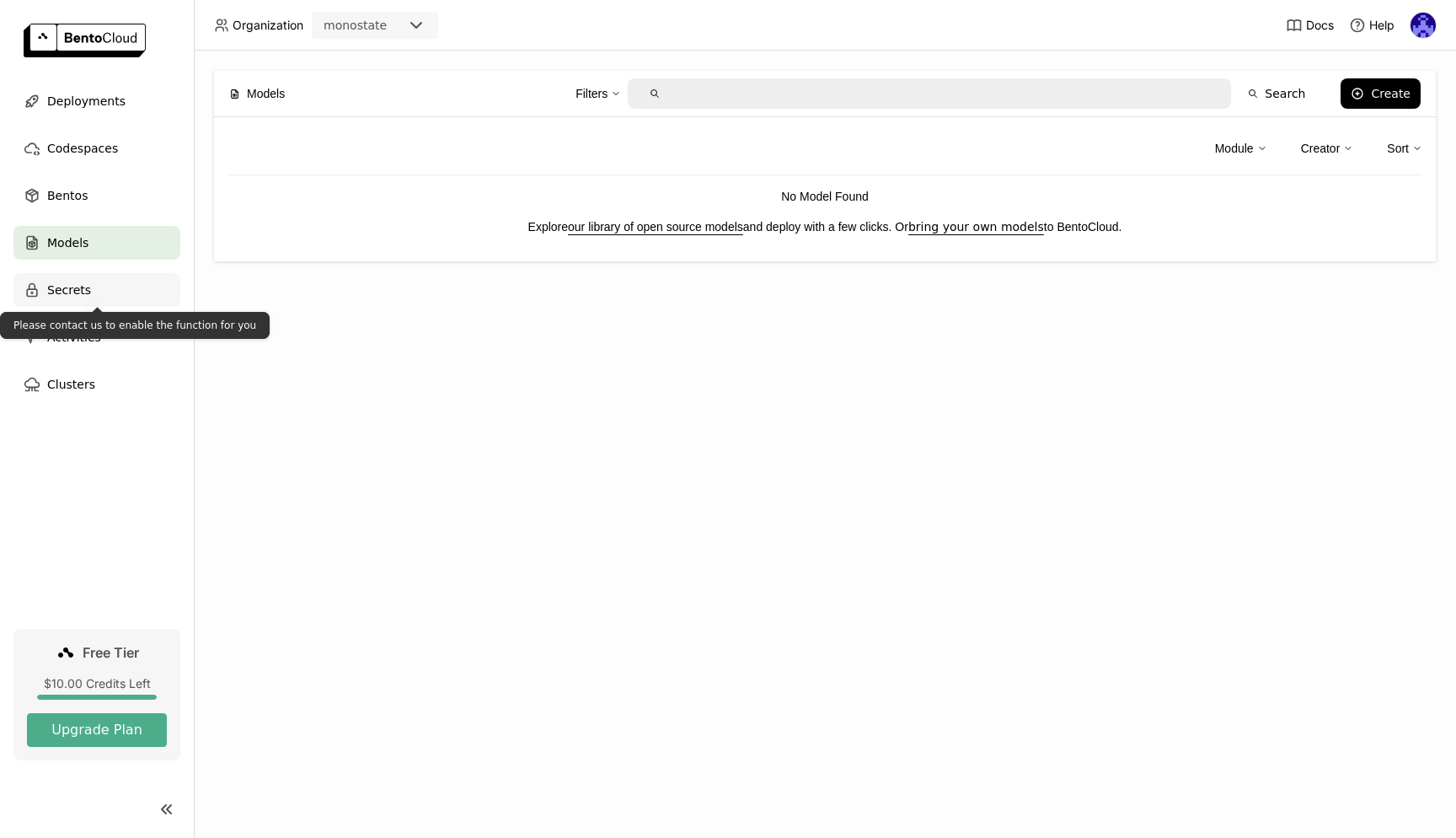
click at [89, 281] on span "Secrets" at bounding box center [69, 290] width 44 height 20
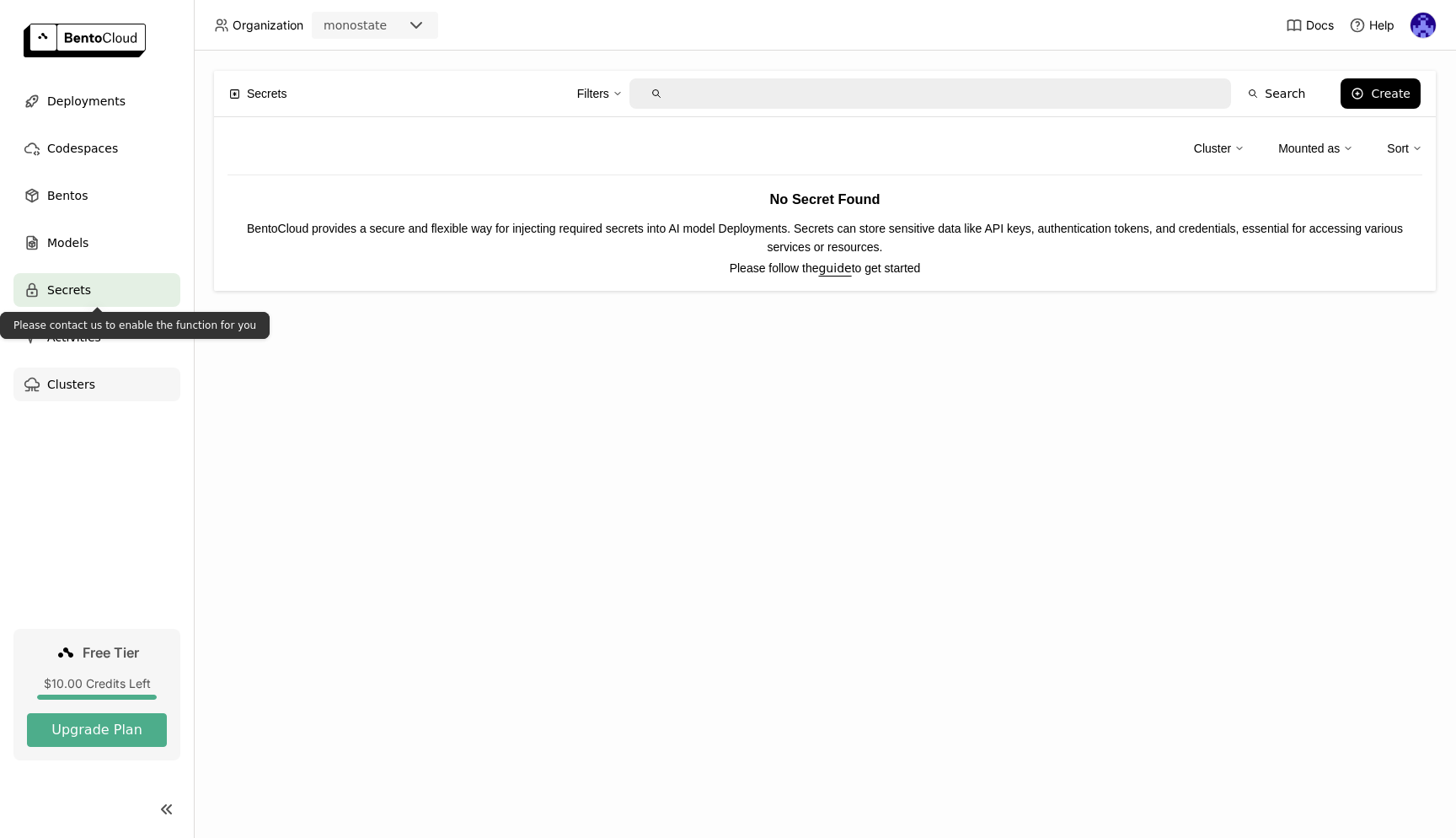
click at [108, 368] on div "Clusters" at bounding box center [98, 385] width 167 height 34
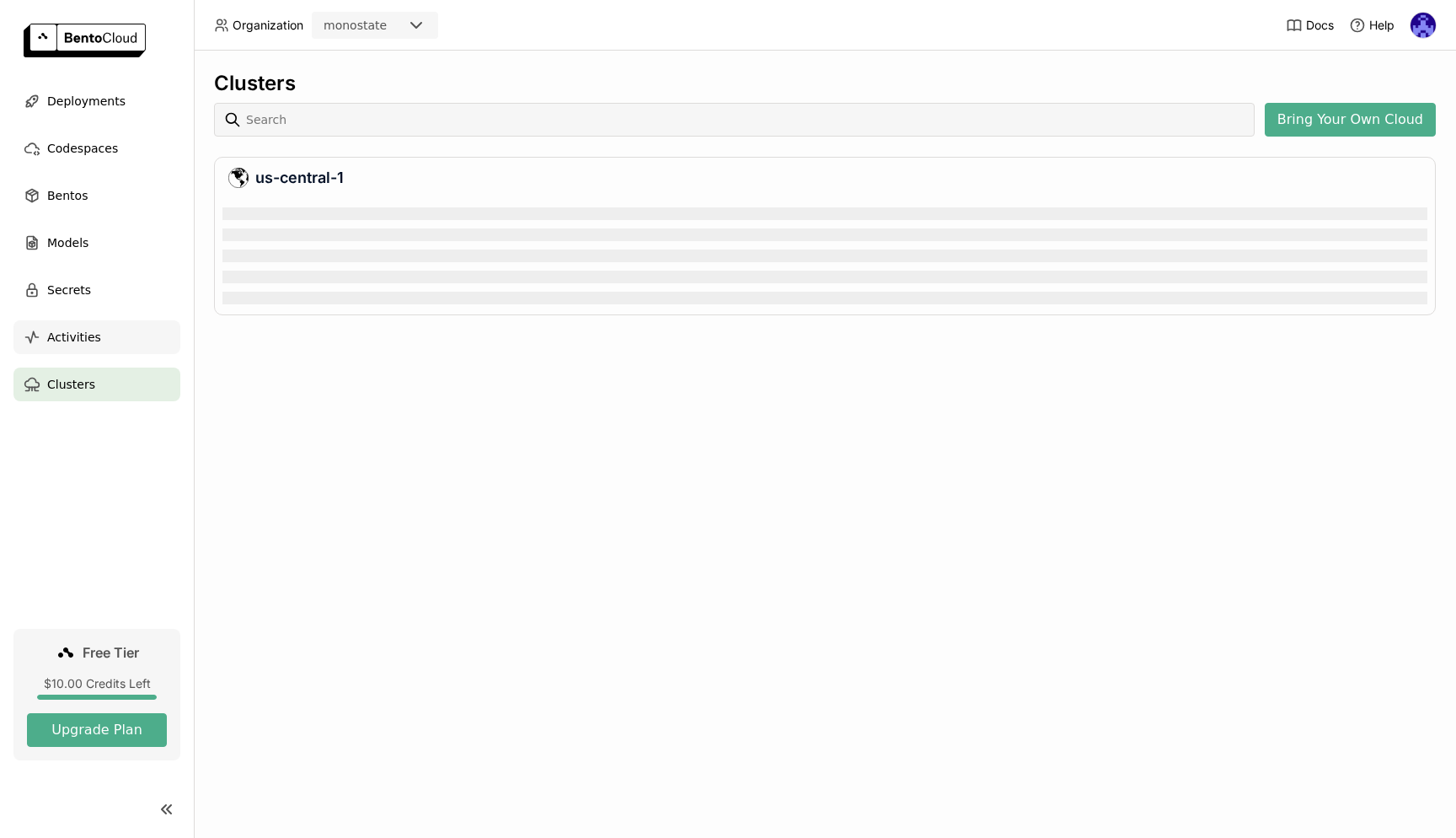
click at [104, 340] on div "Activities" at bounding box center [98, 338] width 167 height 34
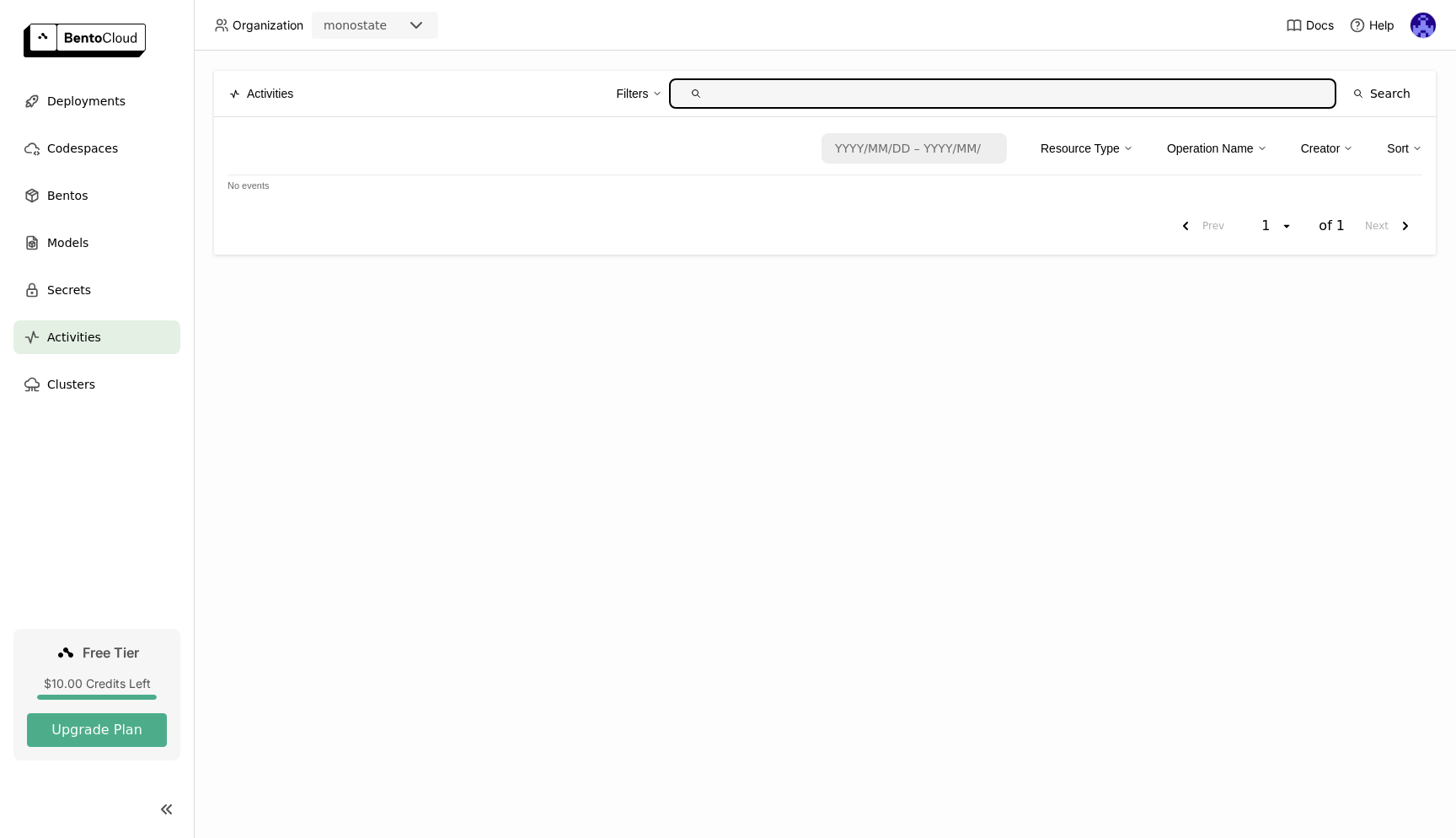
drag, startPoint x: 629, startPoint y: 387, endPoint x: 635, endPoint y: 369, distance: 19.0
click at [628, 370] on div "Activities Filters Search Date format is yyyy/MM/dd – yyyy/MM/dd. Press the dow…" at bounding box center [826, 444] width 1263 height 787
click at [655, 432] on div "Activities Filters Search Date format is yyyy/MM/dd – yyyy/MM/dd. Press the dow…" at bounding box center [826, 444] width 1263 height 787
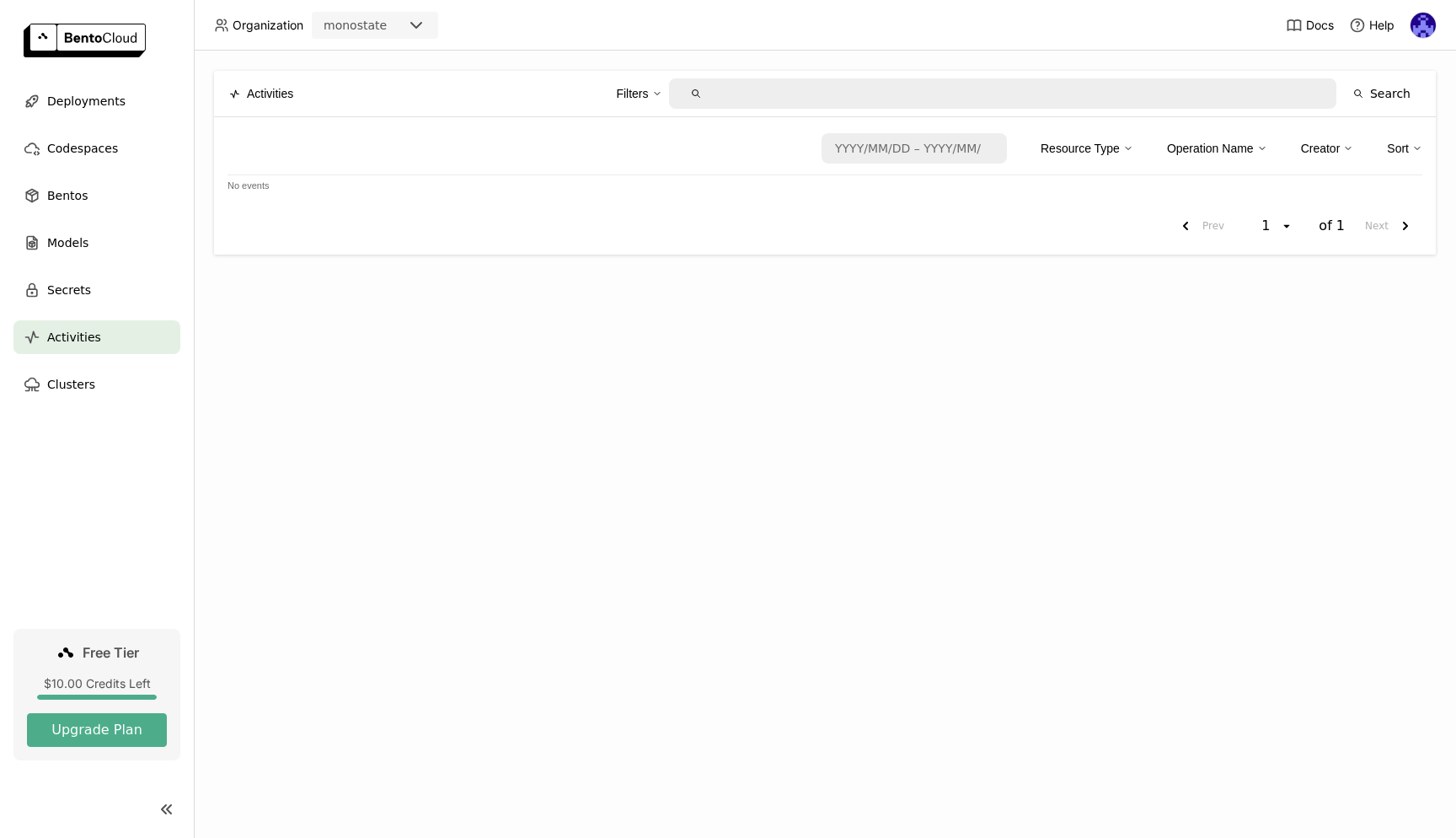
click at [1057, 312] on div "Activities Filters Search Date format is yyyy/MM/dd – yyyy/MM/dd. Press the dow…" at bounding box center [826, 444] width 1263 height 787
click at [70, 245] on span "Models" at bounding box center [67, 243] width 41 height 20
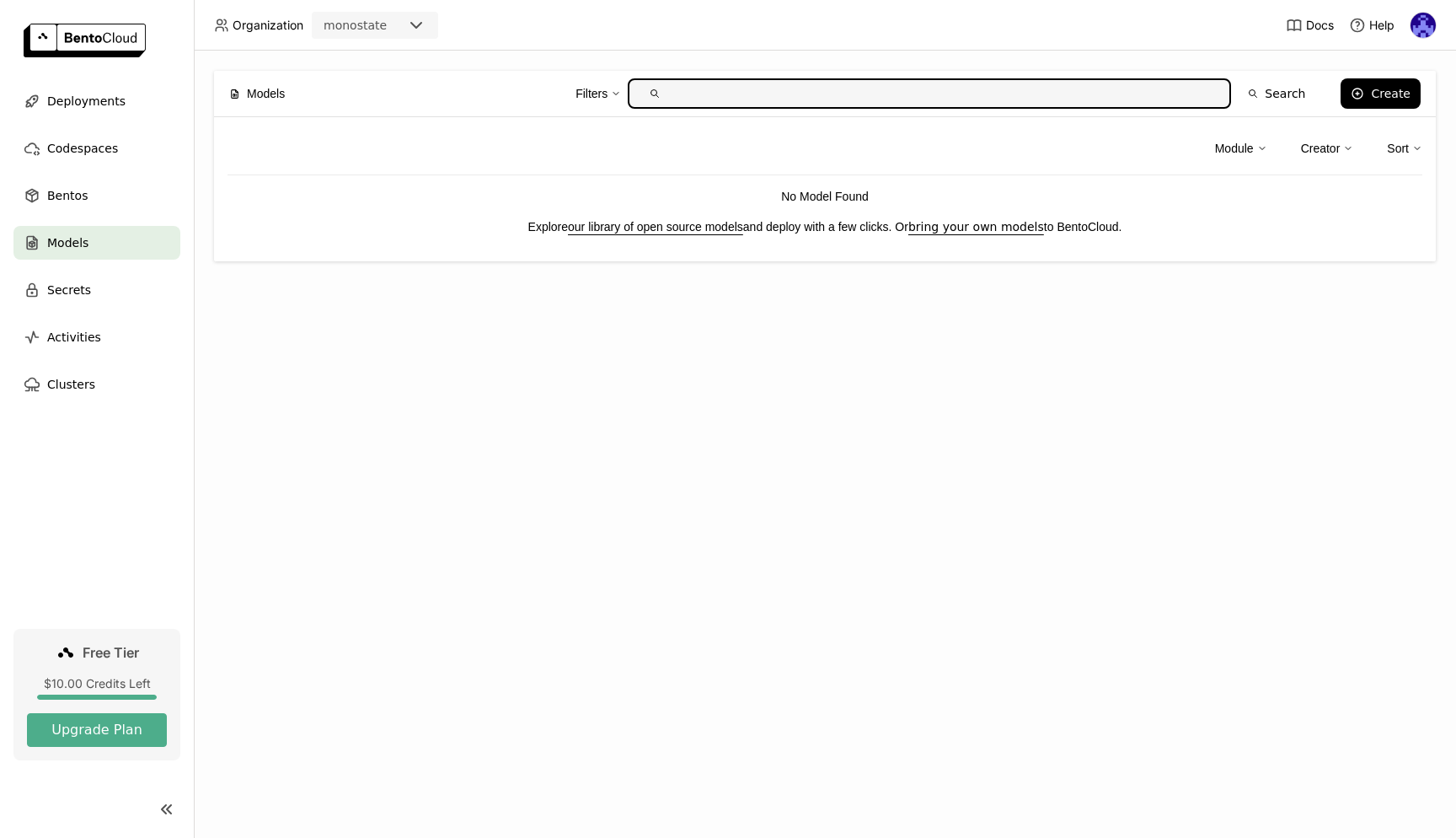
click at [794, 343] on div "Models Filters Search Create Module Creator Sort No Model Found Explore our lib…" at bounding box center [826, 444] width 1263 height 787
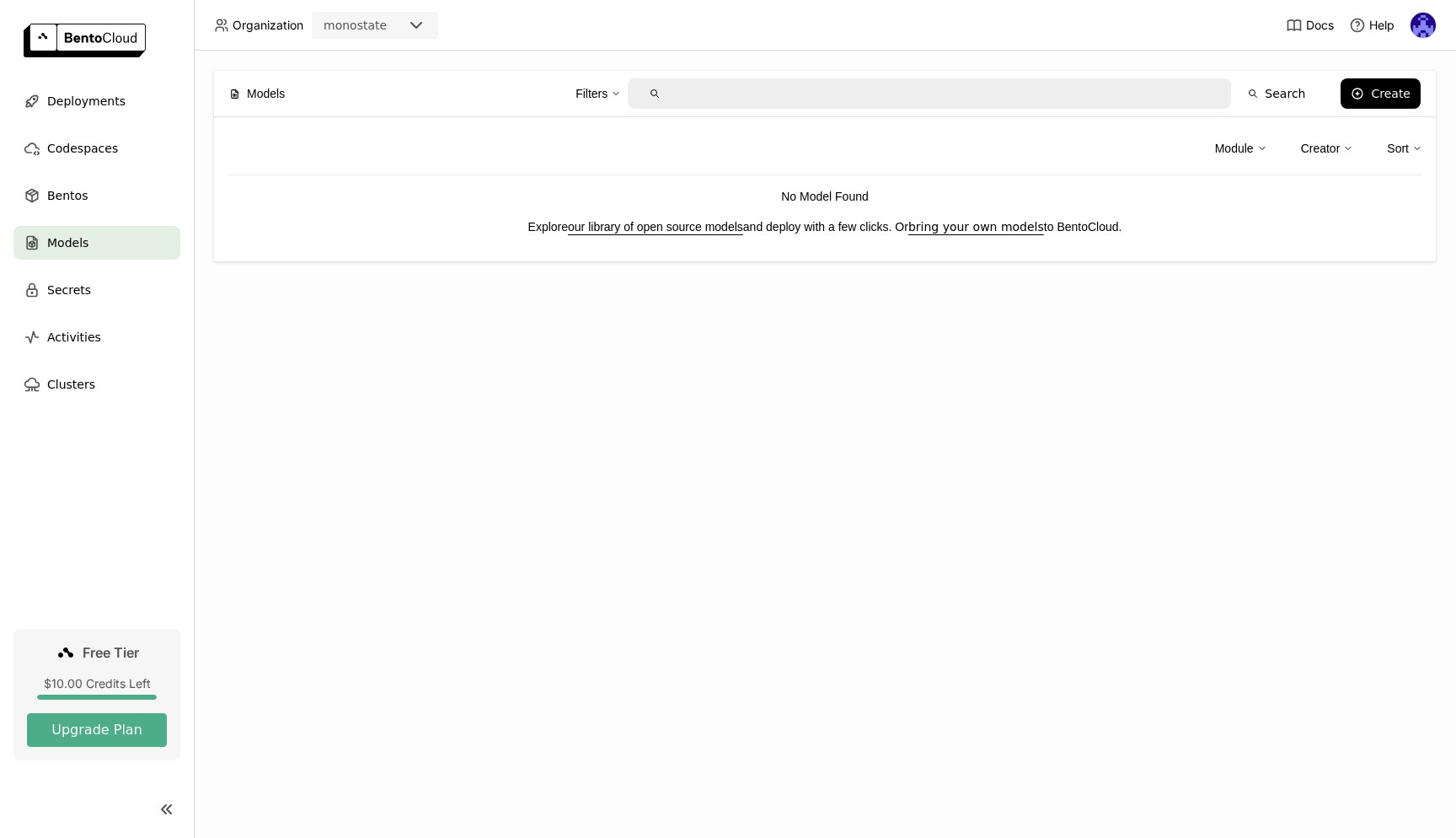
click at [911, 113] on div "Models Filters Search Create" at bounding box center [825, 94] width 1192 height 46
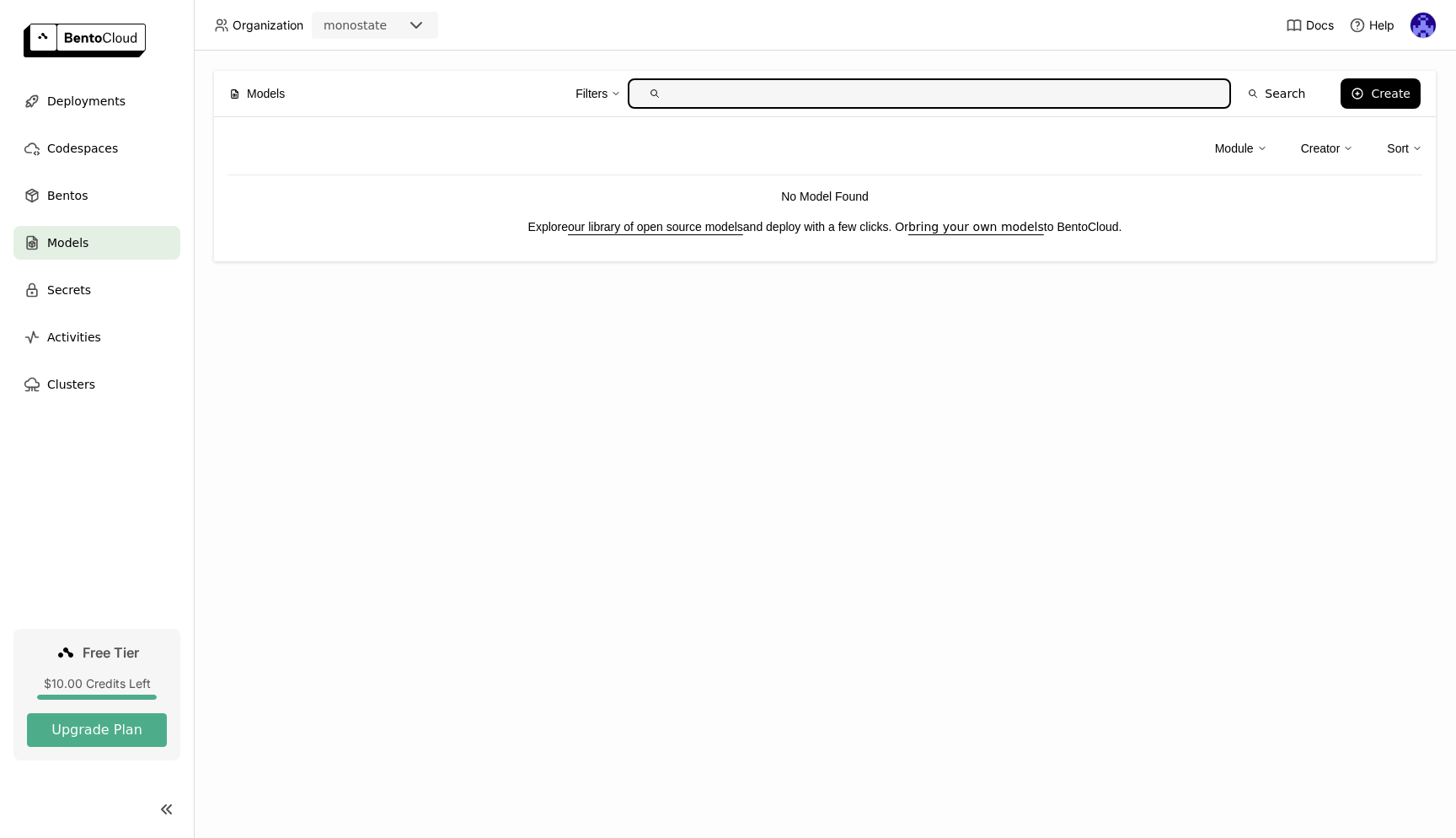
click at [918, 96] on input "text" at bounding box center [943, 93] width 550 height 27
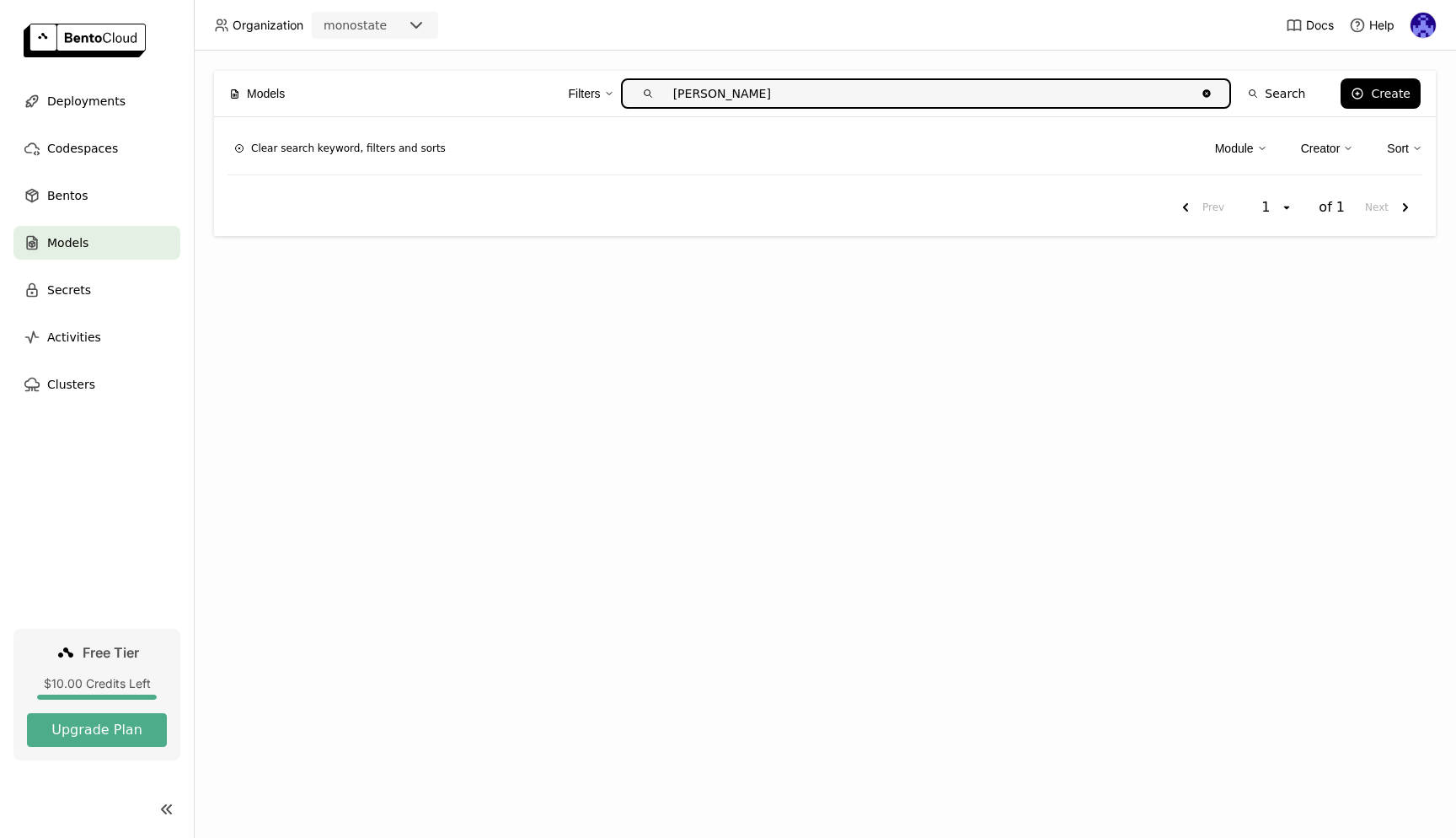
type input "GEMMA"
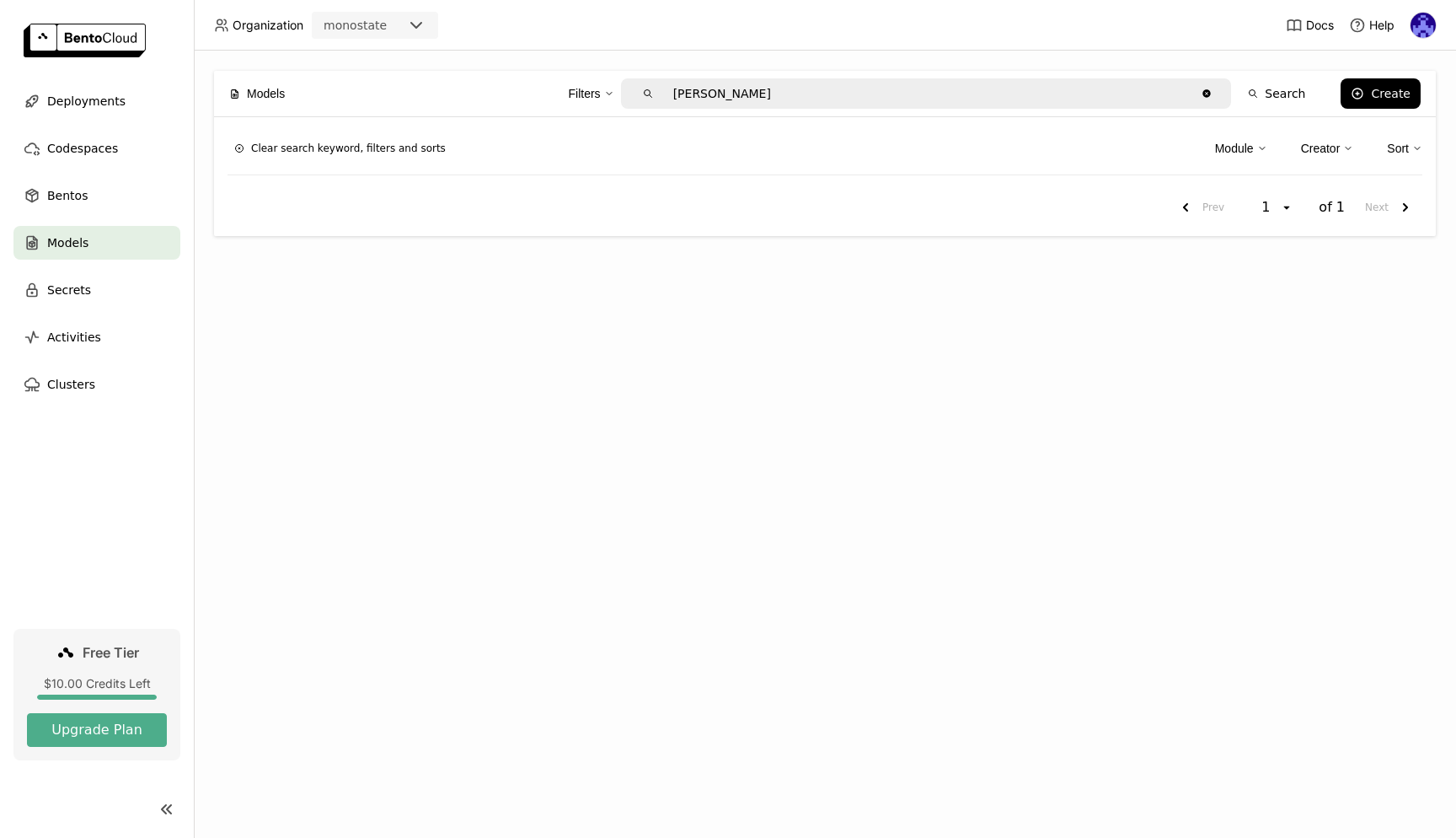
click at [480, 299] on div "Models Filters GEMMA Clear value Search Create Clear search keyword, filters an…" at bounding box center [826, 444] width 1263 height 787
drag, startPoint x: 266, startPoint y: 107, endPoint x: 266, endPoint y: 96, distance: 11.0
click at [266, 107] on div "Models" at bounding box center [257, 94] width 56 height 36
click at [266, 91] on span "Models" at bounding box center [266, 94] width 38 height 19
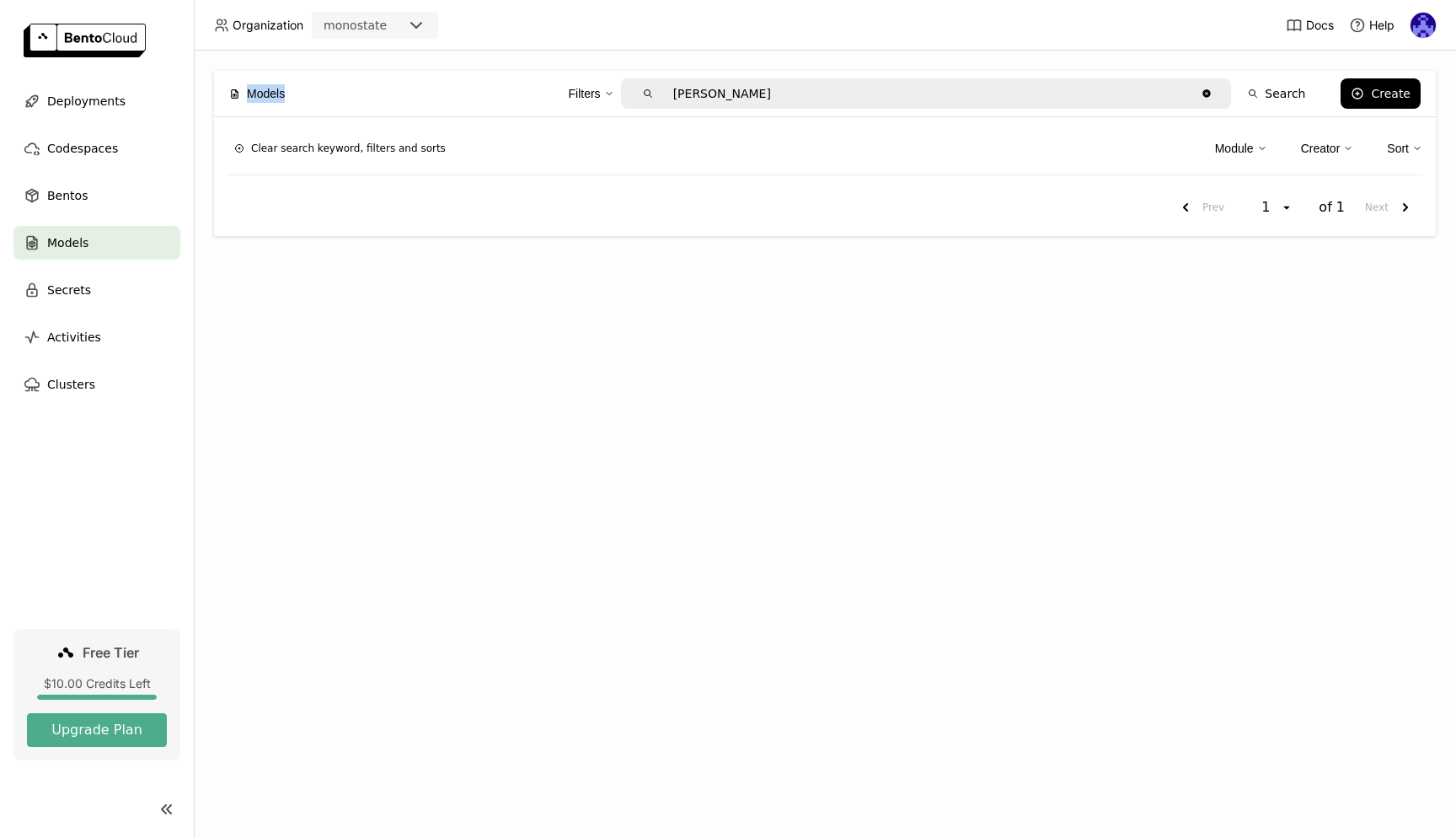
click at [227, 91] on div "Models Filters GEMMA Clear value Search Create" at bounding box center [825, 94] width 1222 height 47
click at [391, 292] on div "Models Filters GEMMA Clear value Search Create Clear search keyword, filters an…" at bounding box center [826, 444] width 1263 height 787
drag, startPoint x: 1068, startPoint y: 298, endPoint x: 1238, endPoint y: 216, distance: 188.7
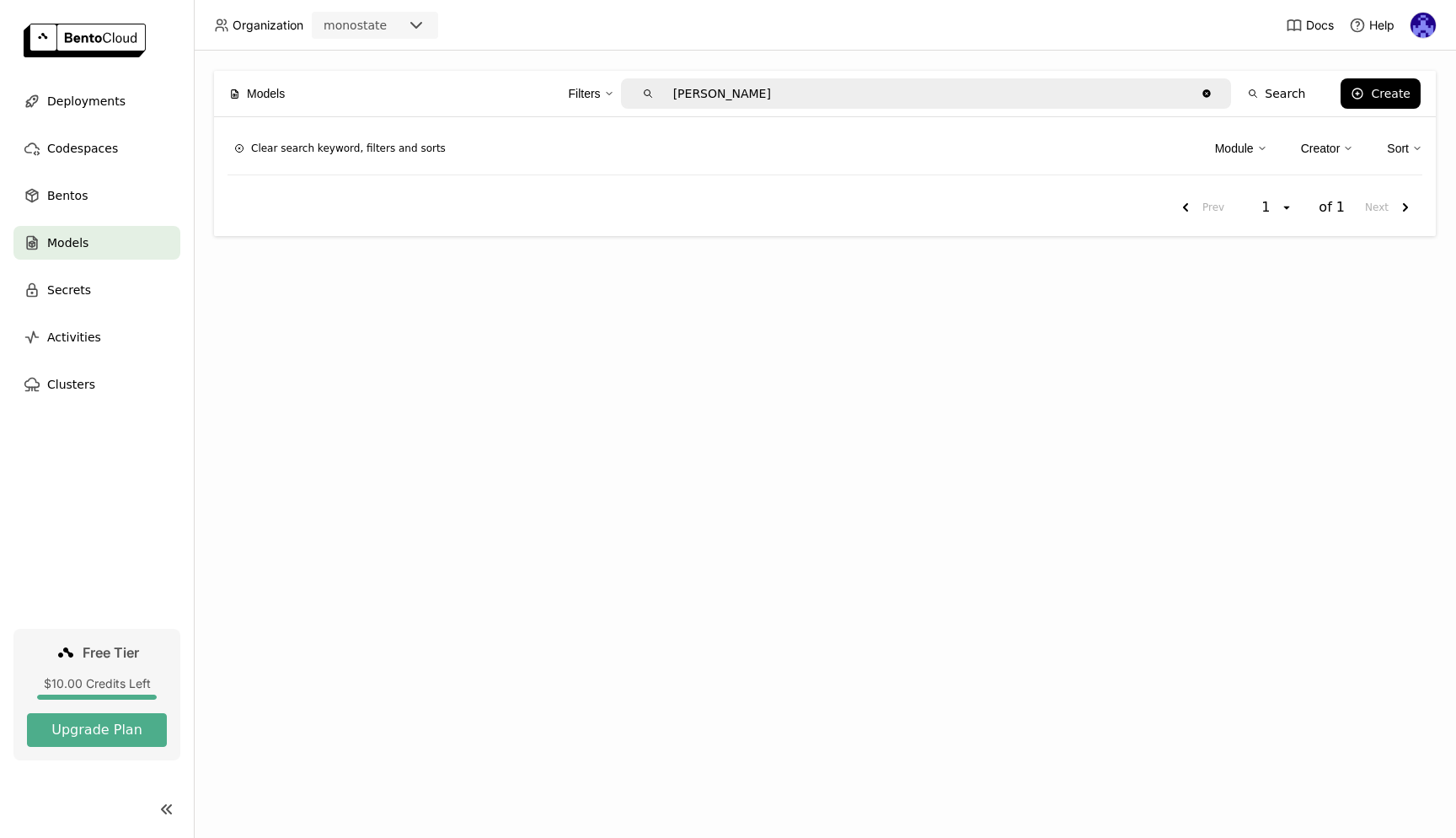
click at [1068, 298] on div "Models Filters GEMMA Clear value Search Create Clear search keyword, filters an…" at bounding box center [826, 444] width 1263 height 787
click at [353, 22] on div "monostate" at bounding box center [355, 25] width 63 height 17
click at [379, 25] on div "monostate" at bounding box center [355, 25] width 63 height 17
click at [410, 25] on icon at bounding box center [416, 25] width 20 height 20
click at [384, 62] on div "monostate" at bounding box center [375, 60] width 100 height 17
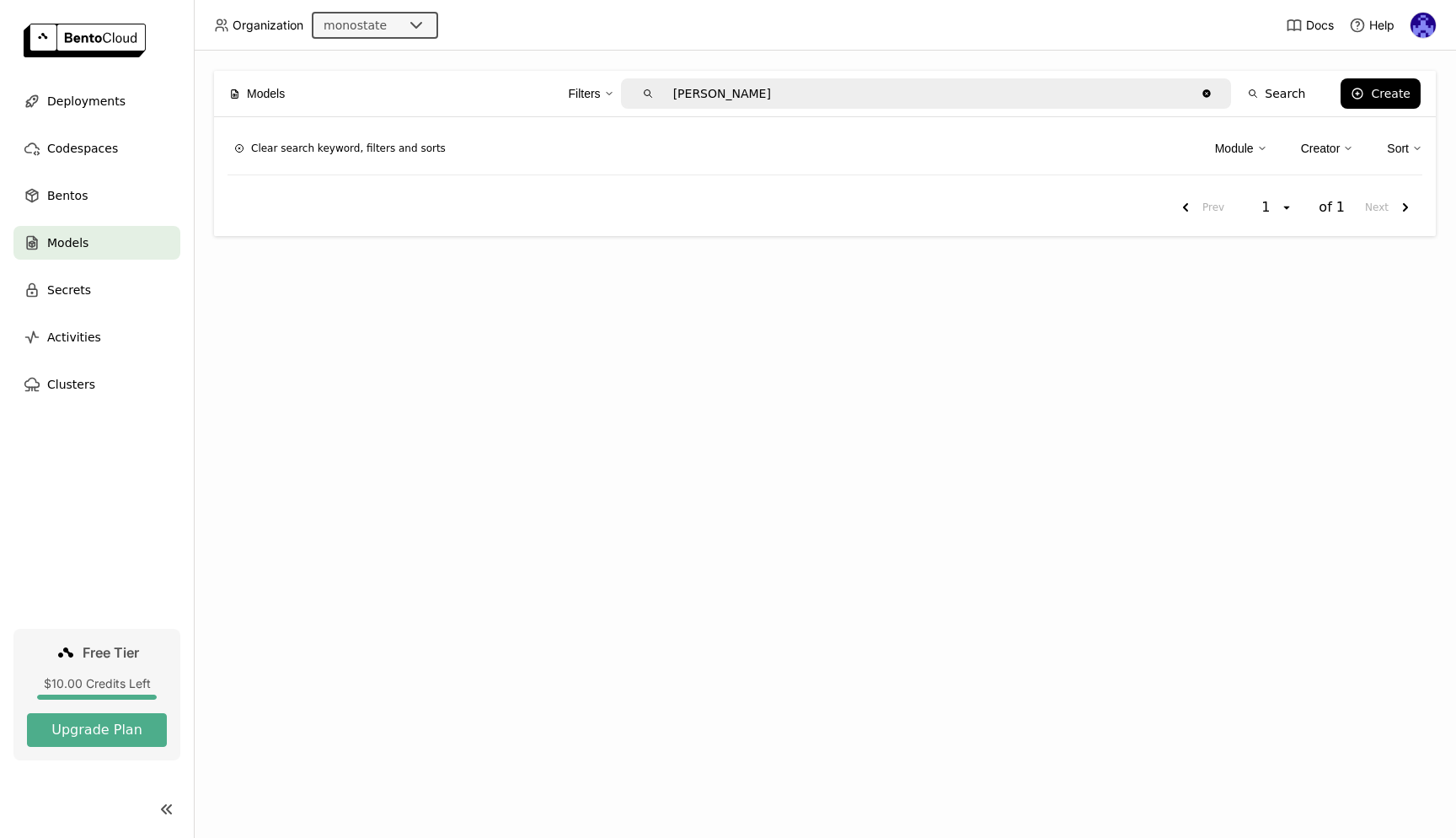
drag, startPoint x: 413, startPoint y: 313, endPoint x: 386, endPoint y: 309, distance: 27.3
click at [412, 315] on div "Models Filters GEMMA Clear value Search Create Clear search keyword, filters an…" at bounding box center [826, 444] width 1263 height 787
click at [1248, 437] on div "Models Filters GEMMA Clear value Search Create Clear search keyword, filters an…" at bounding box center [826, 444] width 1263 height 787
click at [1258, 327] on div "Models Filters GEMMA Clear value Search Create Clear search keyword, filters an…" at bounding box center [826, 444] width 1263 height 787
drag, startPoint x: 949, startPoint y: 343, endPoint x: 933, endPoint y: 327, distance: 22.6
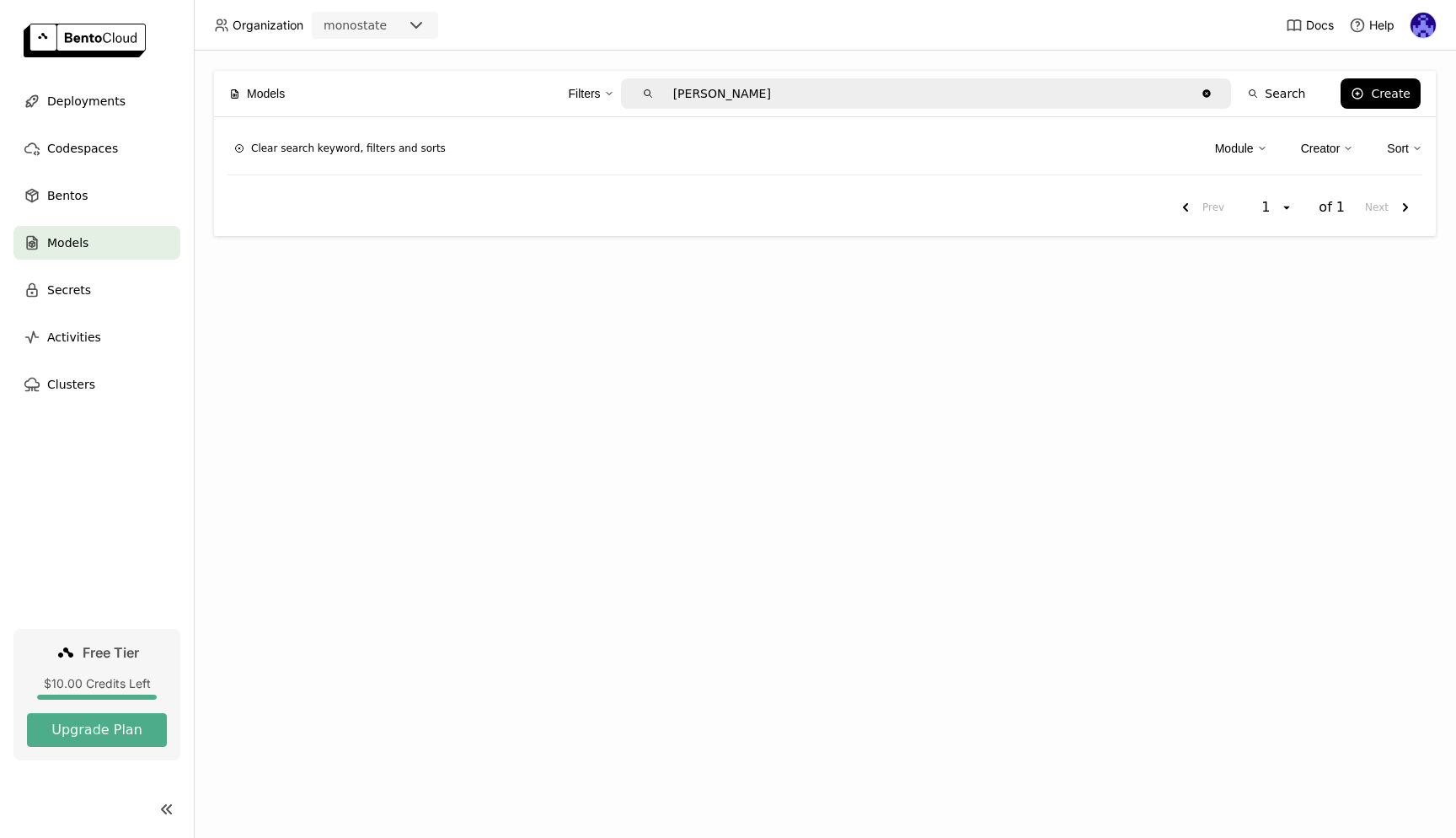
click at [948, 343] on div "Models Filters GEMMA Clear value Search Create Clear search keyword, filters an…" at bounding box center [826, 444] width 1263 height 787
click at [683, 294] on div "Models Filters GEMMA Clear value Search Create Clear search keyword, filters an…" at bounding box center [826, 444] width 1263 height 787
click at [785, 99] on input "[PERSON_NAME]" at bounding box center [928, 93] width 535 height 27
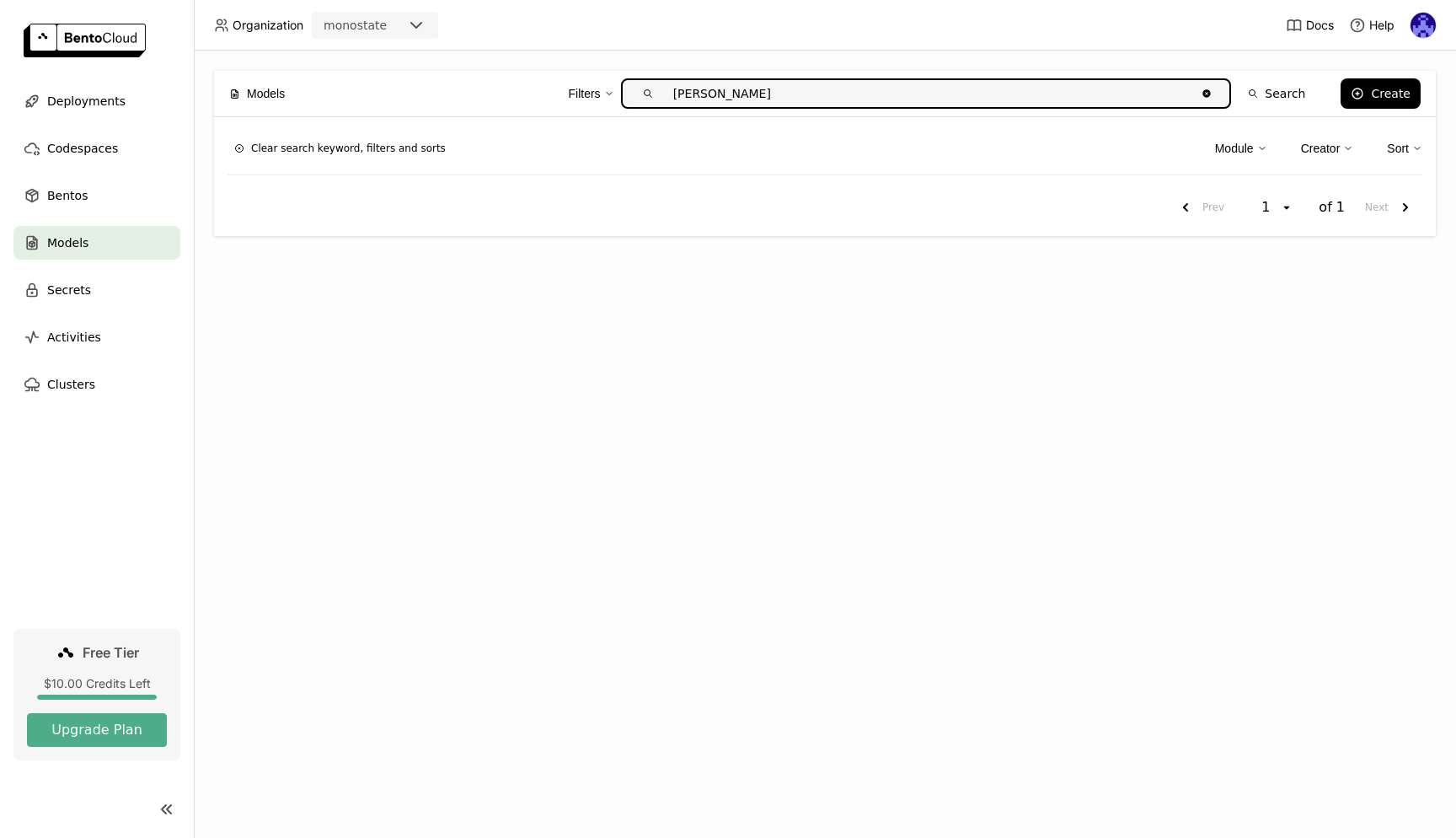
click at [785, 99] on input "[PERSON_NAME]" at bounding box center [928, 93] width 535 height 27
type input "gemma"
click at [1293, 96] on button "Search" at bounding box center [1277, 94] width 78 height 30
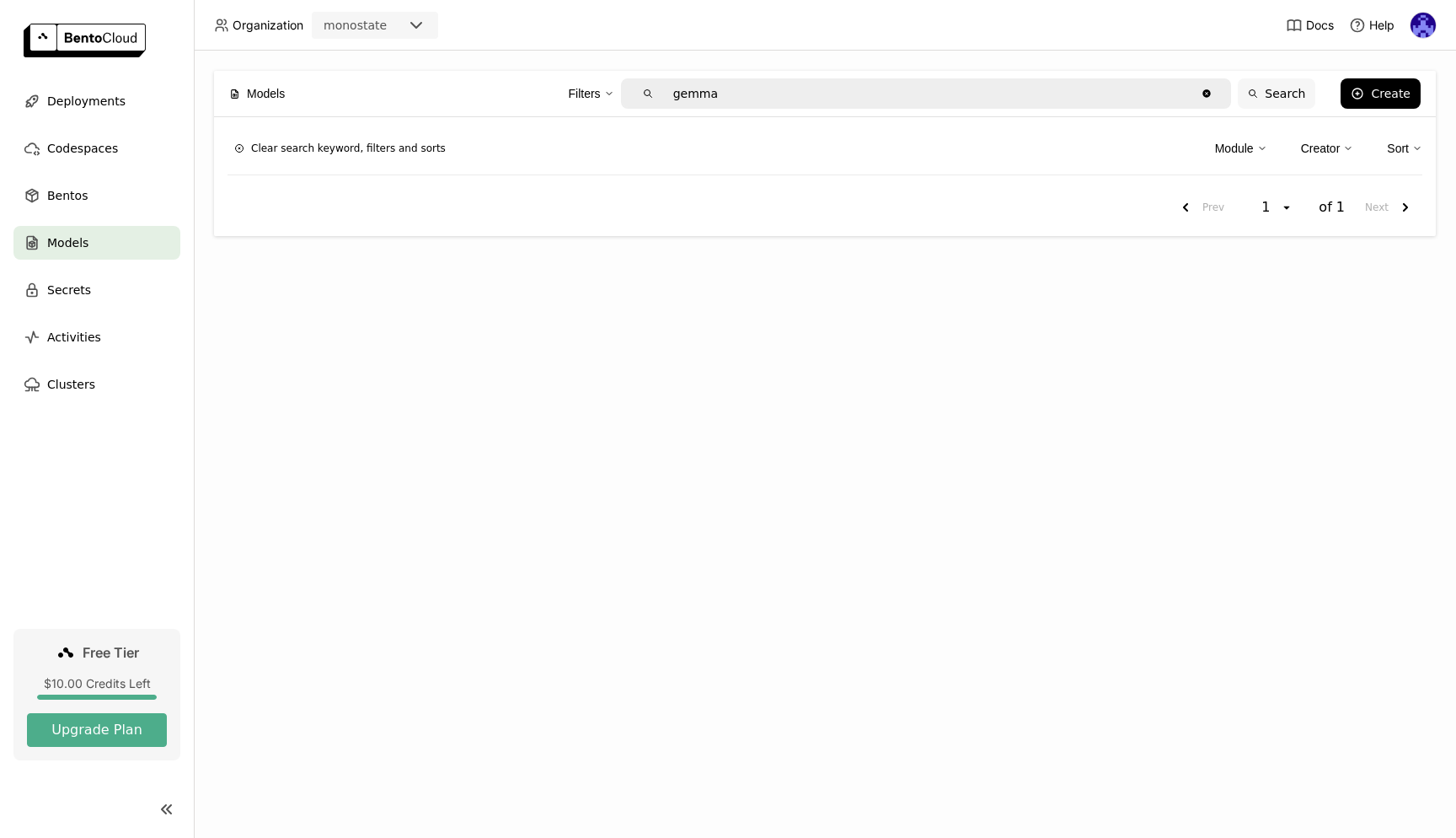
click at [1293, 96] on button "Search" at bounding box center [1277, 94] width 78 height 30
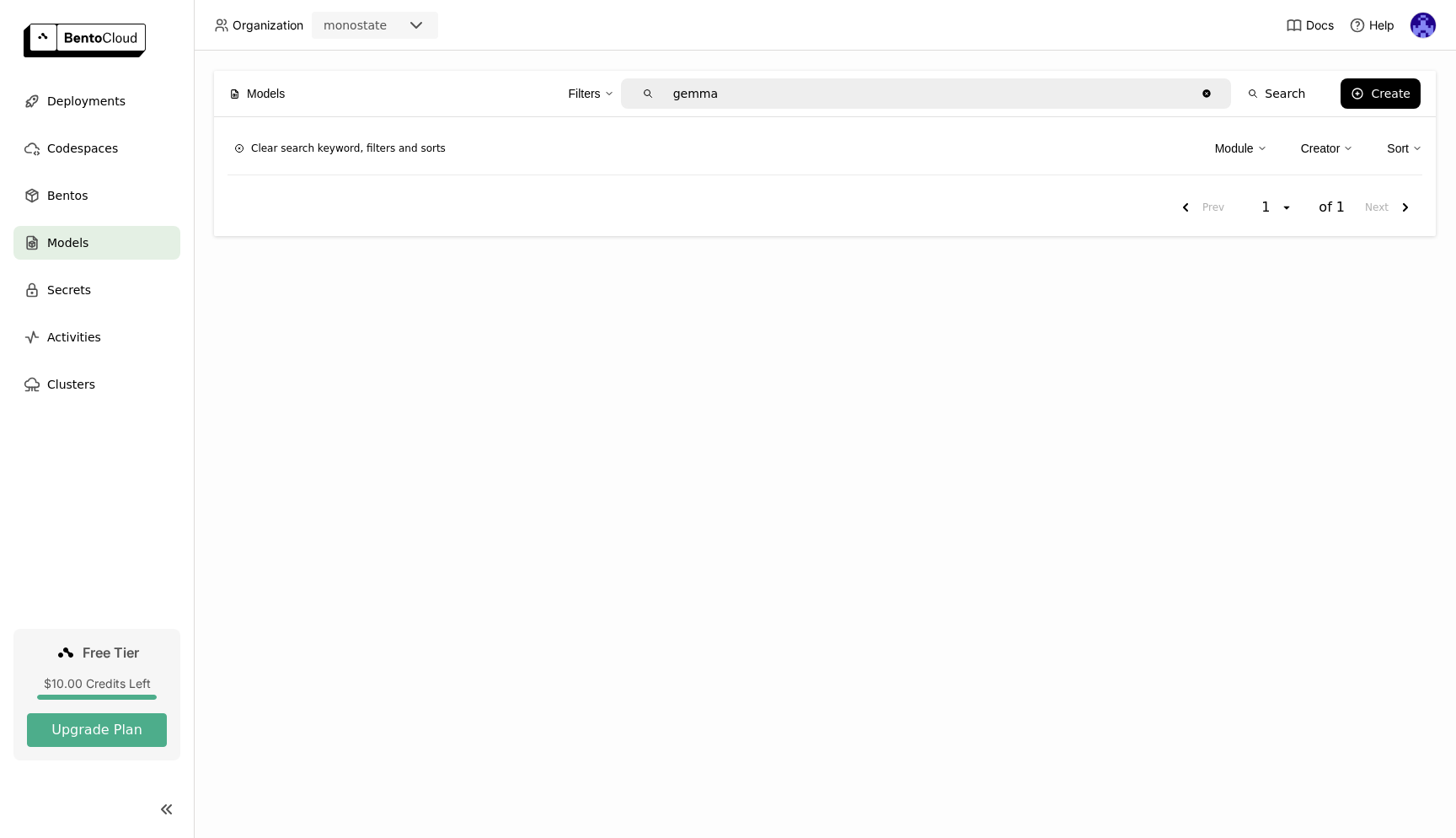
click at [434, 279] on div "Models Filters gemma Clear value Search Create Clear search keyword, filters an…" at bounding box center [826, 444] width 1263 height 787
click at [450, 353] on div "Models Filters gemma Clear value Search Create Clear search keyword, filters an…" at bounding box center [826, 444] width 1263 height 787
click at [550, 427] on div "Models Filters gemma Clear value Search Create Clear search keyword, filters an…" at bounding box center [826, 444] width 1263 height 787
click at [491, 276] on div "Models Filters gemma Clear value Search Create Clear search keyword, filters an…" at bounding box center [826, 444] width 1263 height 787
click at [93, 112] on div "Deployments" at bounding box center [98, 102] width 167 height 34
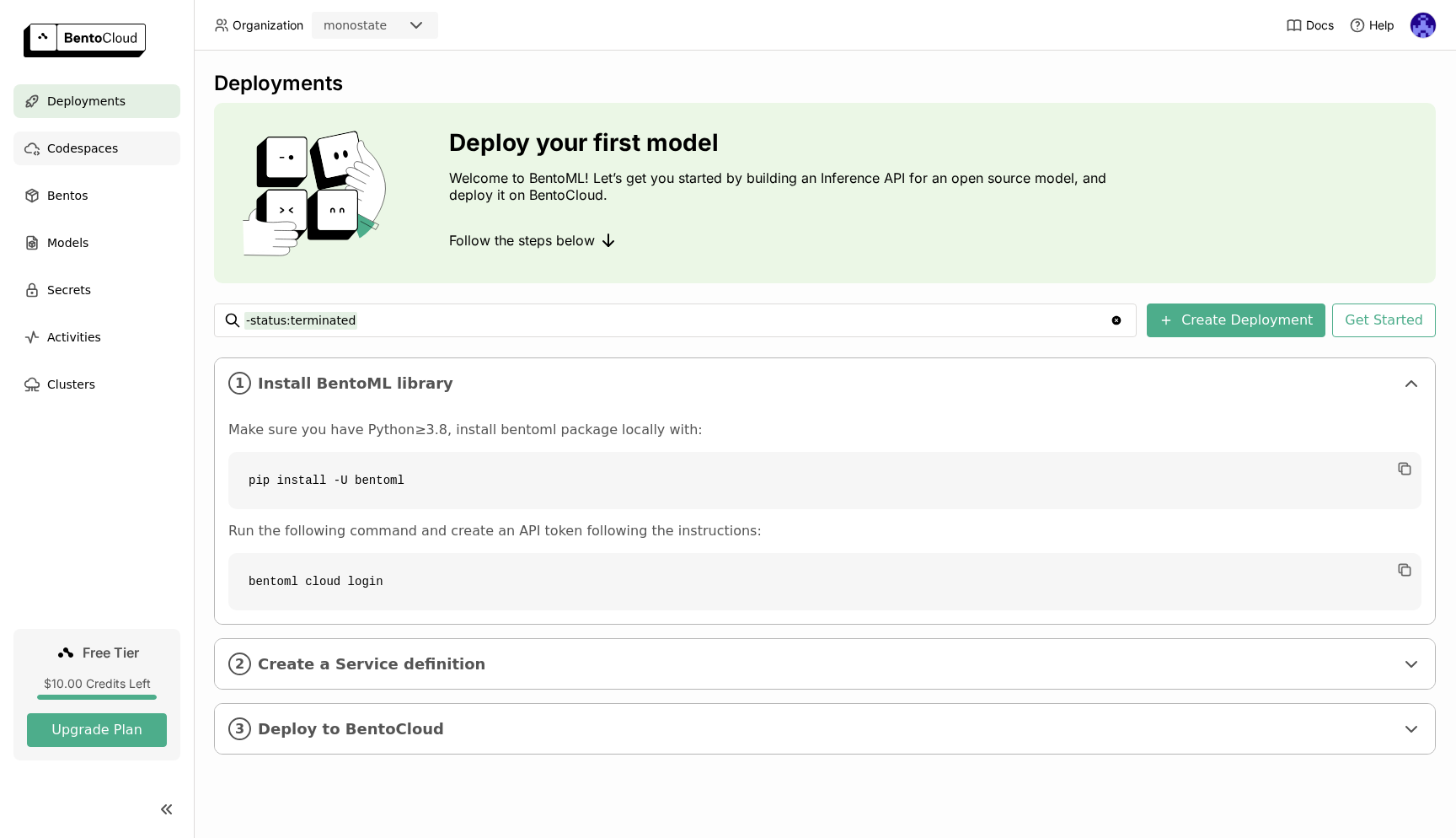
click at [77, 156] on span "Codespaces" at bounding box center [82, 148] width 71 height 20
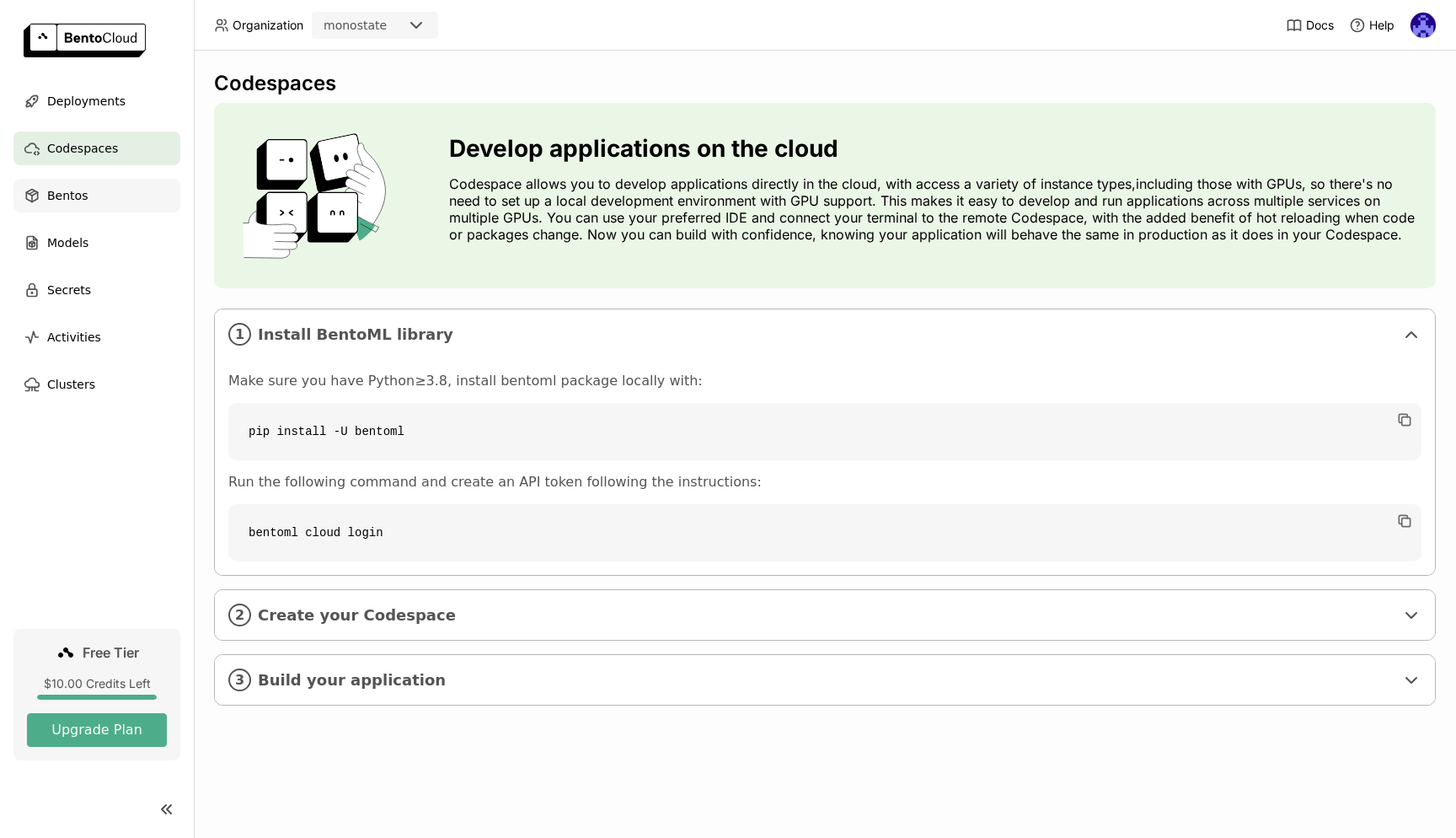
click at [90, 204] on div "Bentos" at bounding box center [98, 195] width 167 height 34
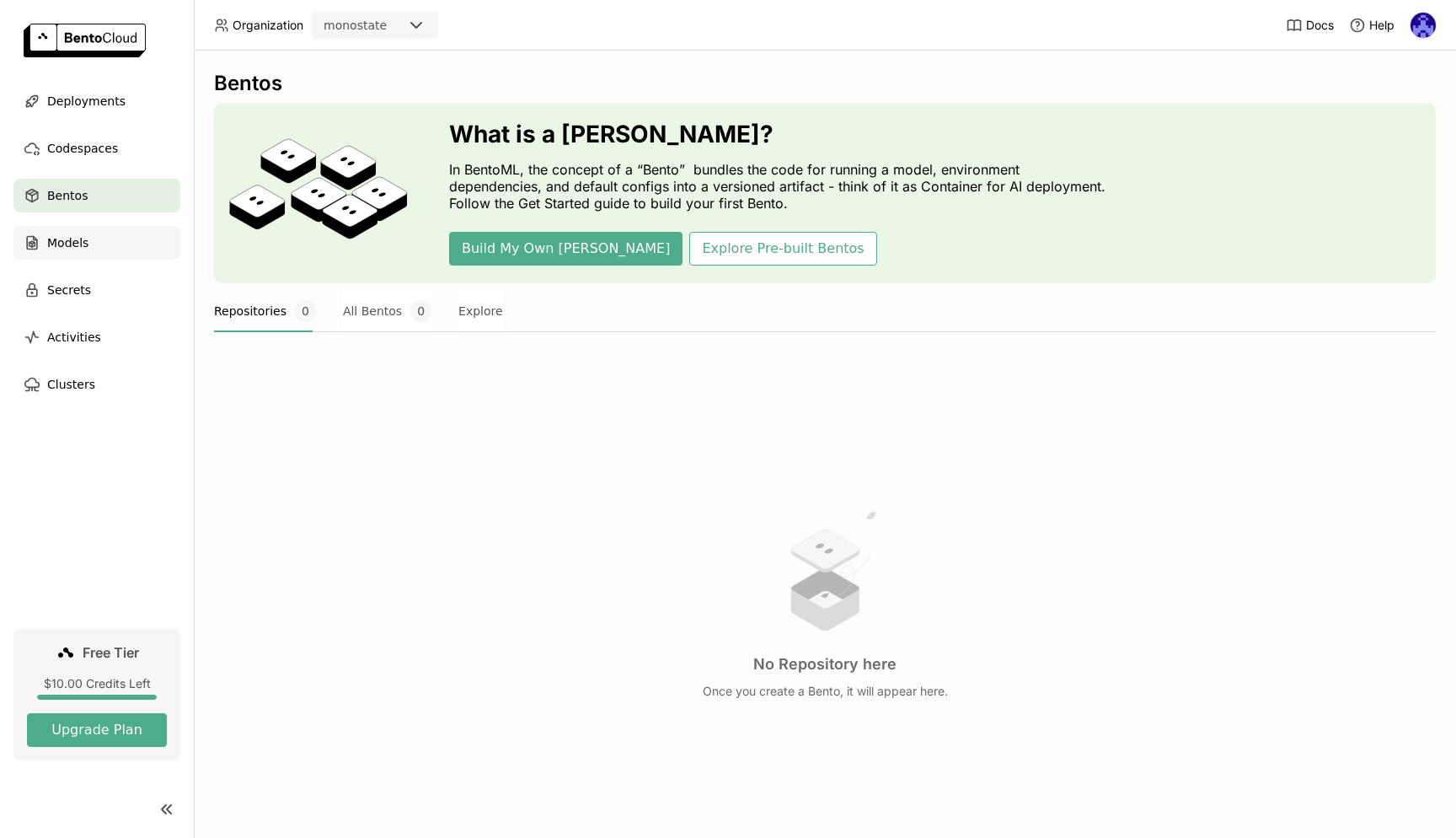
click at [94, 235] on div "Models" at bounding box center [98, 243] width 167 height 34
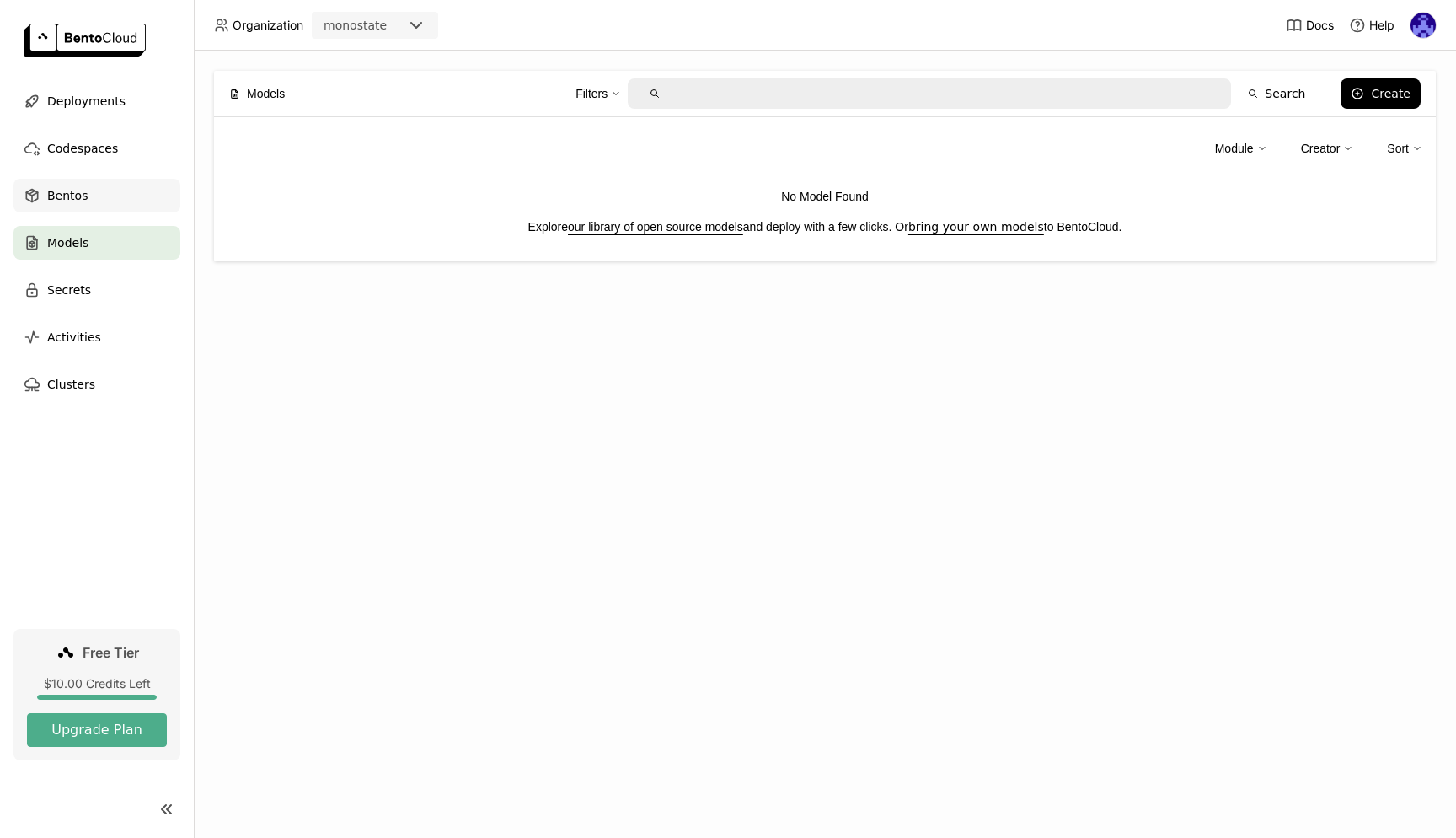
click at [96, 188] on div "Bentos" at bounding box center [98, 195] width 167 height 34
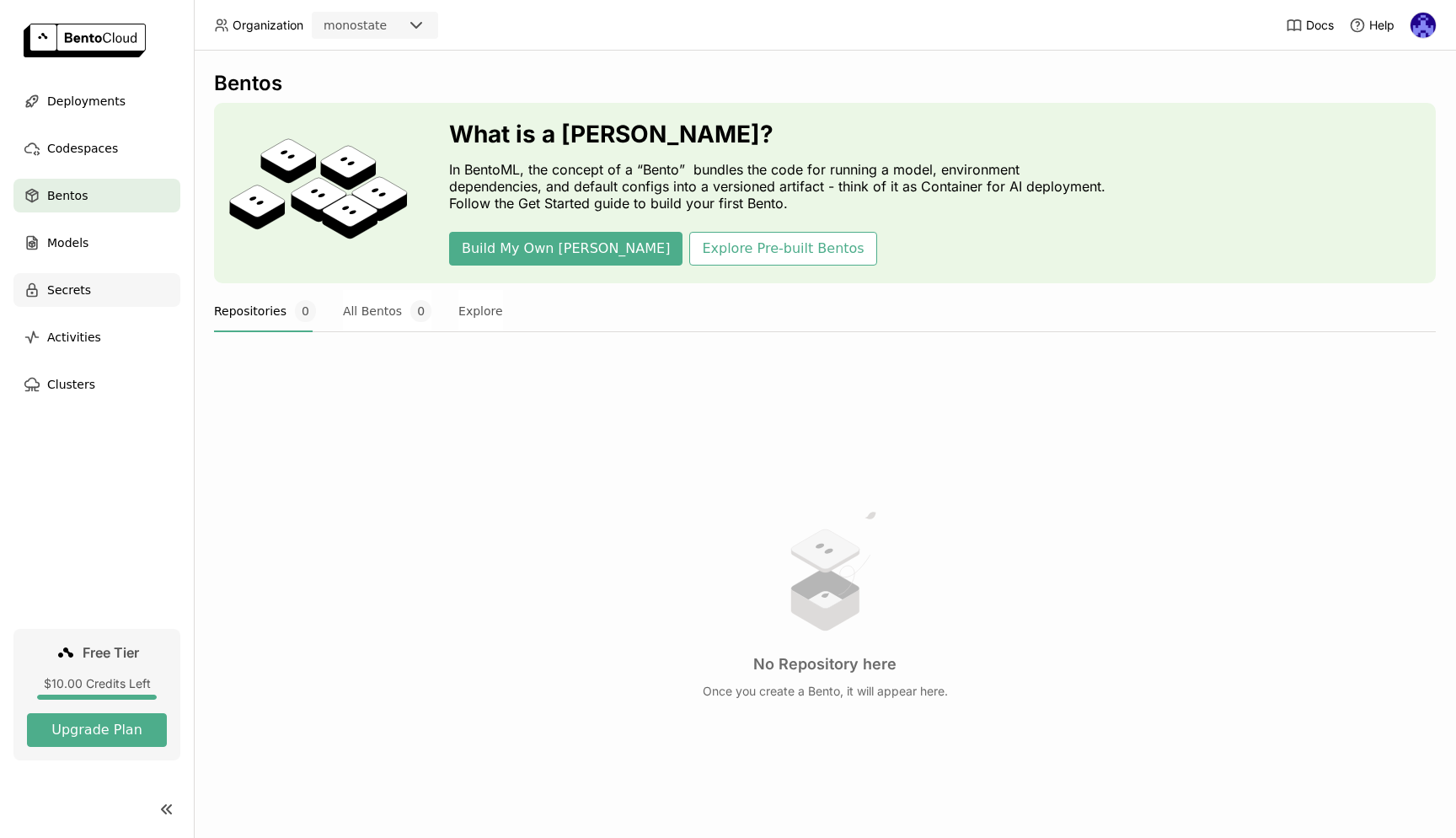
click at [117, 306] on div "Secrets" at bounding box center [98, 290] width 167 height 34
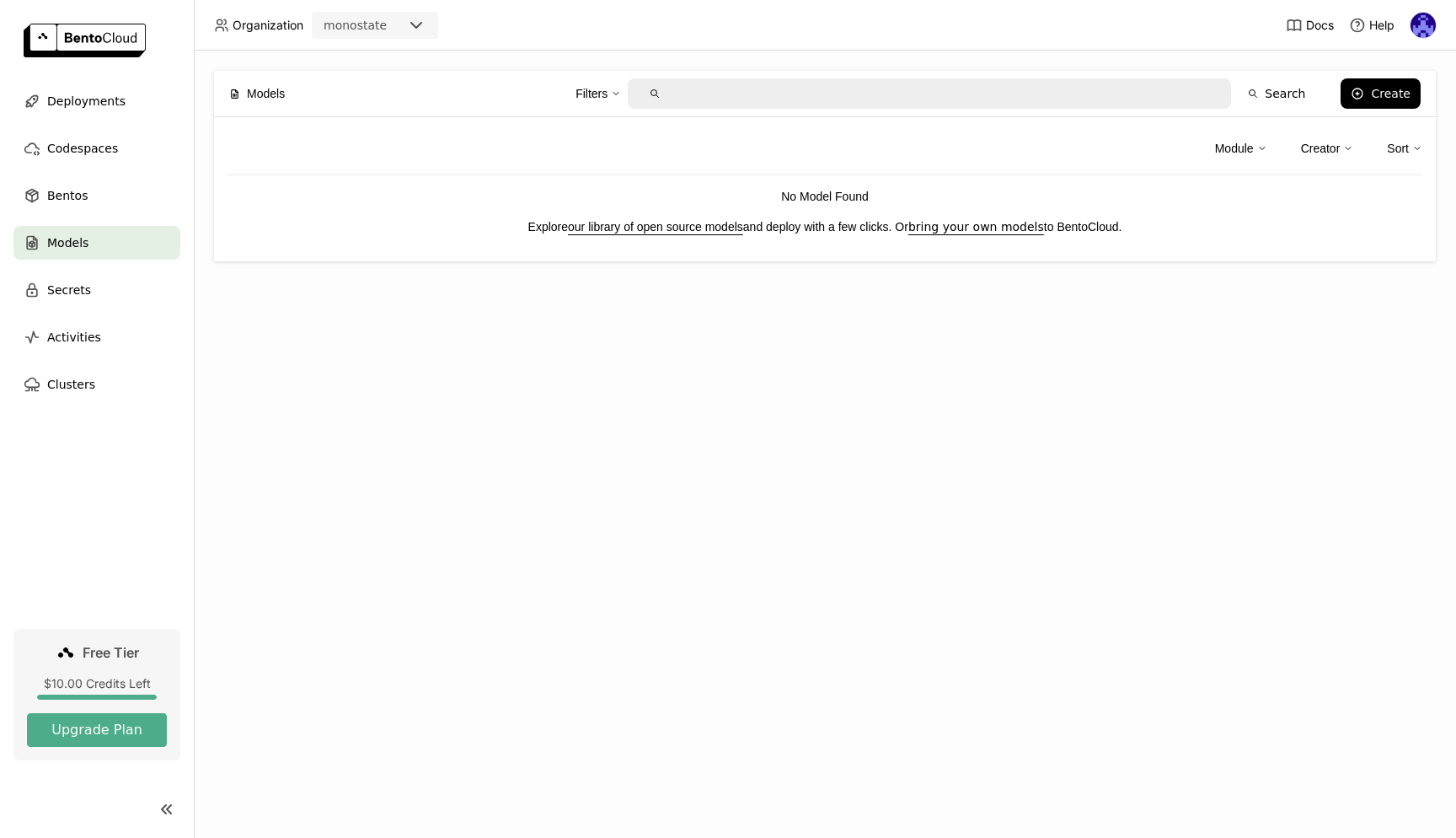
click at [1046, 359] on div "Models Filters Search Create Module Creator Sort No Model Found Explore our lib…" at bounding box center [826, 444] width 1263 height 787
click at [1050, 349] on div "Models Filters Search Create Module Creator Sort No Model Found Explore our lib…" at bounding box center [826, 444] width 1263 height 787
click at [772, 415] on div "Models Filters Search Create Module Creator Sort No Model Found Explore our lib…" at bounding box center [826, 444] width 1263 height 787
click at [712, 573] on div "Models Filters Search Create Module Creator Sort No Model Found Explore our lib…" at bounding box center [826, 444] width 1263 height 787
